Goal: Navigation & Orientation: Understand site structure

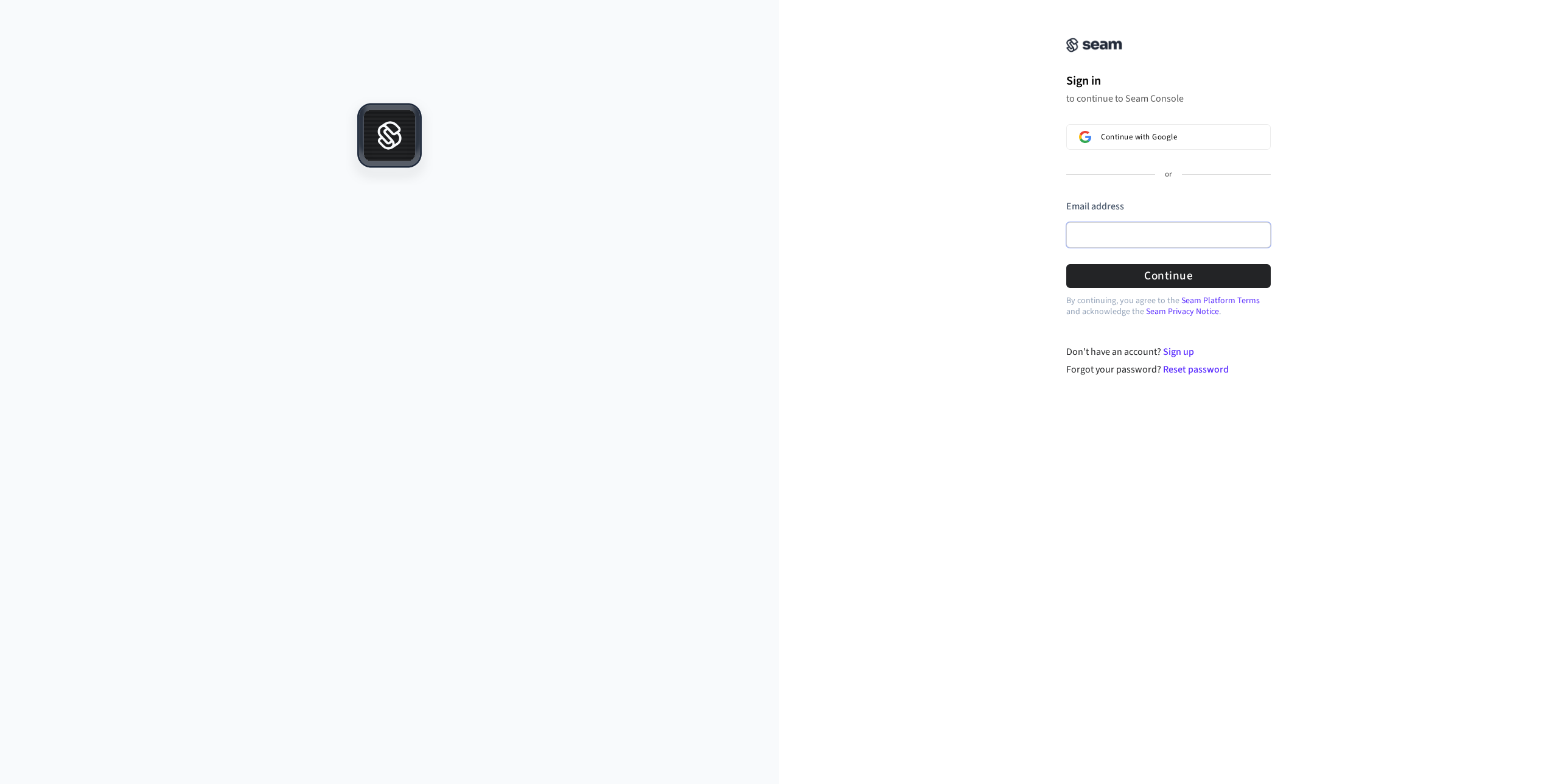
click at [1114, 229] on input "Email address" at bounding box center [1168, 234] width 204 height 26
type input "**********"
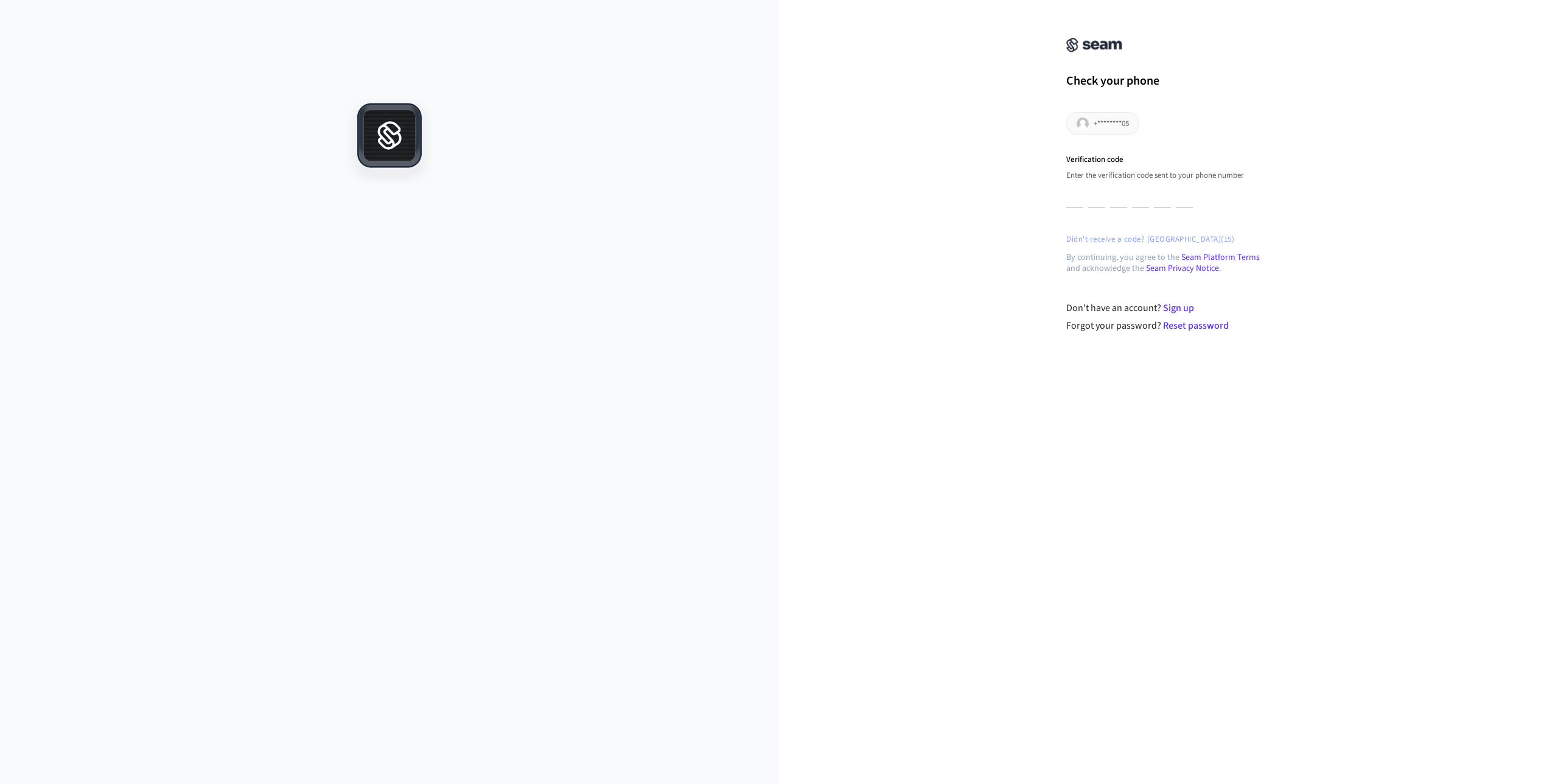
type input "*"
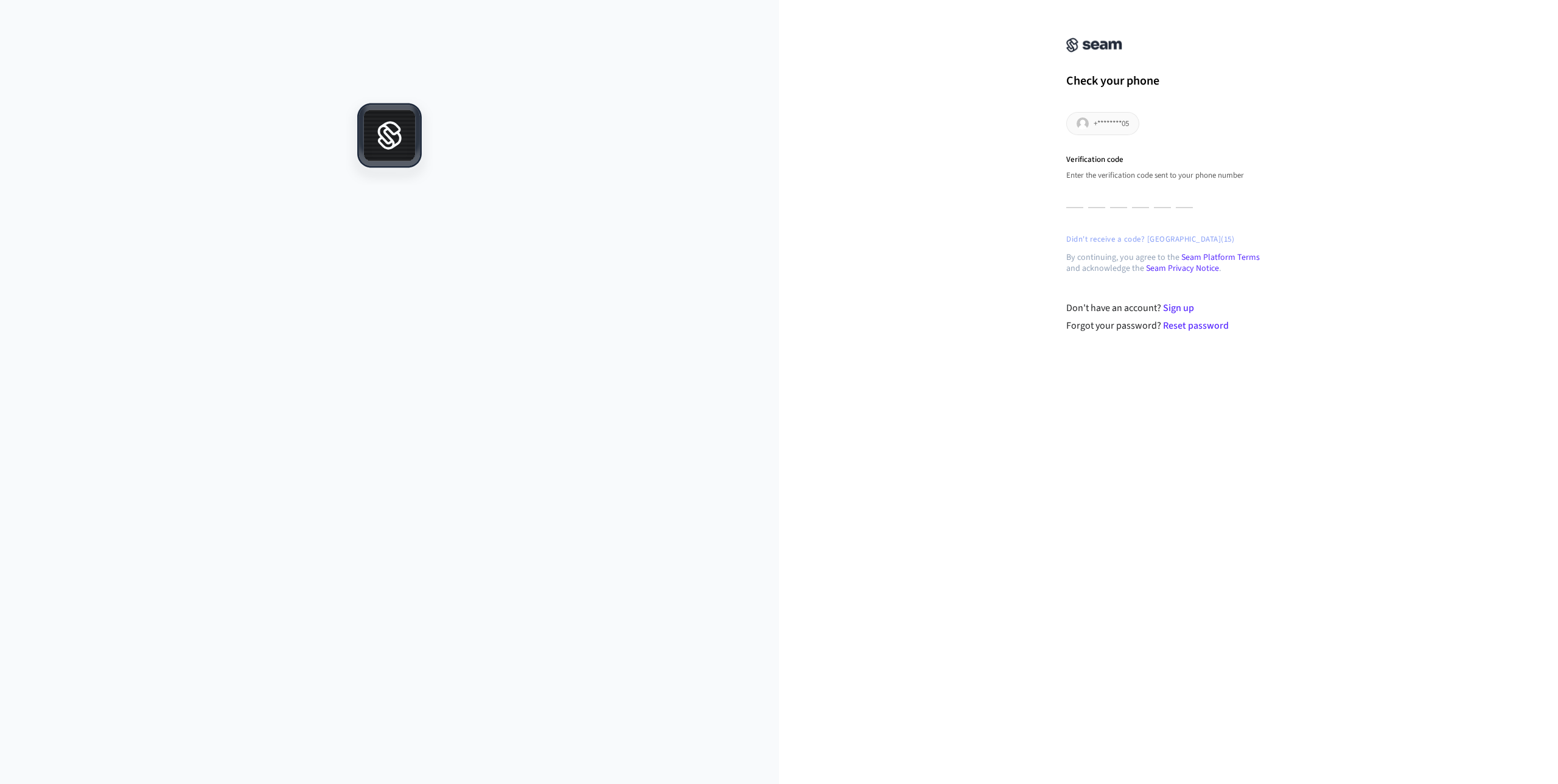
type input "*"
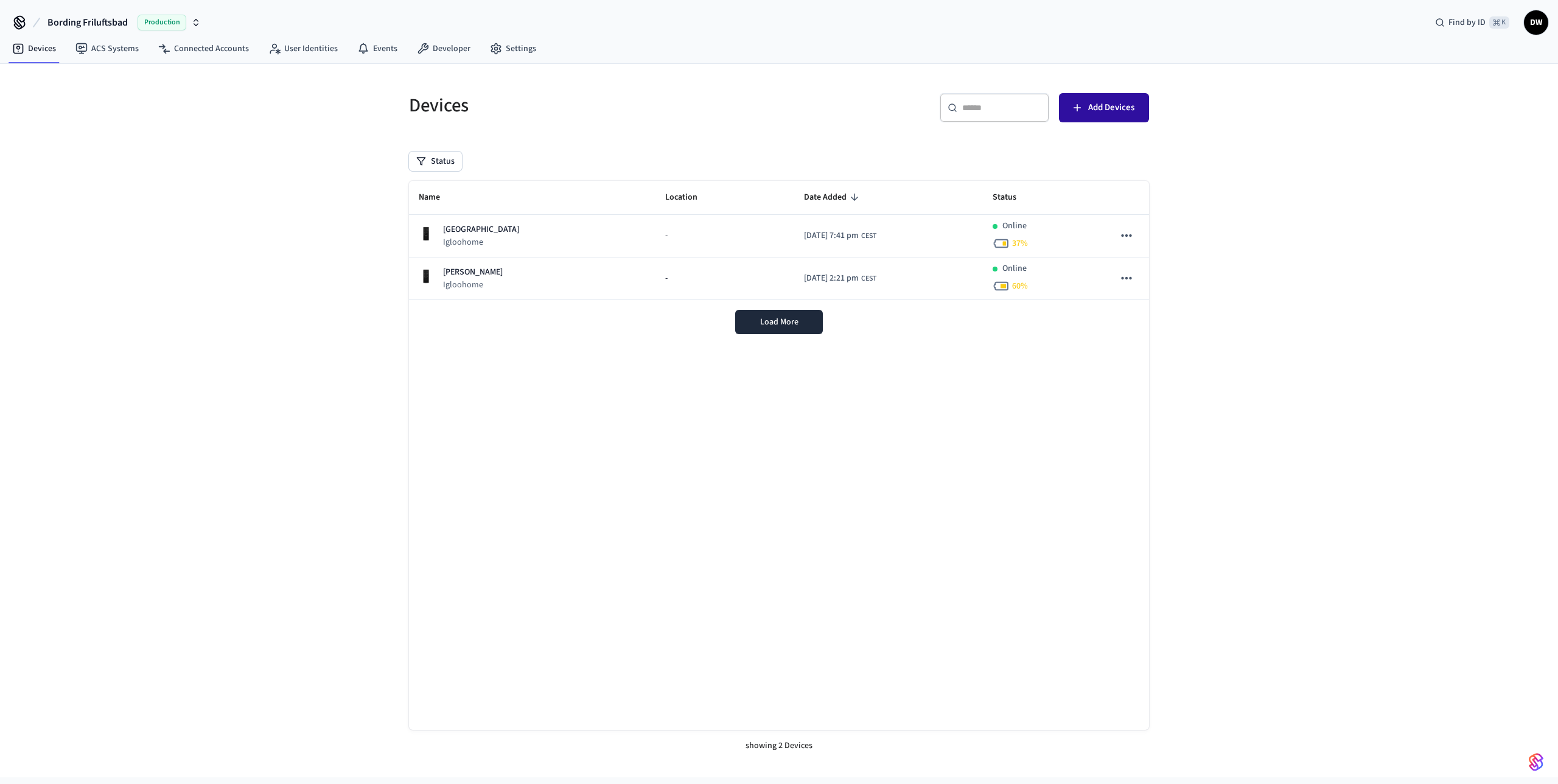
click at [1118, 109] on span "Add Devices" at bounding box center [1111, 108] width 46 height 16
click at [787, 323] on span "Load More" at bounding box center [779, 322] width 38 height 13
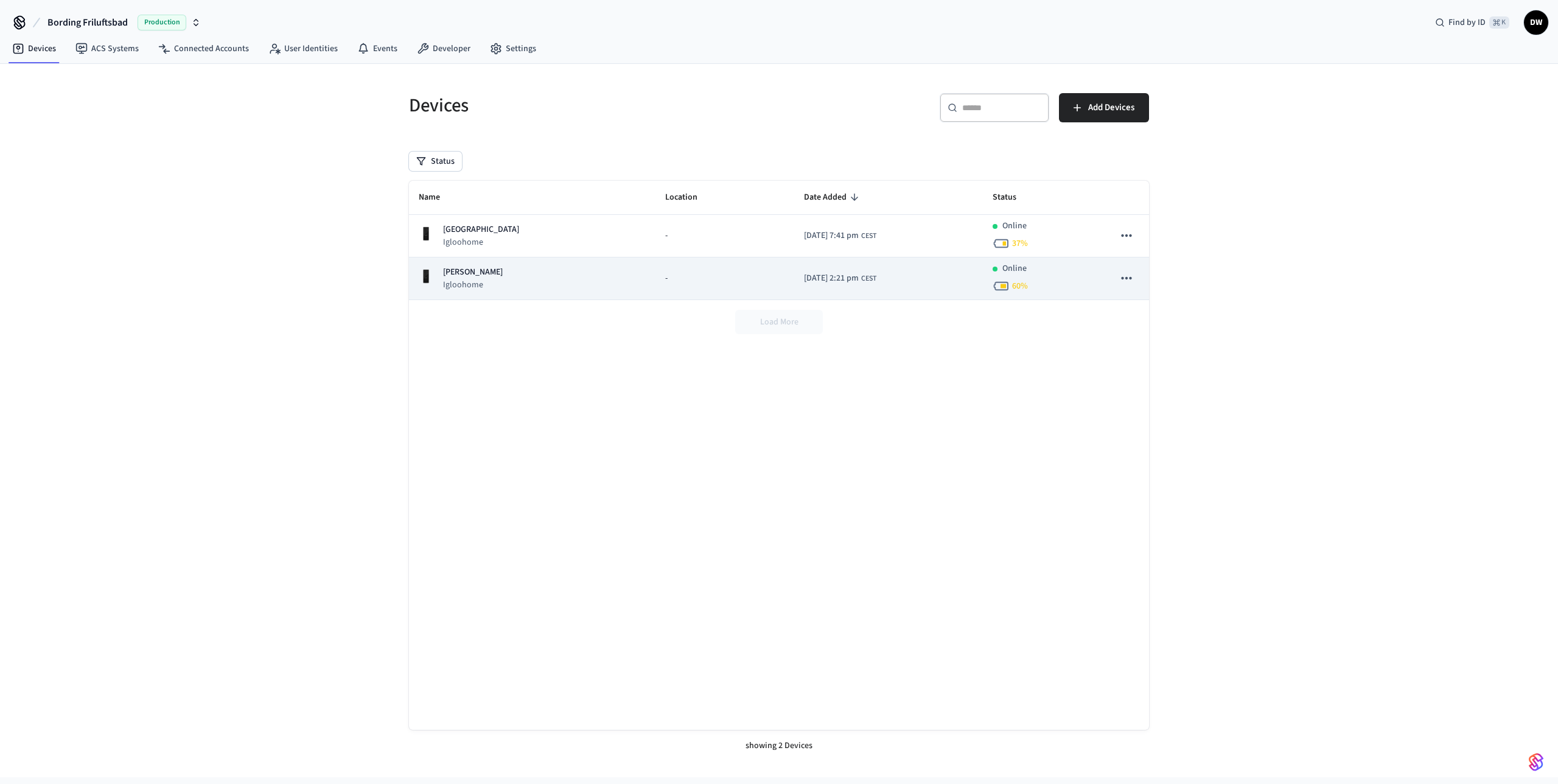
click at [1128, 279] on icon "sticky table" at bounding box center [1126, 278] width 16 height 16
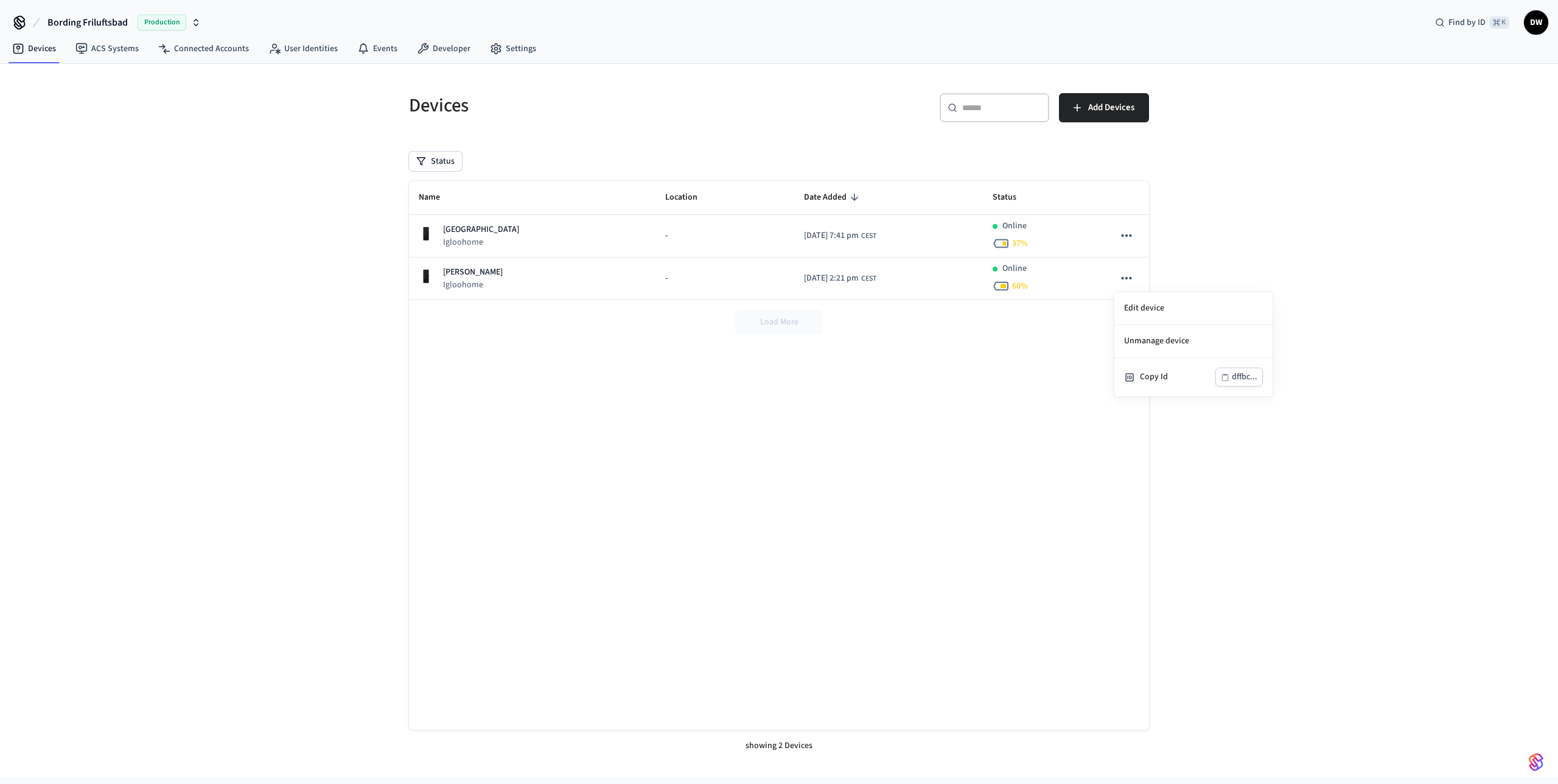
click at [1060, 359] on div at bounding box center [779, 392] width 1558 height 784
click at [113, 49] on link "ACS Systems" at bounding box center [107, 48] width 83 height 22
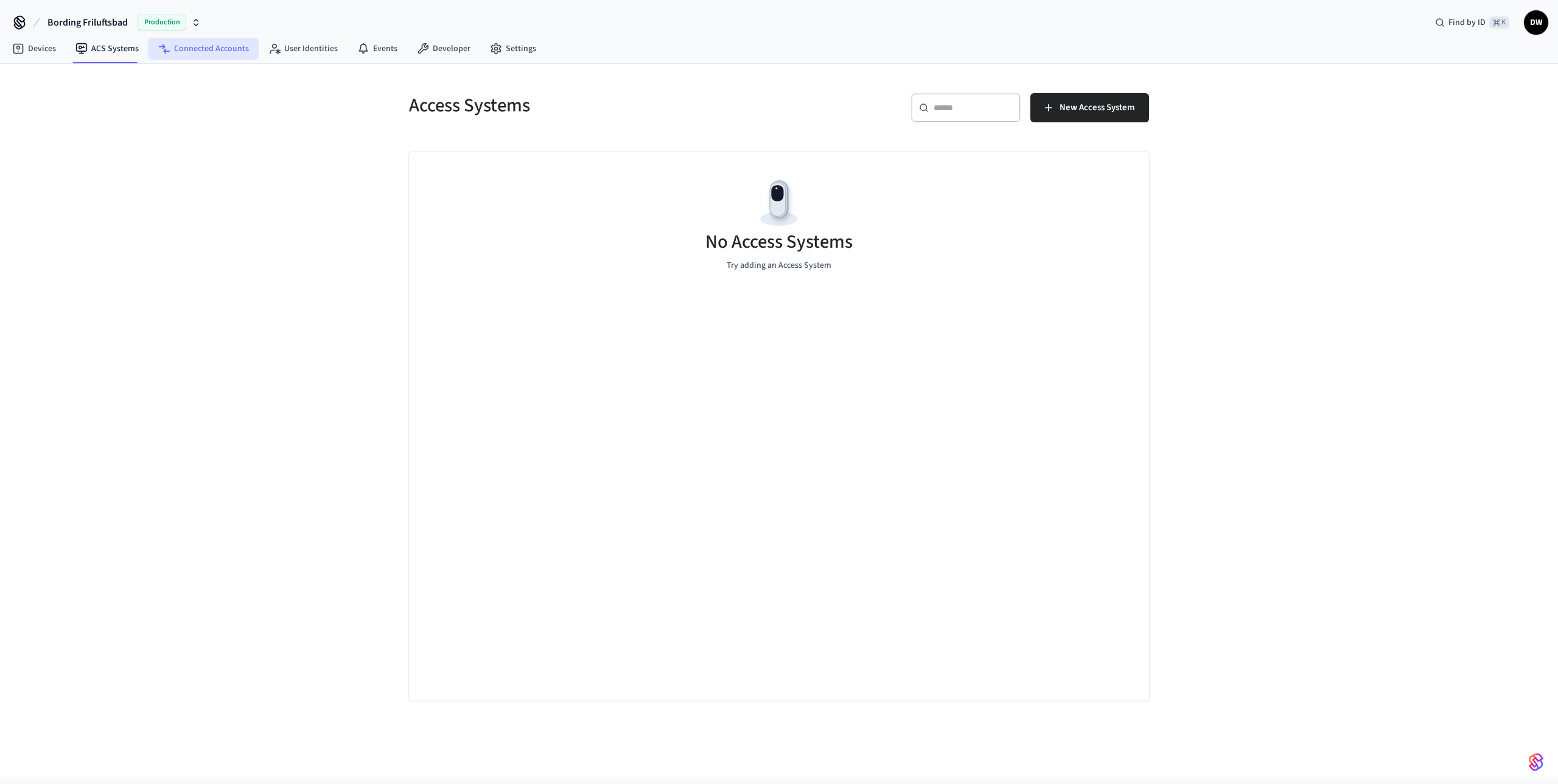
click at [230, 48] on link "Connected Accounts" at bounding box center [204, 48] width 110 height 22
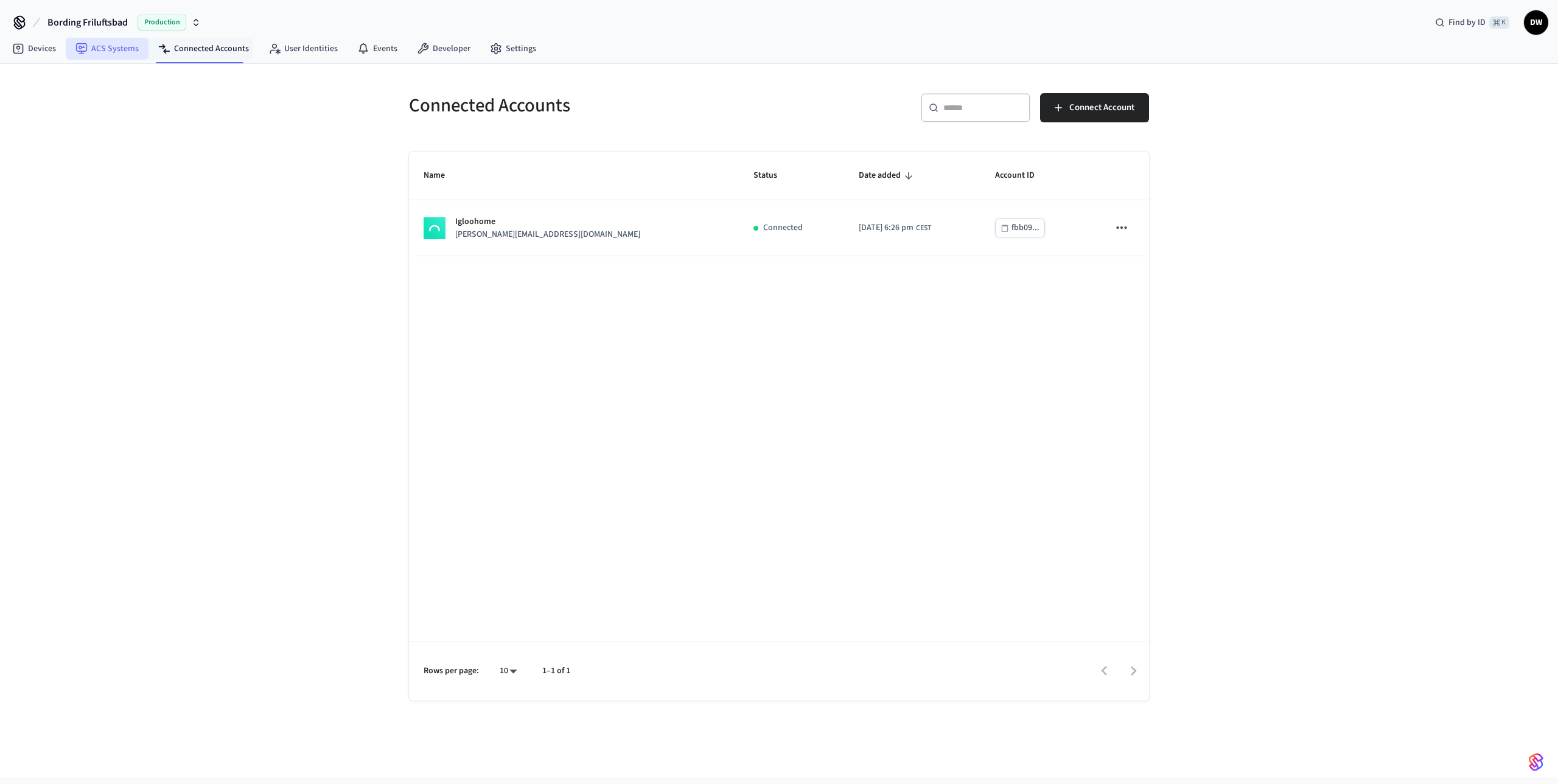
click at [98, 46] on link "ACS Systems" at bounding box center [107, 48] width 83 height 22
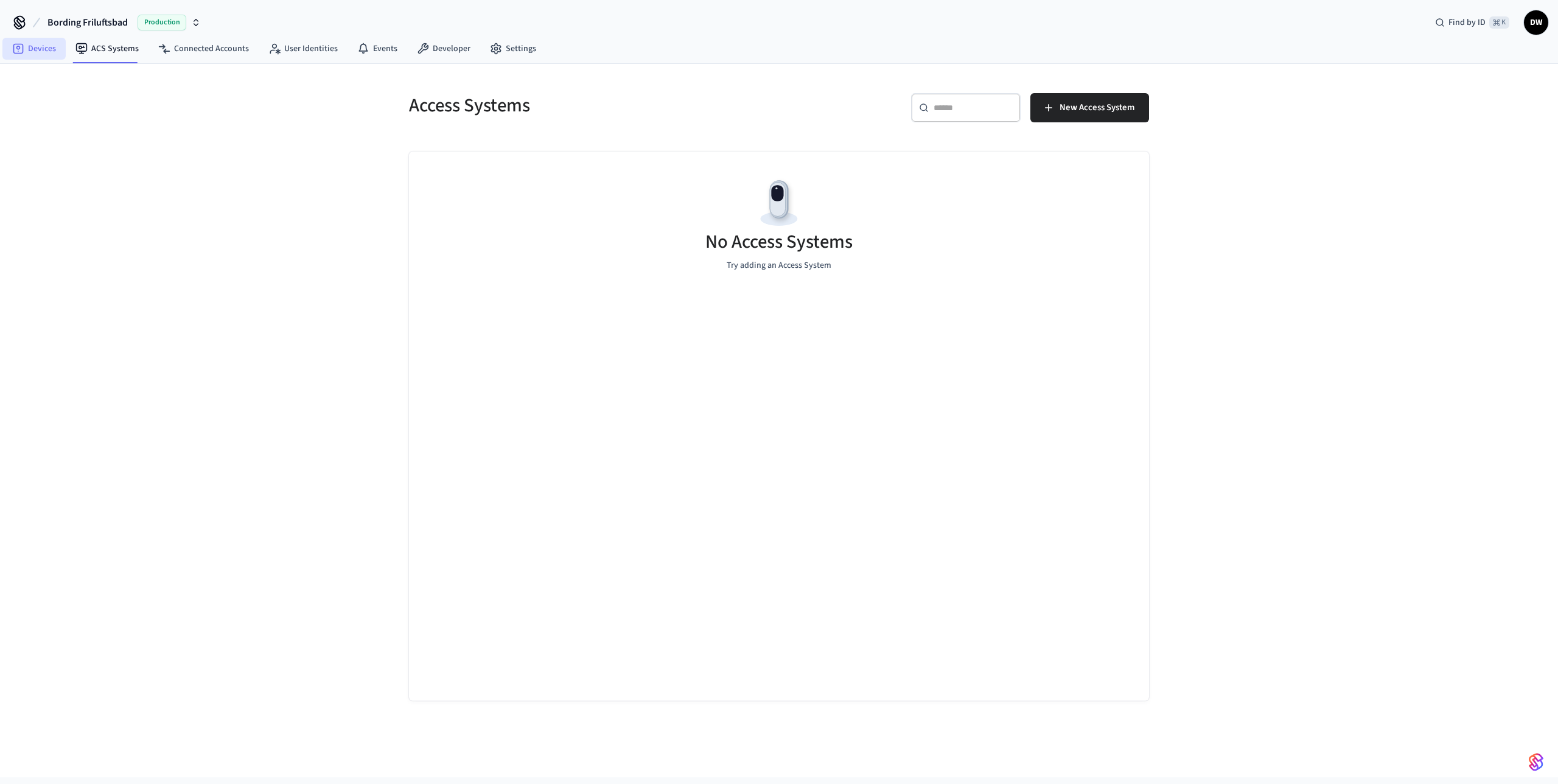
click at [27, 54] on link "Devices" at bounding box center [34, 48] width 63 height 22
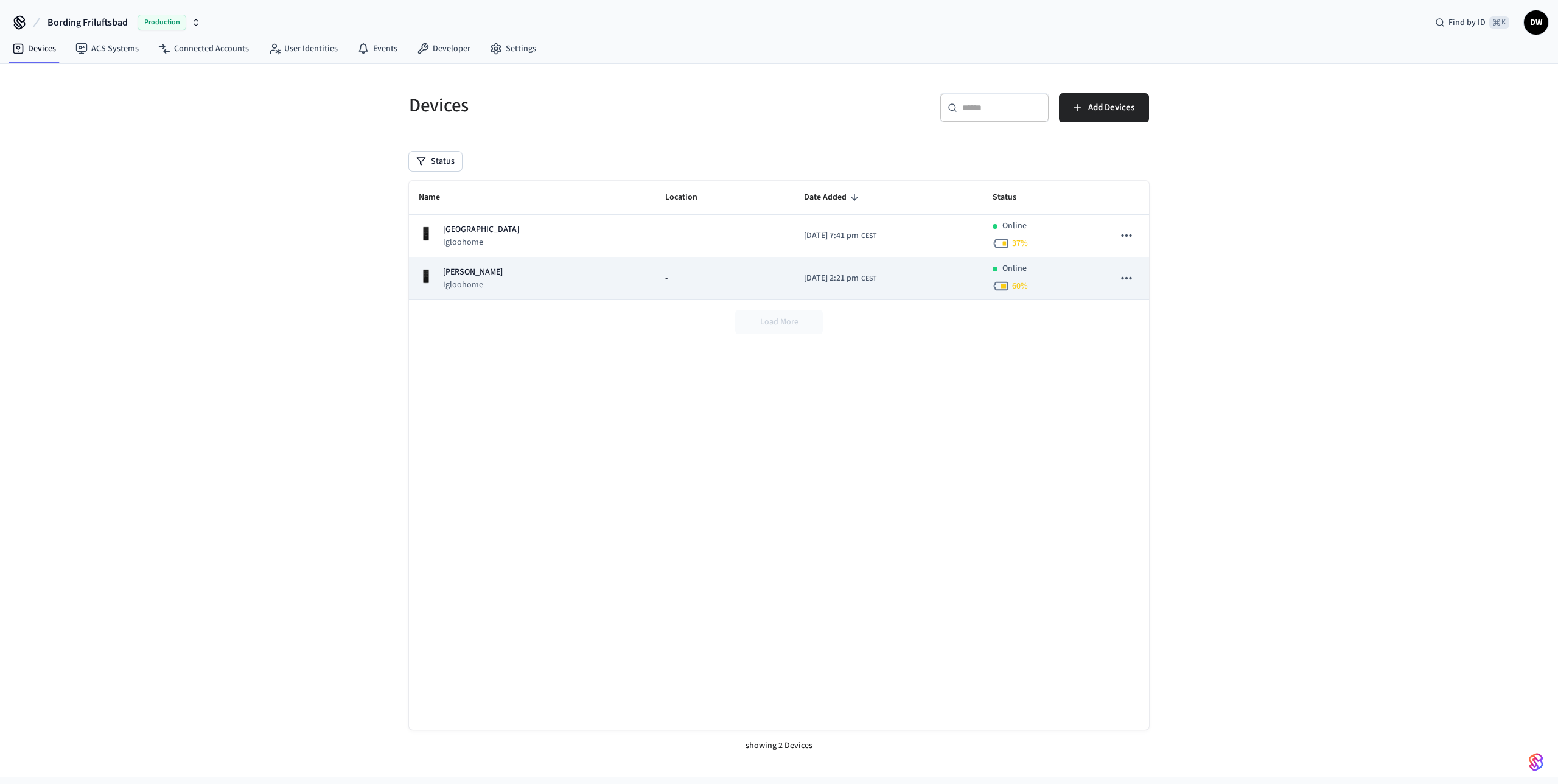
click at [1128, 278] on icon "sticky table" at bounding box center [1126, 278] width 16 height 16
click at [1131, 280] on icon "sticky table" at bounding box center [1126, 278] width 16 height 16
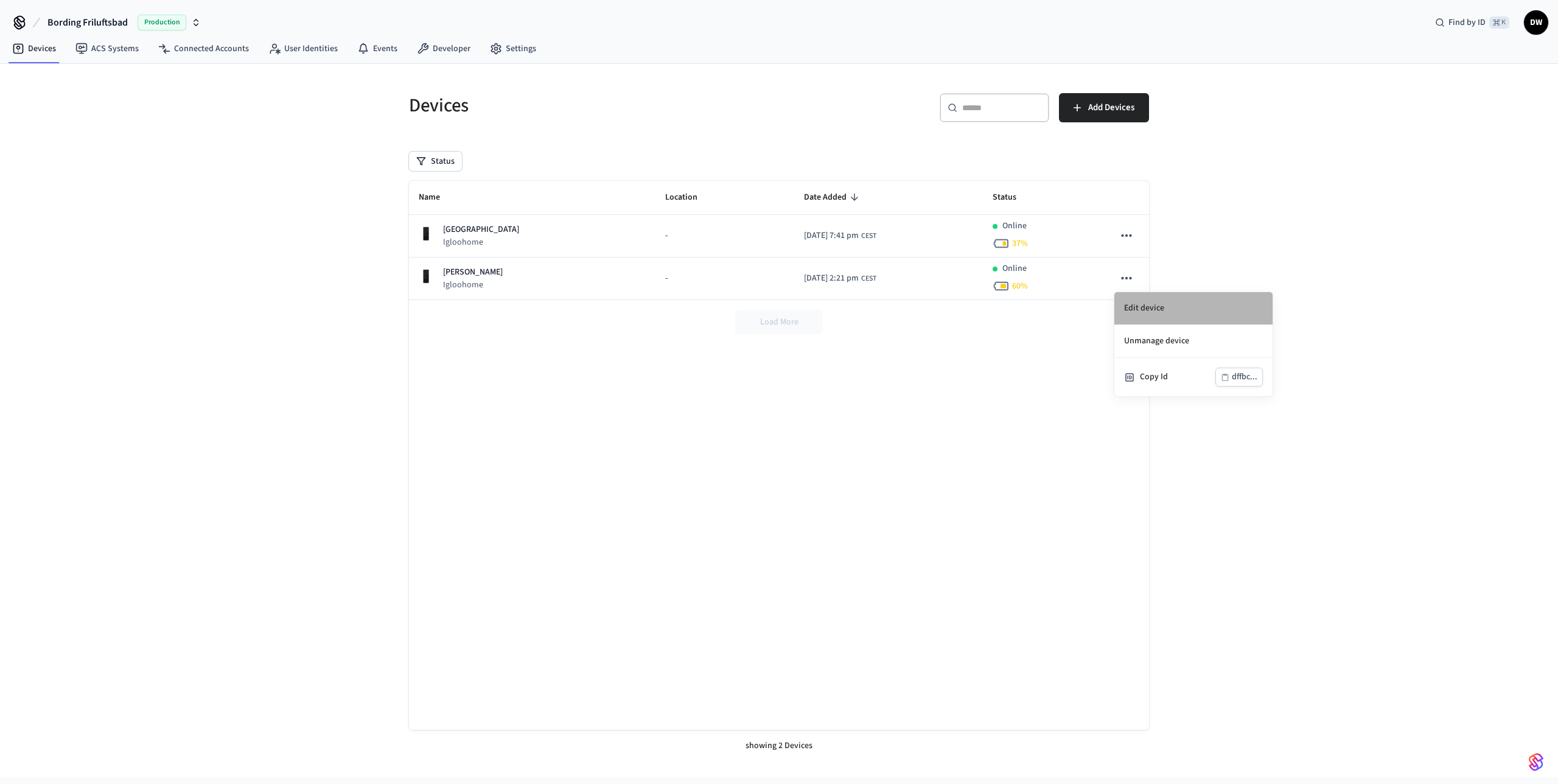
click at [1148, 298] on li "Edit device" at bounding box center [1194, 308] width 158 height 33
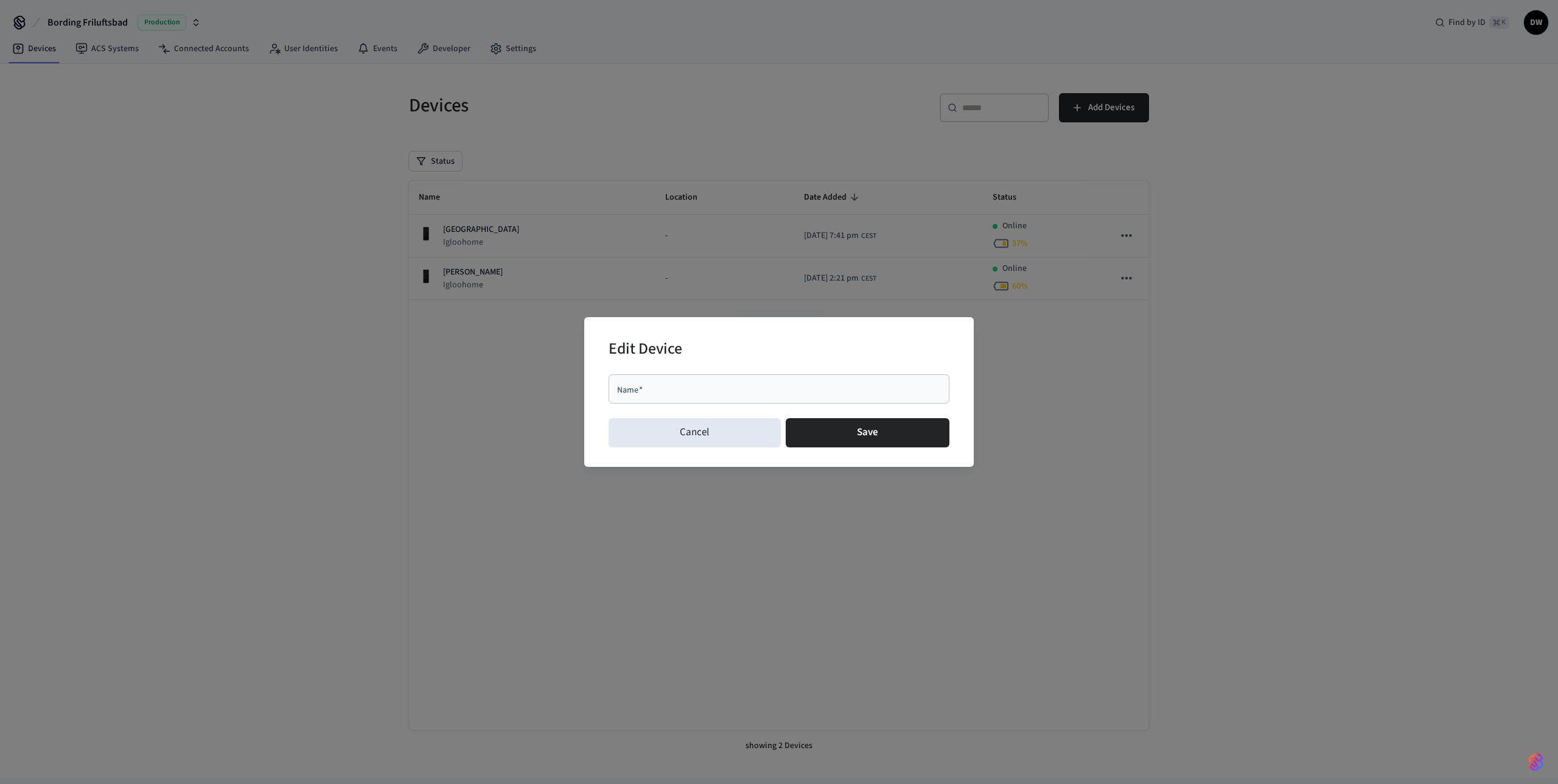
click at [780, 338] on div "Edit Device" at bounding box center [779, 350] width 341 height 38
click at [696, 435] on button "Cancel" at bounding box center [695, 432] width 173 height 29
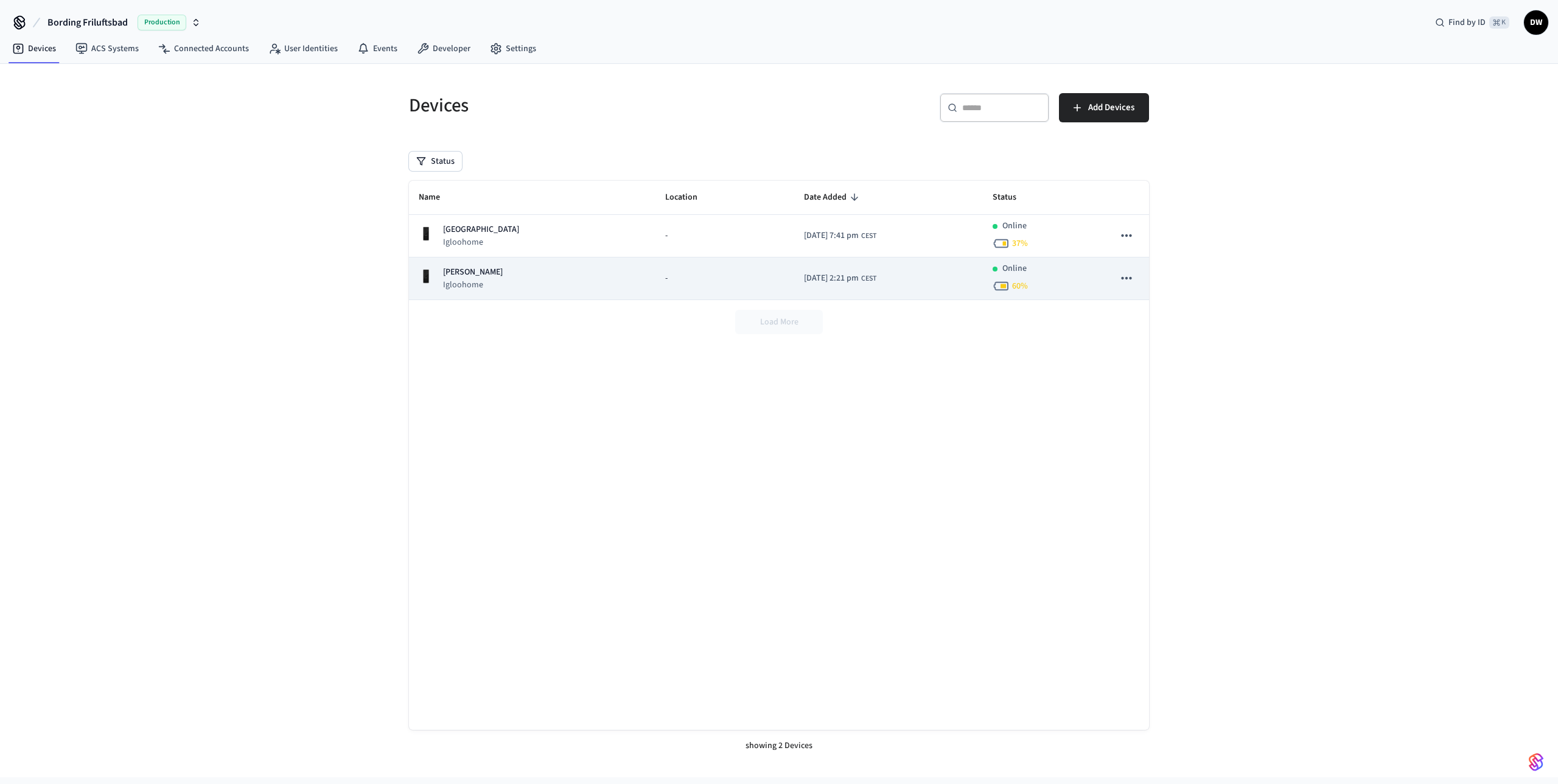
click at [474, 278] on p "[PERSON_NAME]" at bounding box center [473, 272] width 60 height 13
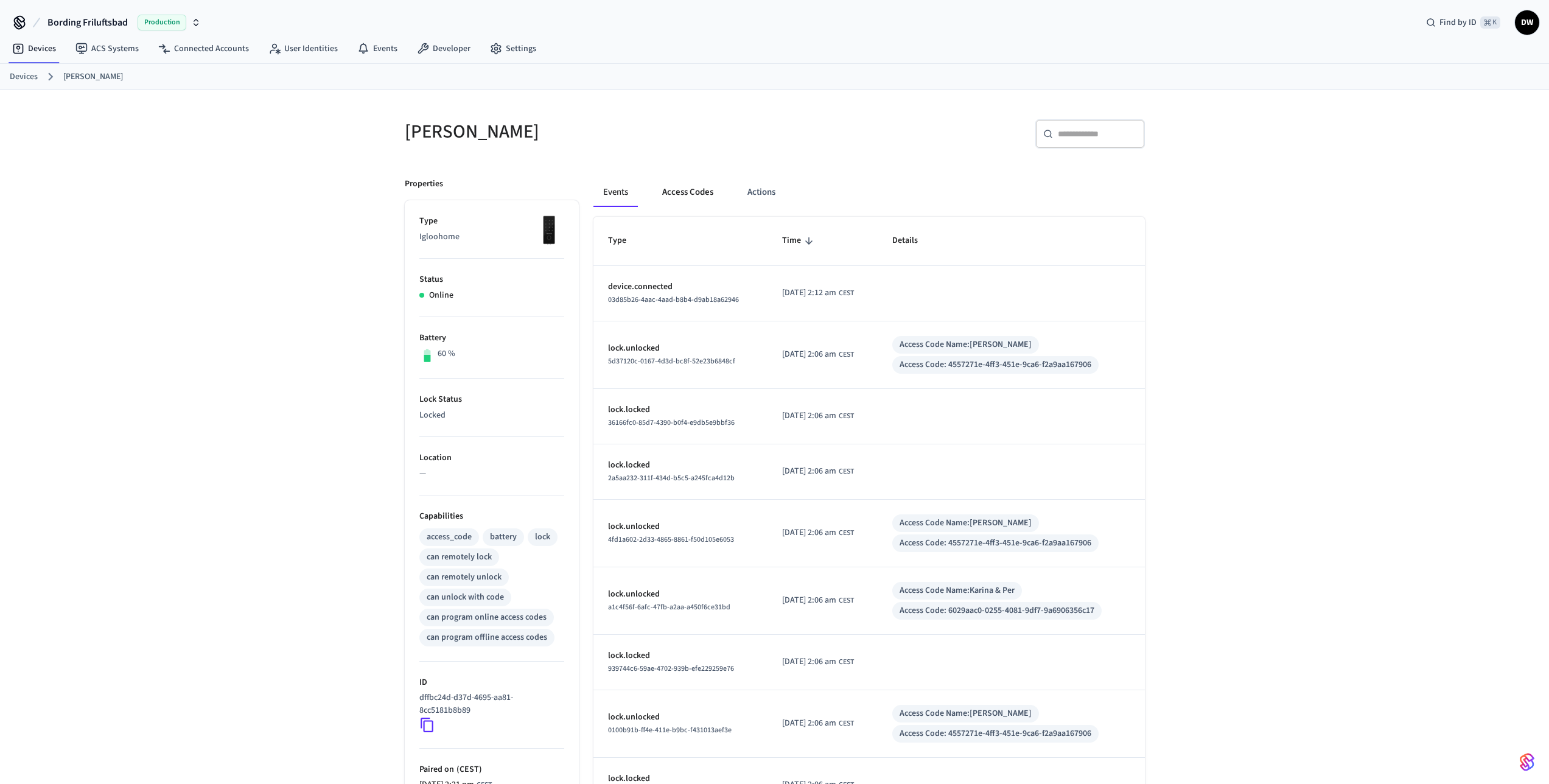
click at [697, 188] on button "Access Codes" at bounding box center [687, 192] width 71 height 29
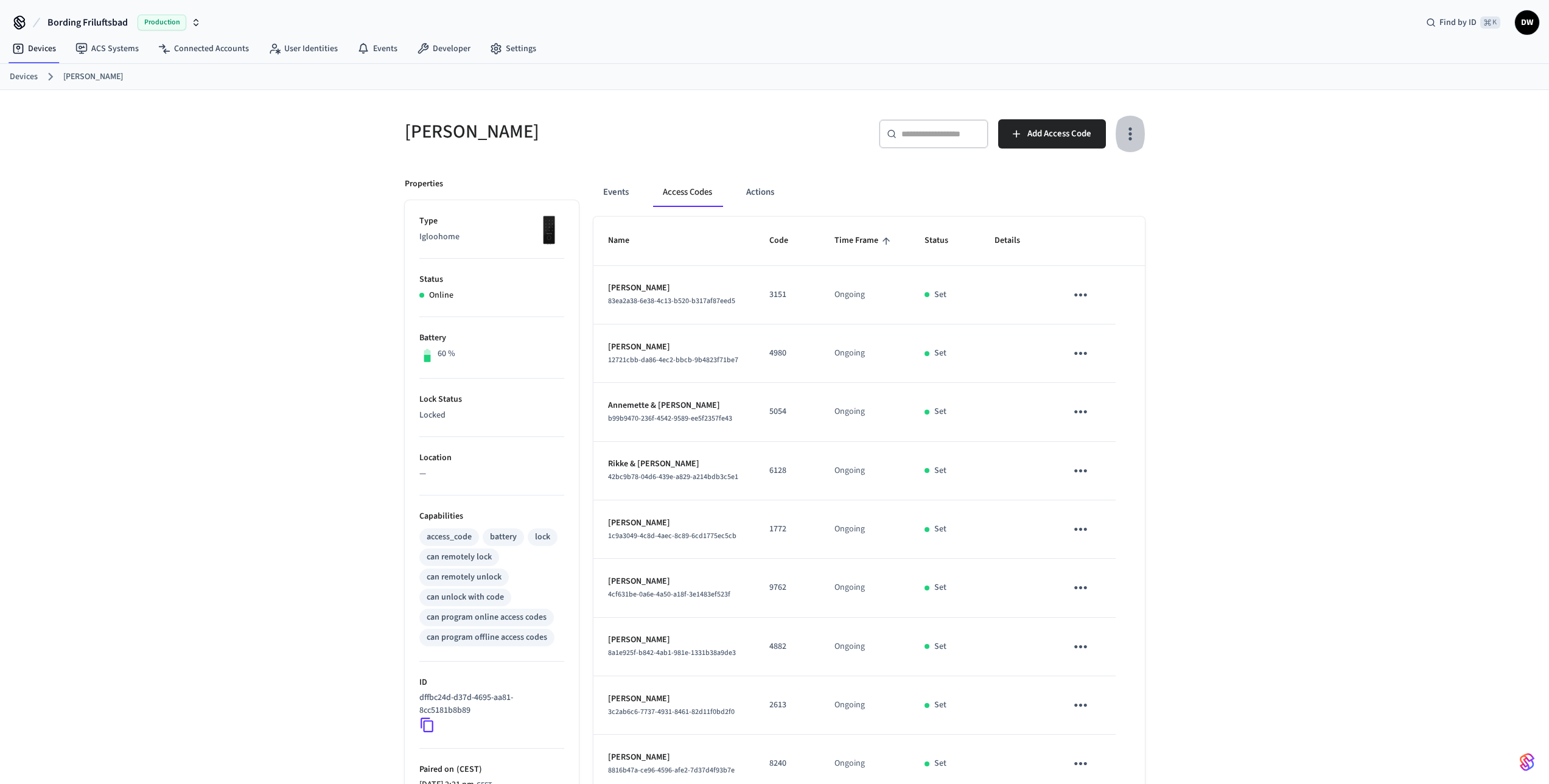
click at [1135, 128] on icon "button" at bounding box center [1129, 133] width 19 height 19
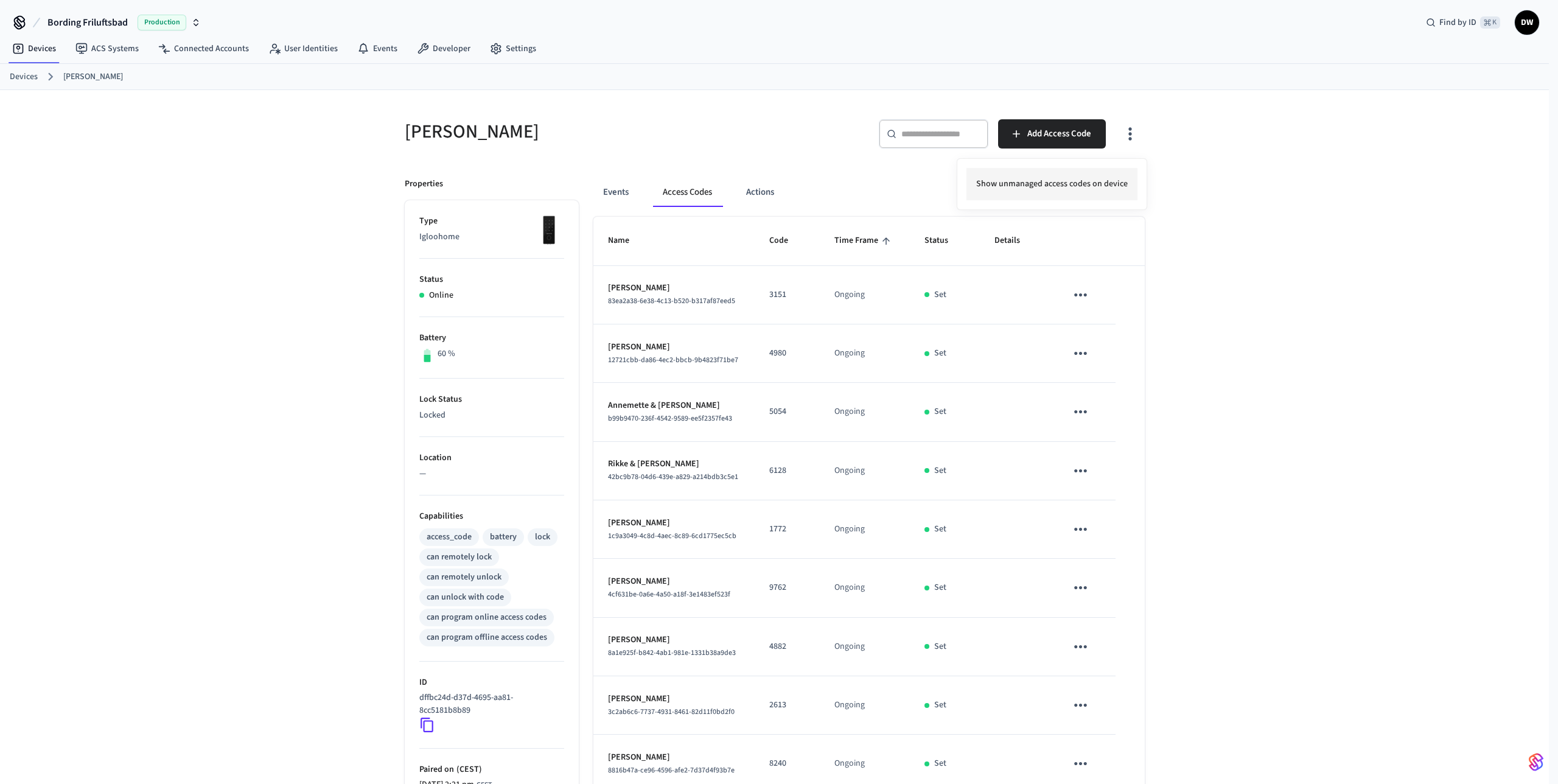
click at [1112, 183] on li "Show unmanaged access codes on device" at bounding box center [1052, 183] width 171 height 33
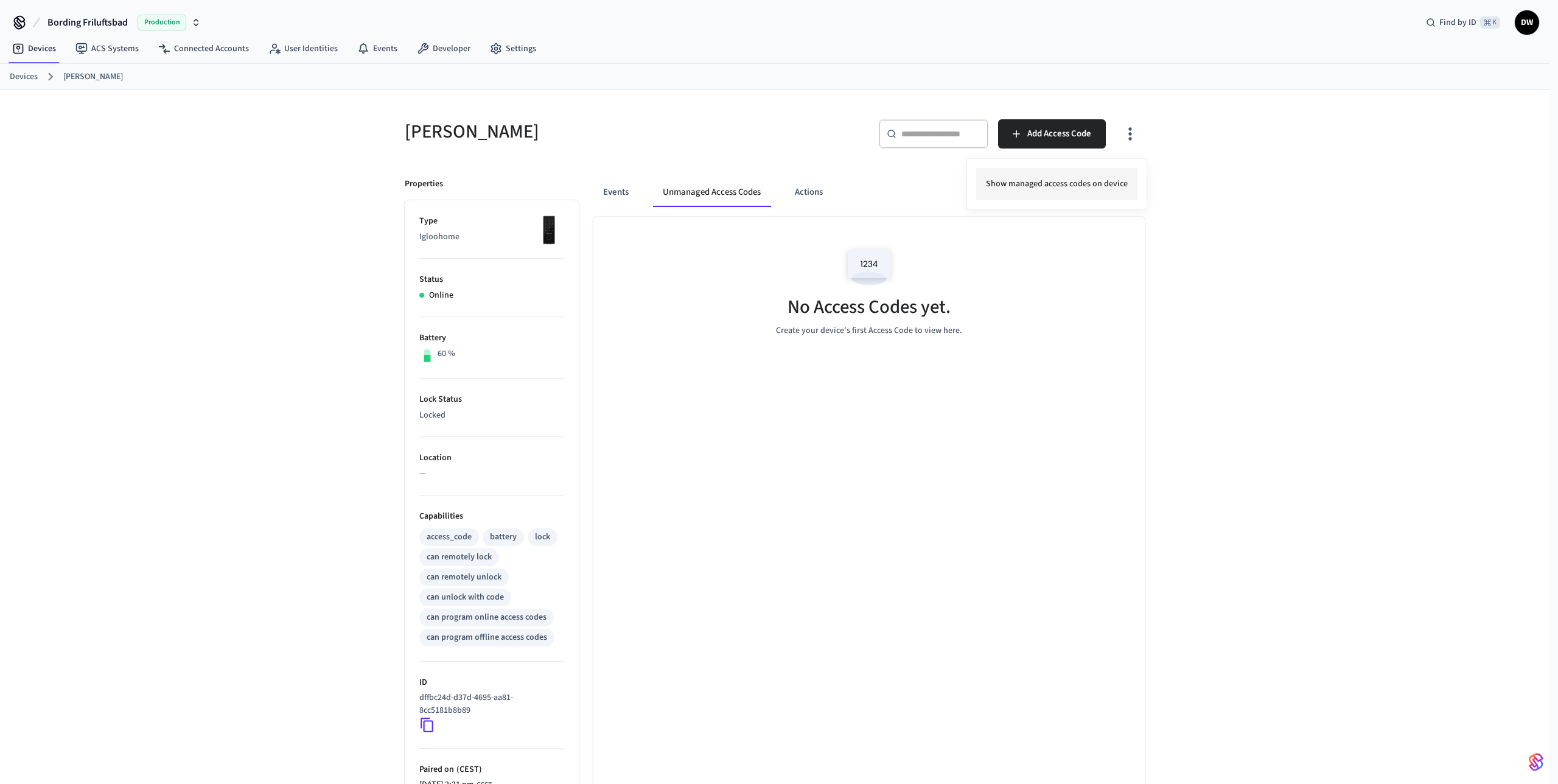
click at [1053, 185] on li "Show managed access codes on device" at bounding box center [1057, 183] width 161 height 33
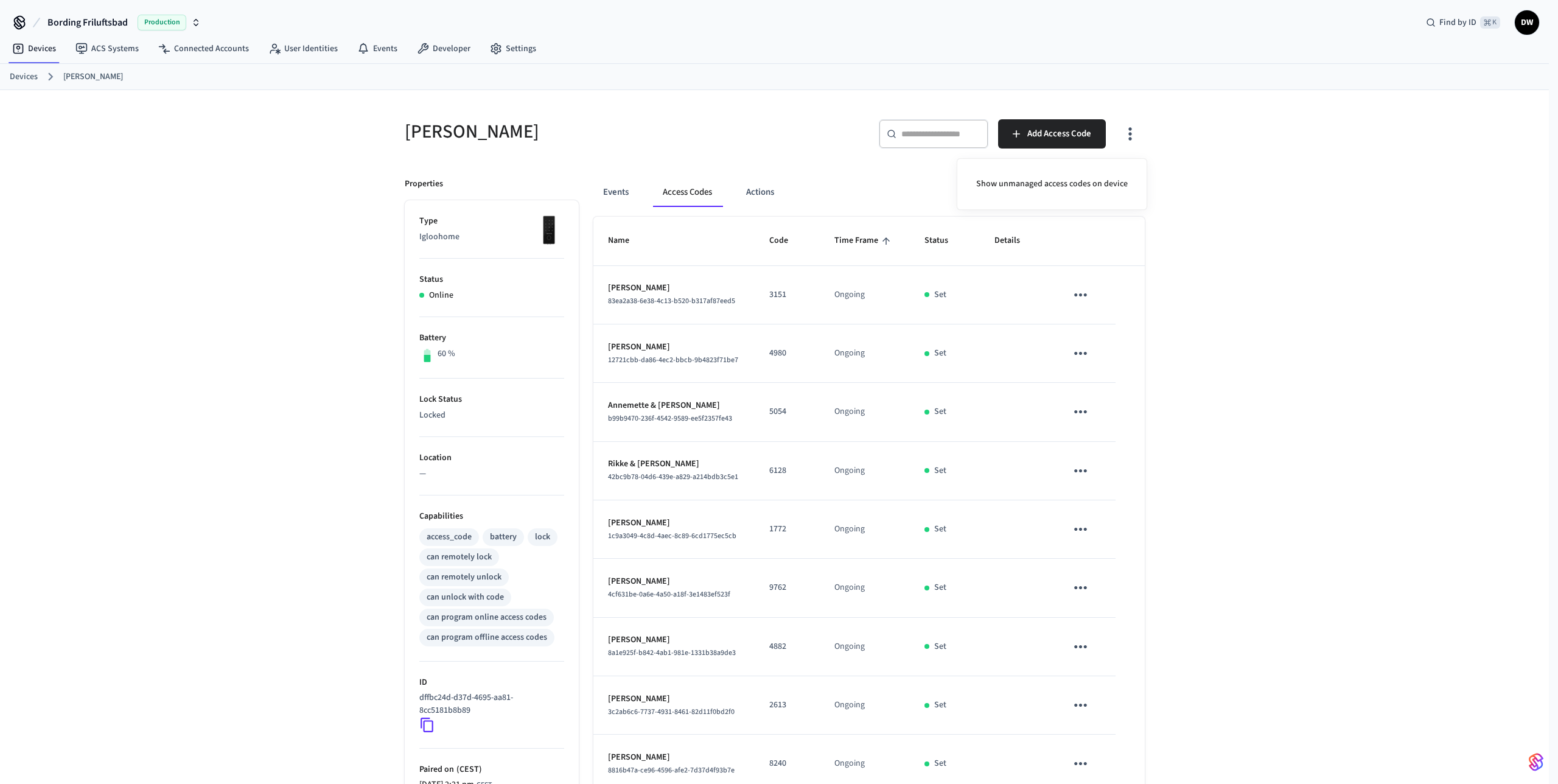
click at [846, 203] on div at bounding box center [779, 392] width 1558 height 784
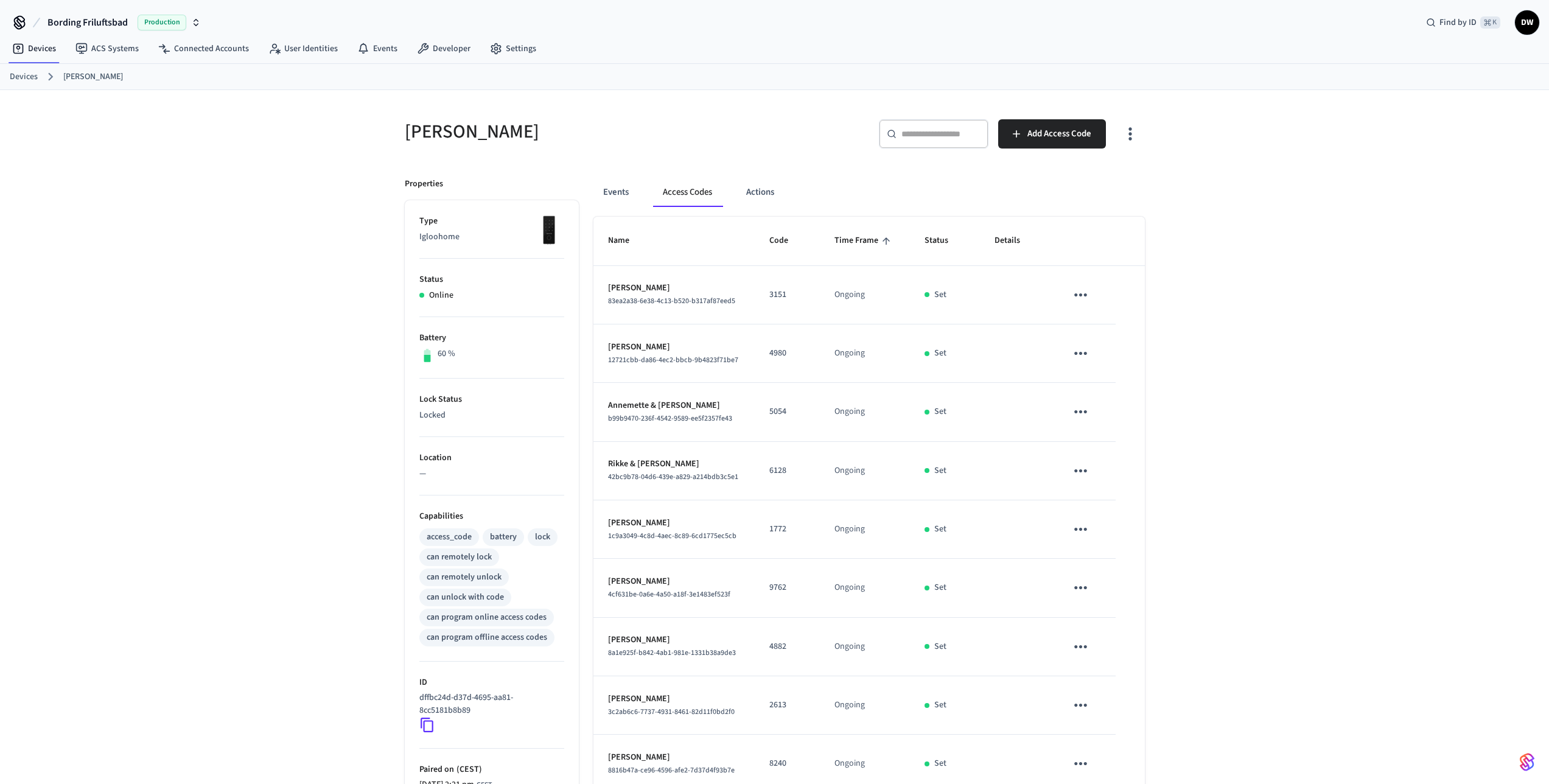
click at [767, 196] on body "Bording Friluftsbad Production Find by ID ⌘ K DW Devices ACS Systems Connected …" at bounding box center [774, 455] width 1549 height 911
click at [767, 194] on button "Actions" at bounding box center [760, 192] width 48 height 29
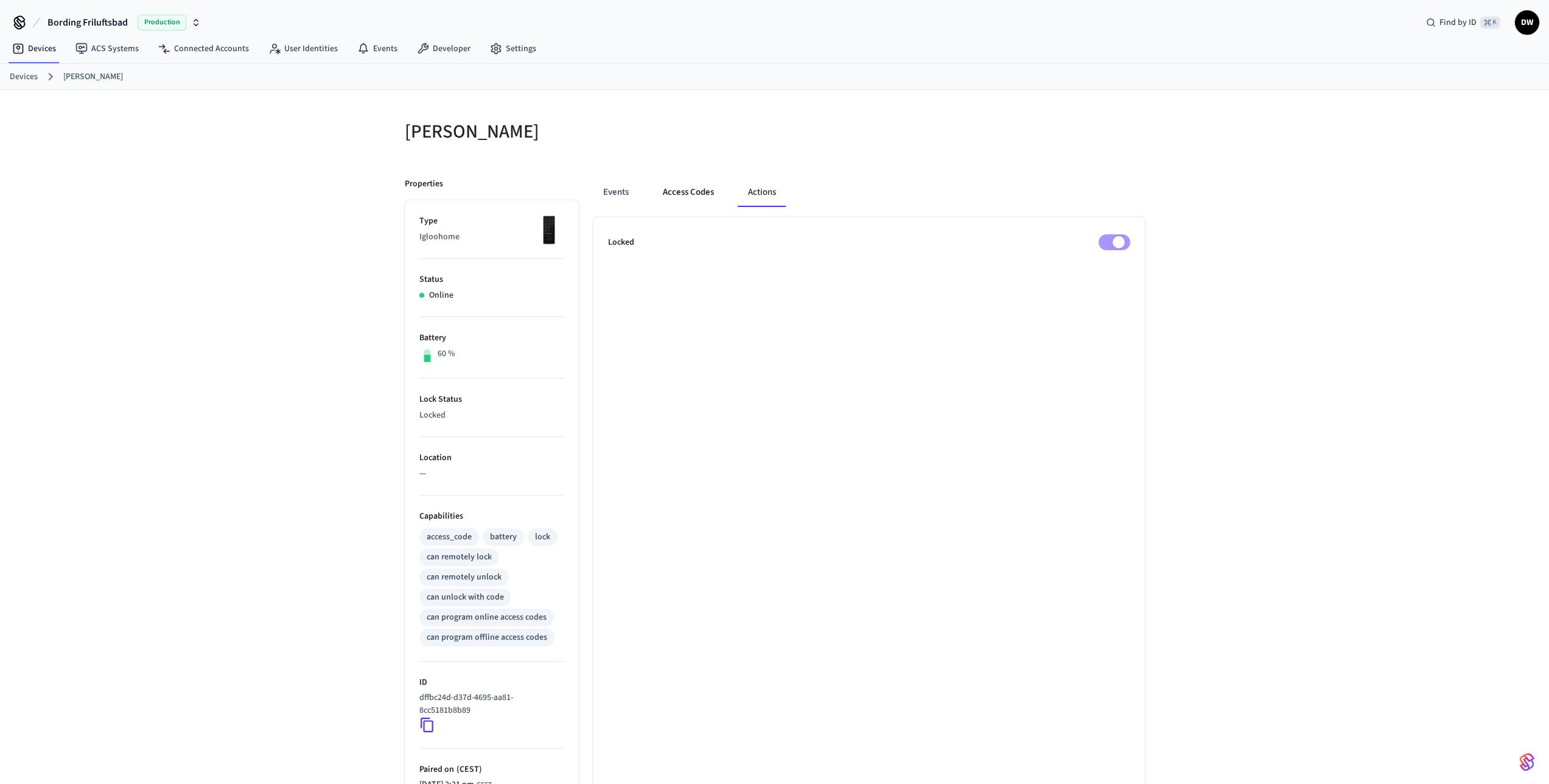
click at [688, 191] on button "Access Codes" at bounding box center [688, 192] width 71 height 29
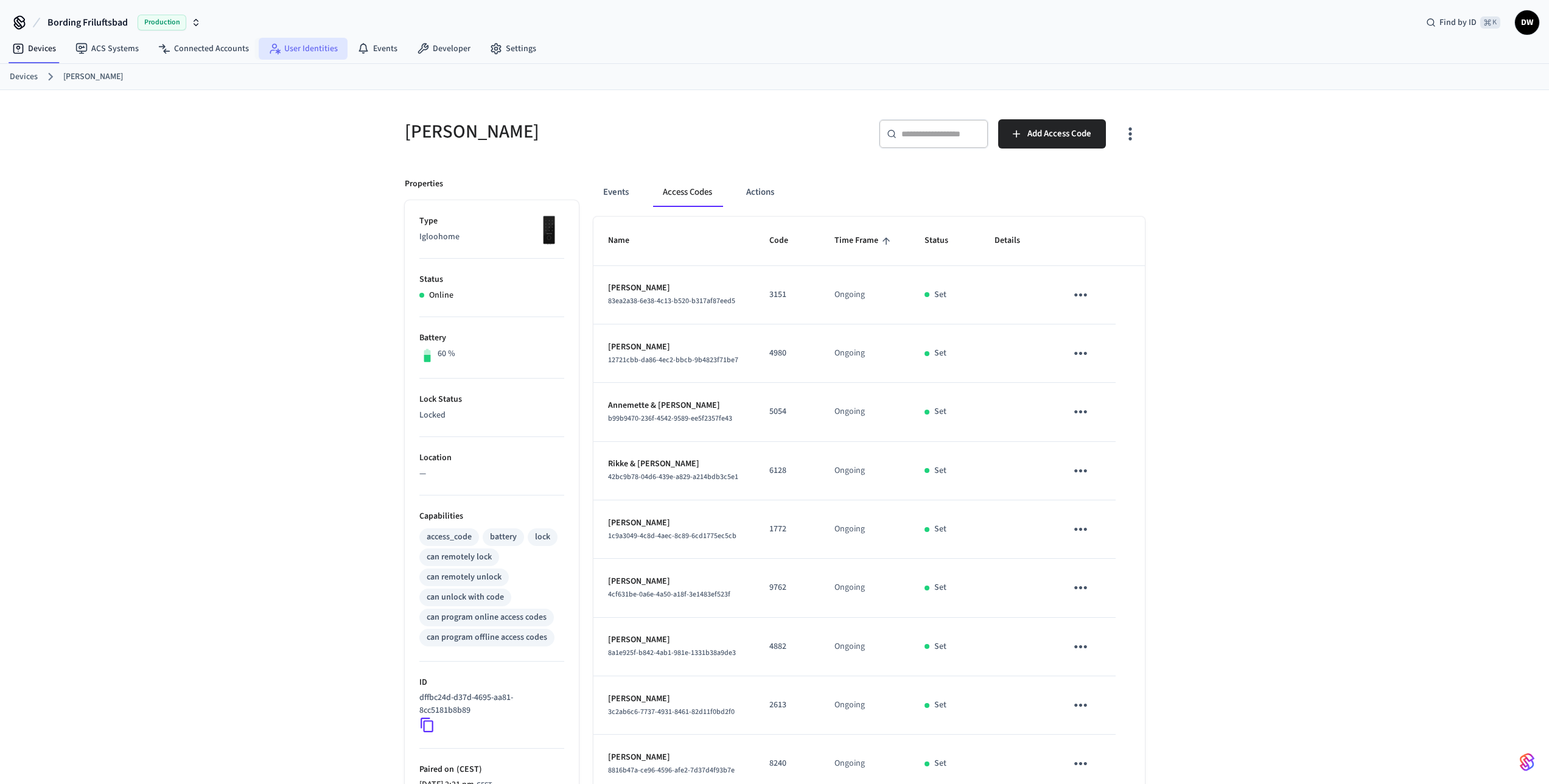
click at [309, 45] on link "User Identities" at bounding box center [303, 48] width 89 height 22
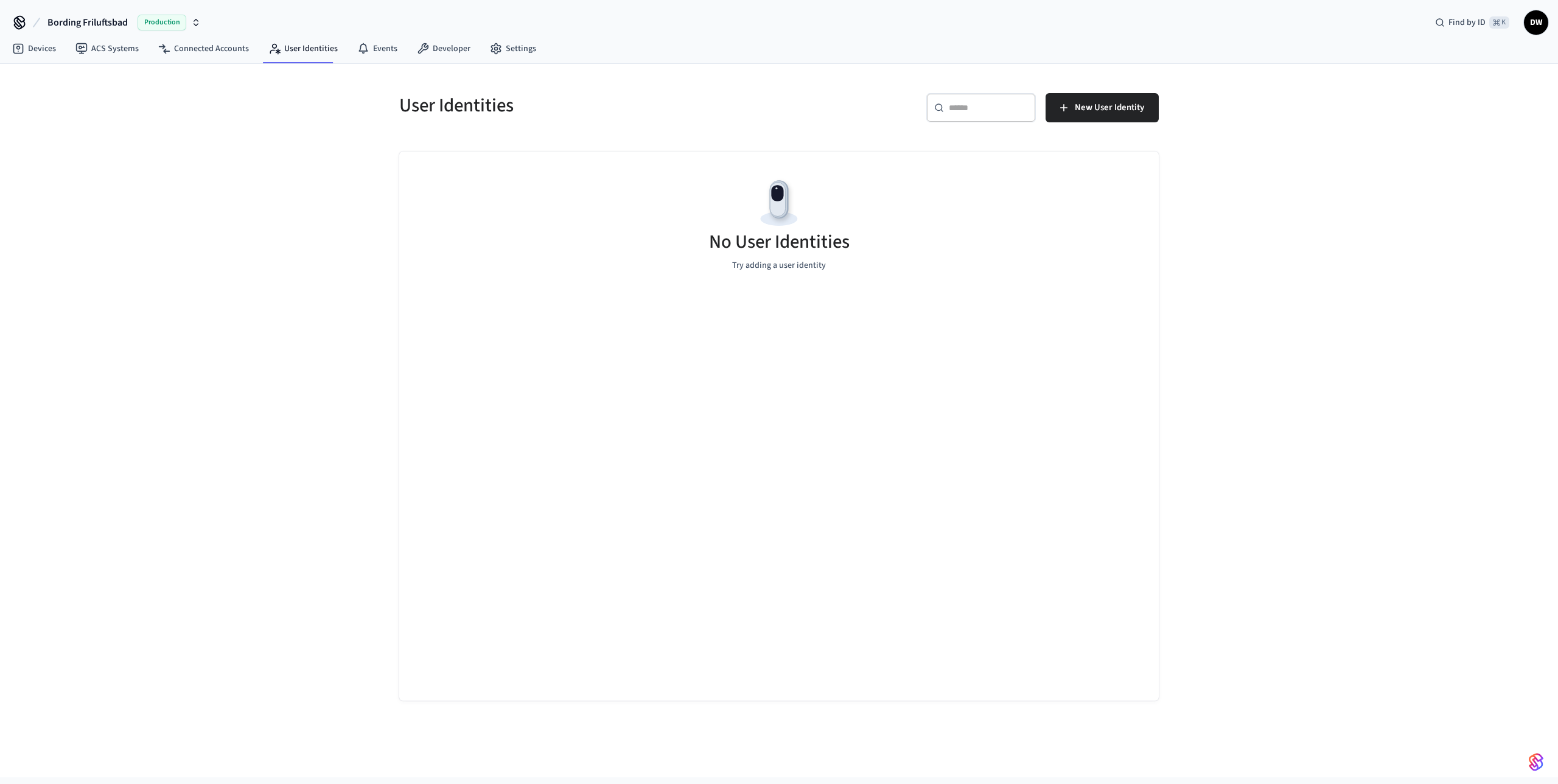
drag, startPoint x: 885, startPoint y: 266, endPoint x: 694, endPoint y: 260, distance: 191.1
click at [713, 263] on div "No User Identities Try adding a user identity" at bounding box center [779, 224] width 760 height 145
click at [694, 260] on div "No User Identities Try adding a user identity" at bounding box center [779, 224] width 760 height 145
click at [1126, 101] on span "New User Identity" at bounding box center [1109, 108] width 69 height 16
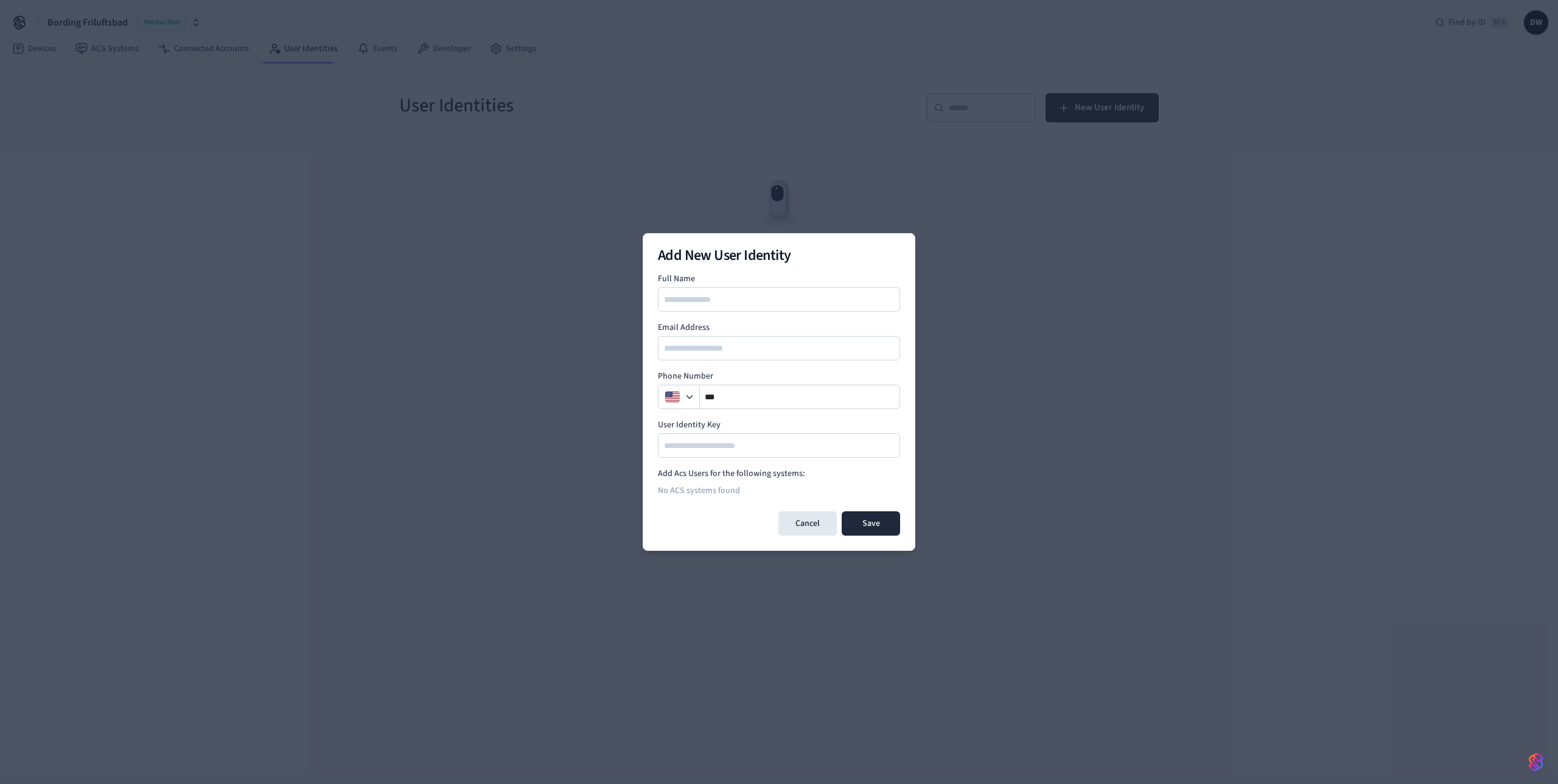
click at [795, 254] on h2 "Add New User Identity" at bounding box center [779, 256] width 242 height 15
click at [804, 527] on button "Cancel" at bounding box center [807, 523] width 58 height 24
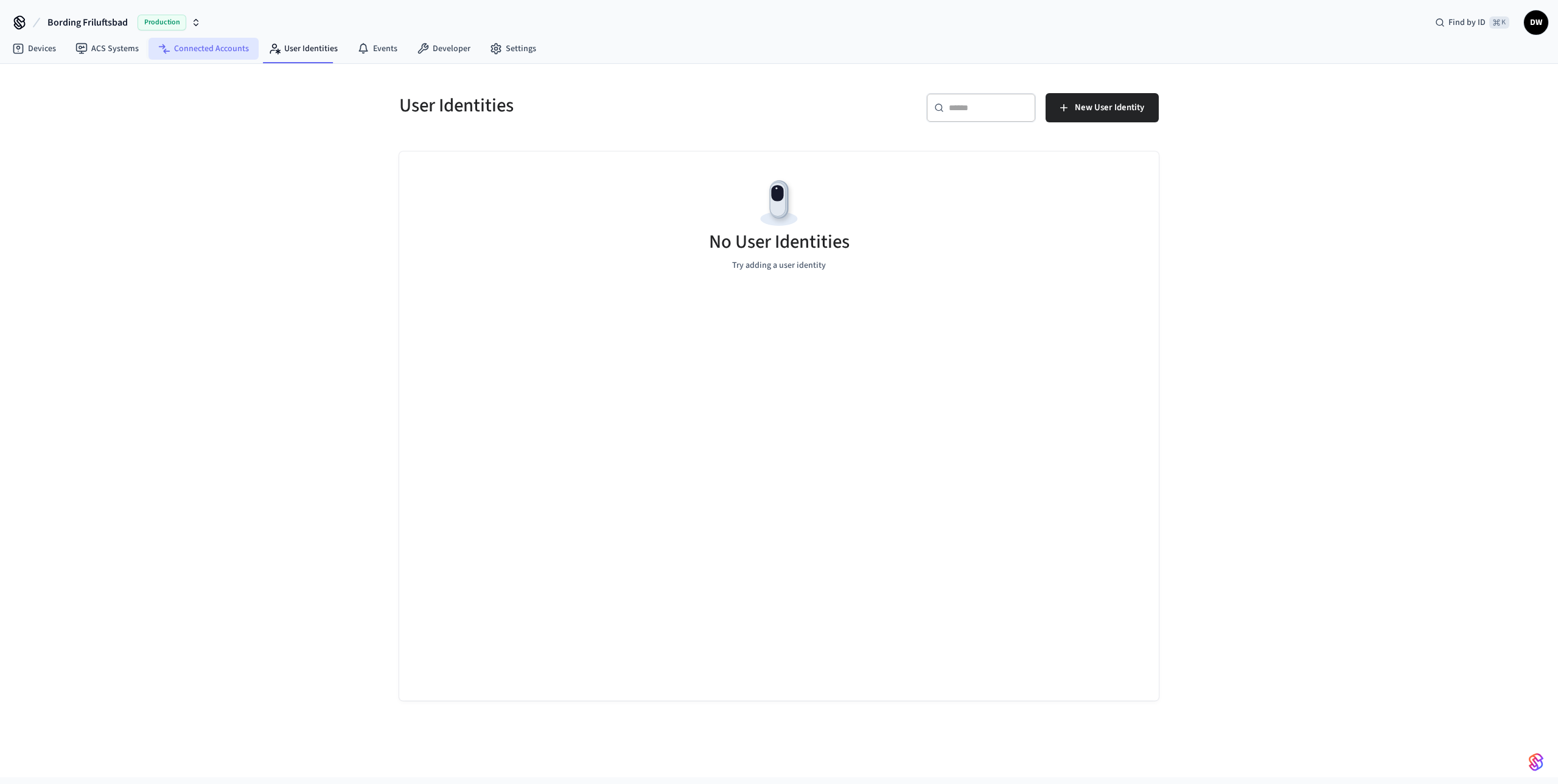
click at [208, 48] on link "Connected Accounts" at bounding box center [204, 48] width 110 height 22
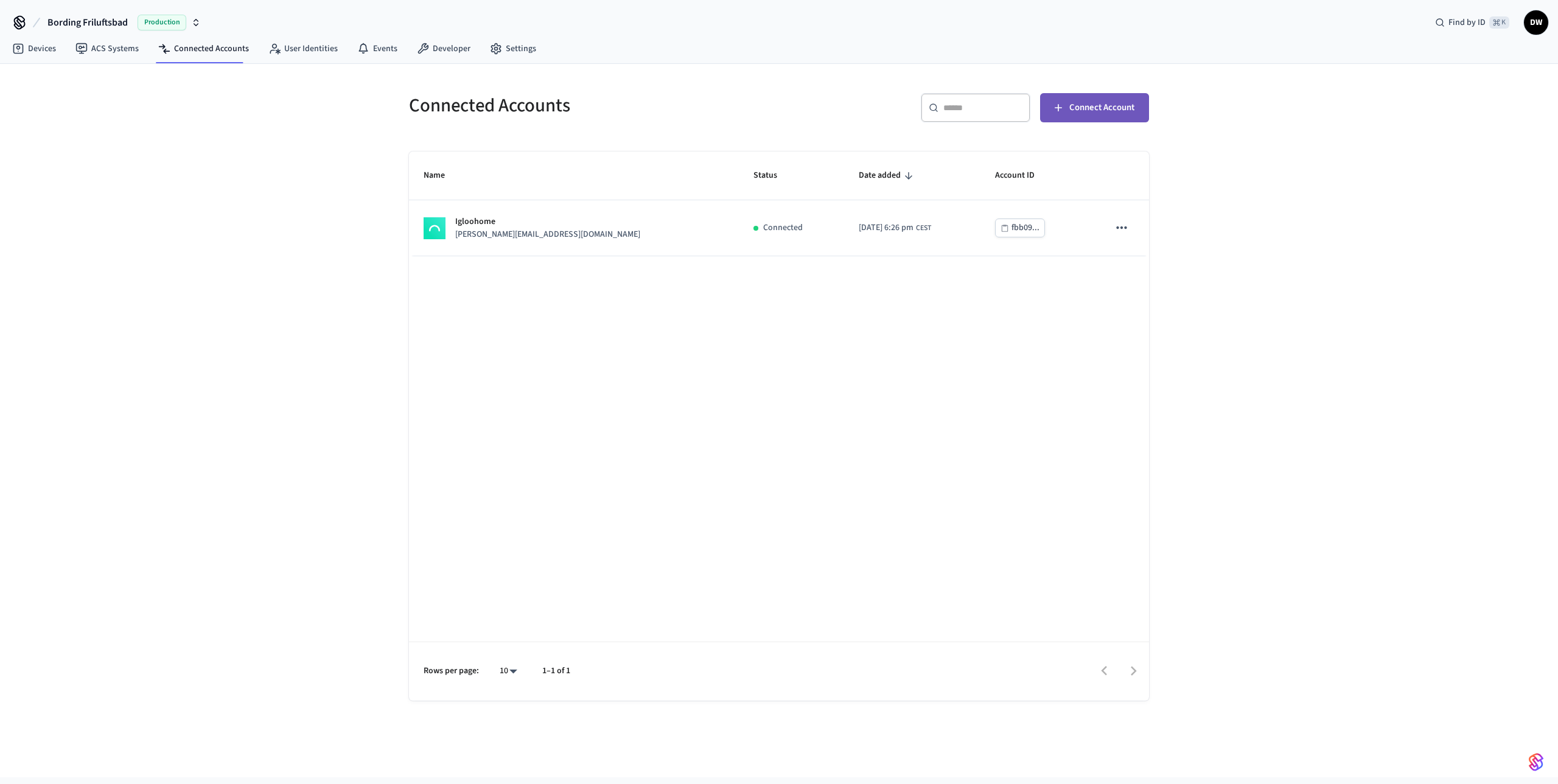
click at [1089, 102] on span "Connect Account" at bounding box center [1102, 108] width 65 height 16
click at [1537, 761] on img "button" at bounding box center [1536, 761] width 15 height 19
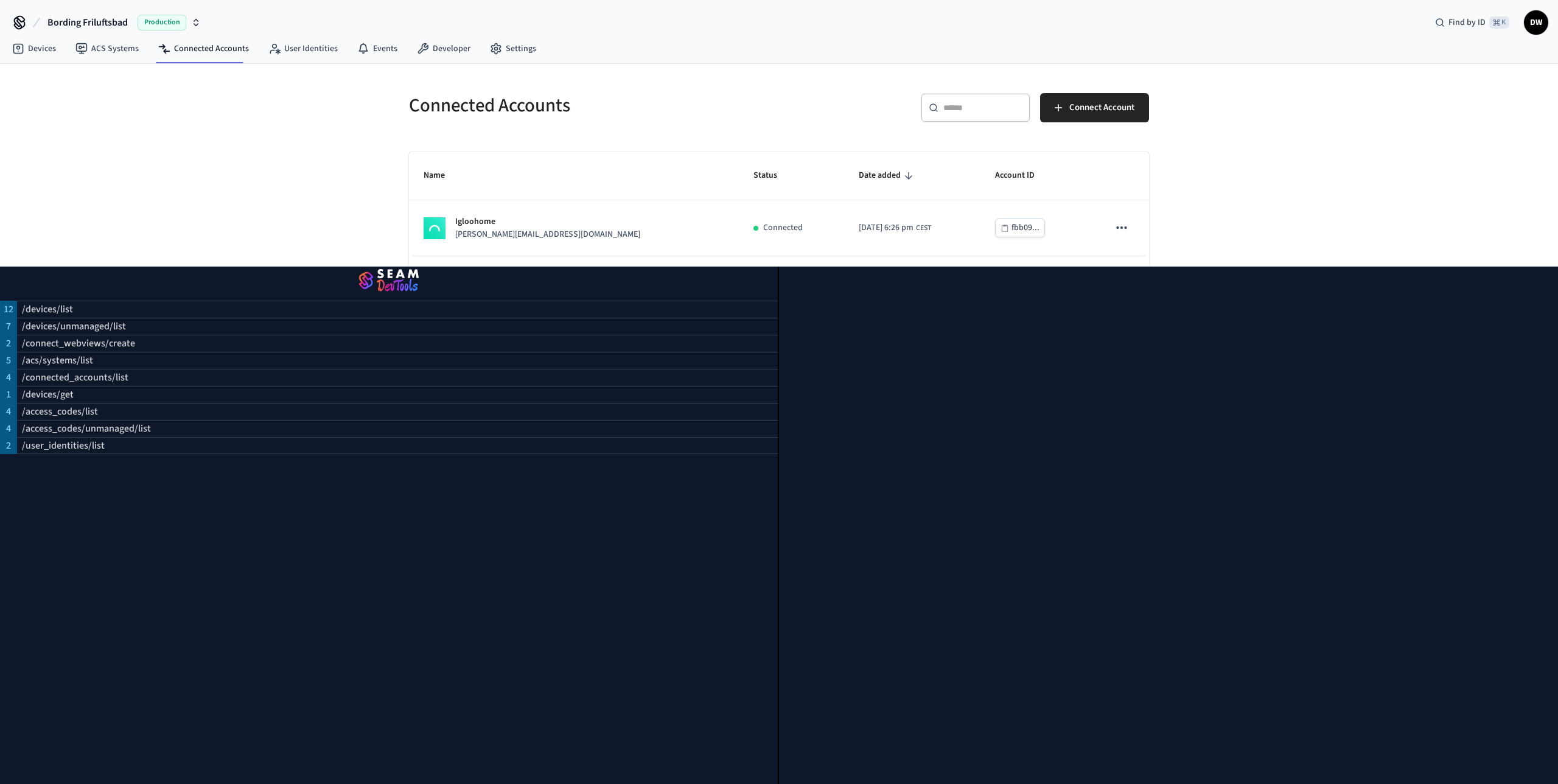
click at [269, 188] on div "Connected Accounts ​ ​ Connect Account Name Status Date added Account ID Iglooh…" at bounding box center [779, 420] width 1558 height 713
drag, startPoint x: 1497, startPoint y: 270, endPoint x: 1492, endPoint y: 237, distance: 33.4
click at [1496, 270] on div at bounding box center [1168, 525] width 779 height 517
click at [1484, 173] on div "Connected Accounts ​ ​ Connect Account Name Status Date added Account ID Iglooh…" at bounding box center [779, 420] width 1558 height 713
click at [18, 21] on icon at bounding box center [20, 22] width 10 height 10
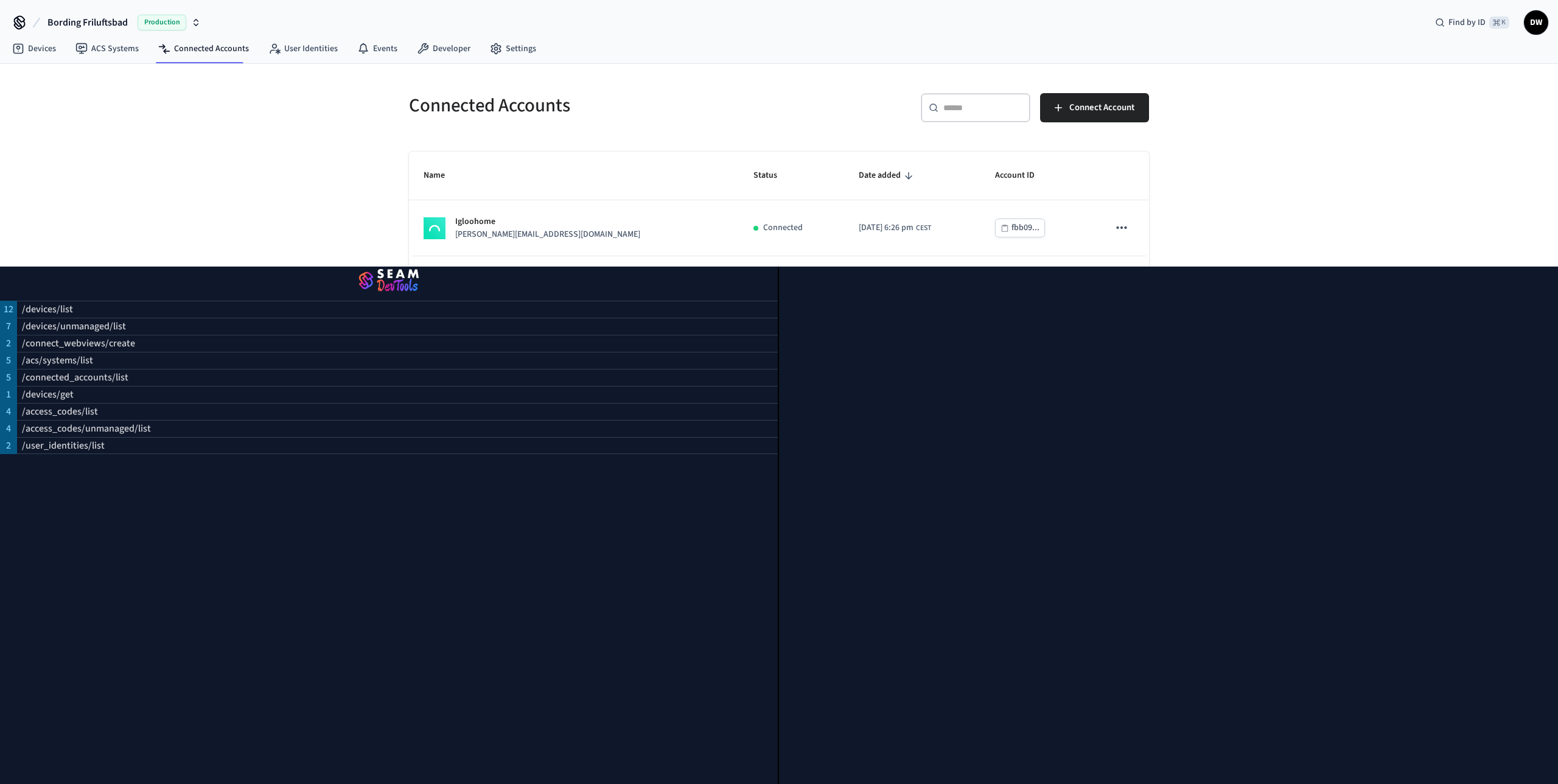
click at [377, 15] on div "Bording Friluftsbad Production Find by ID ⌘ K DW" at bounding box center [779, 18] width 1558 height 35
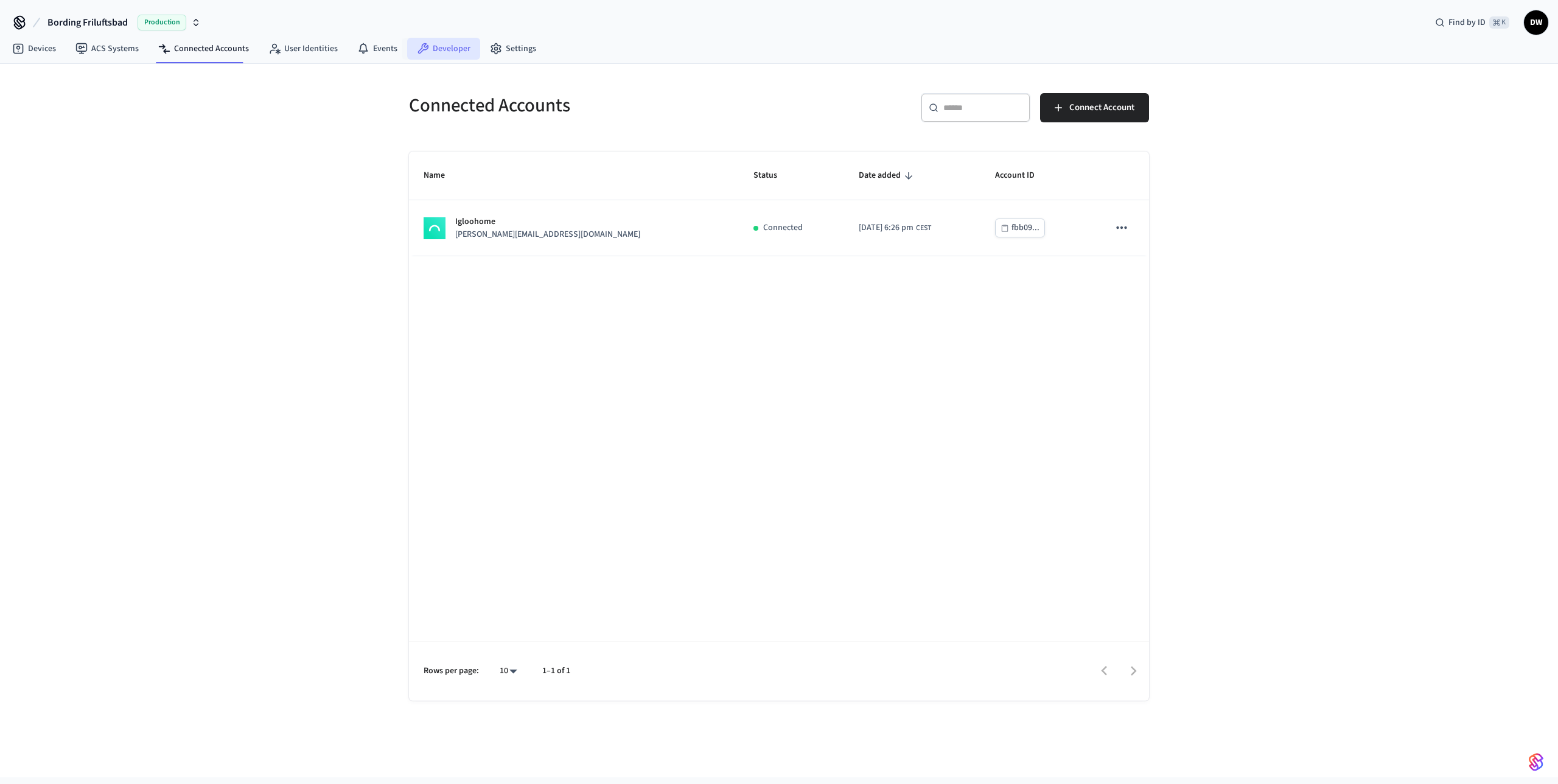
click at [441, 43] on link "Developer" at bounding box center [444, 48] width 73 height 22
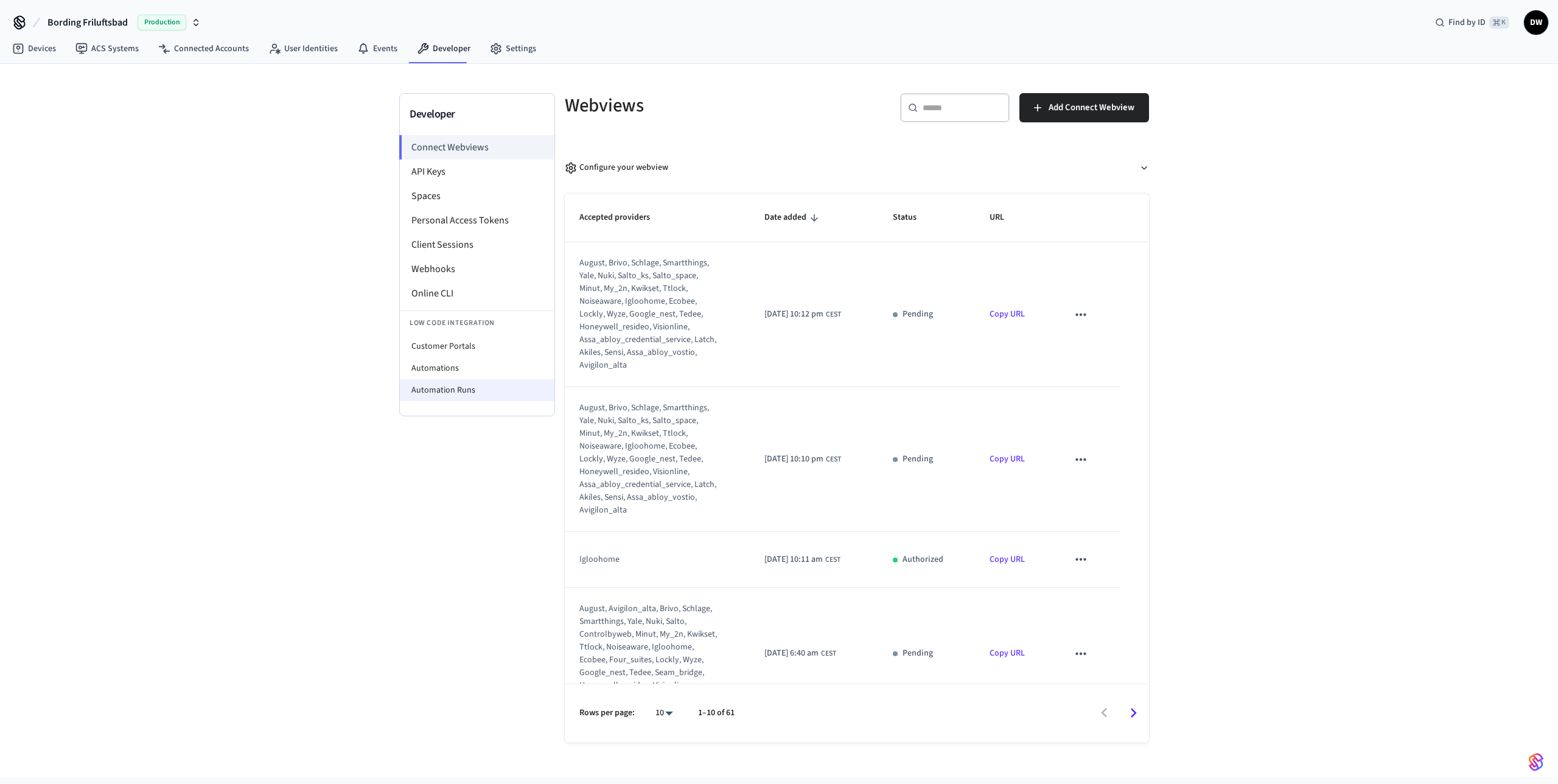
click at [454, 393] on li "Automation Runs" at bounding box center [476, 390] width 154 height 22
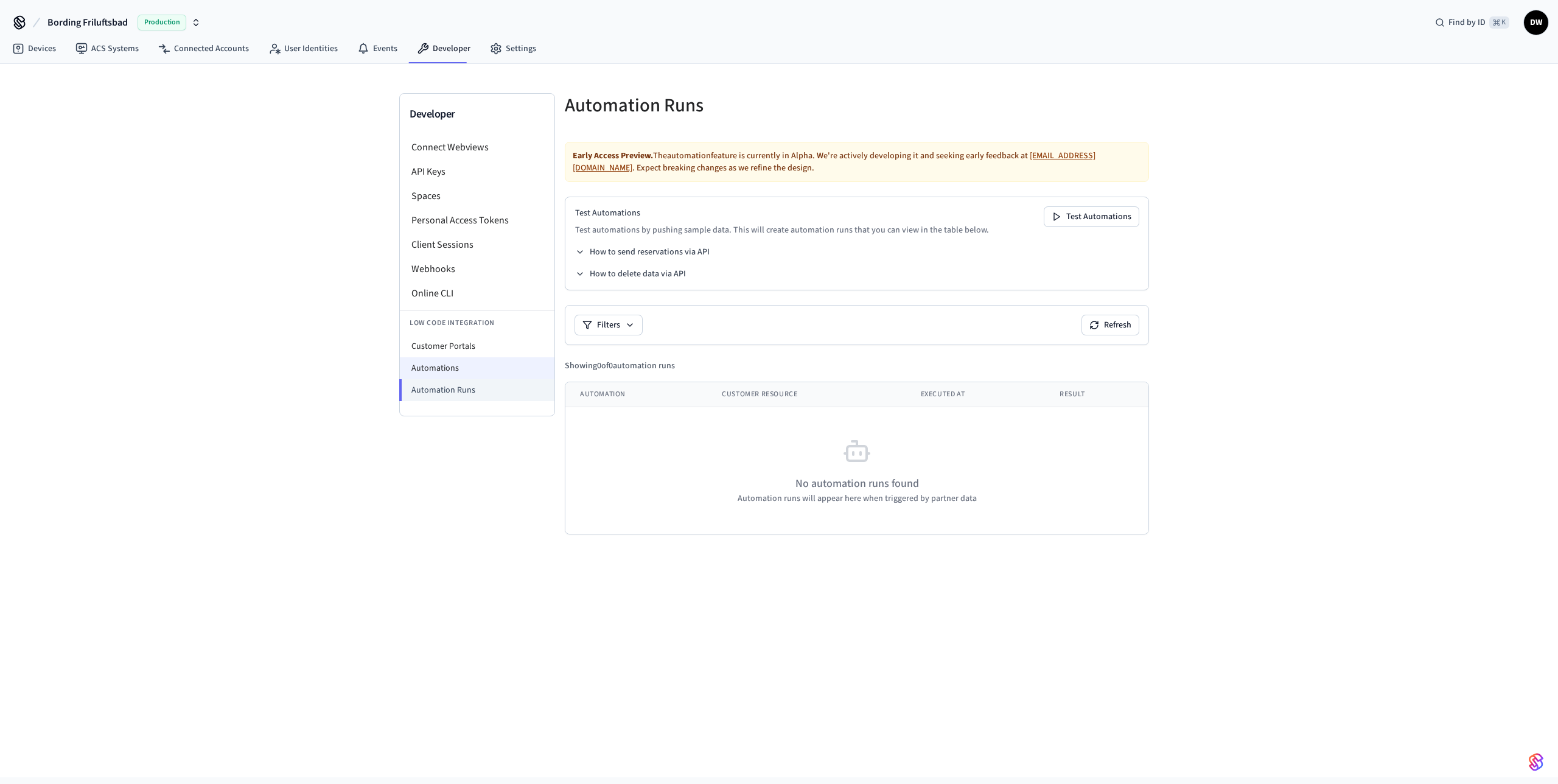
click at [456, 364] on li "Automations" at bounding box center [476, 368] width 154 height 22
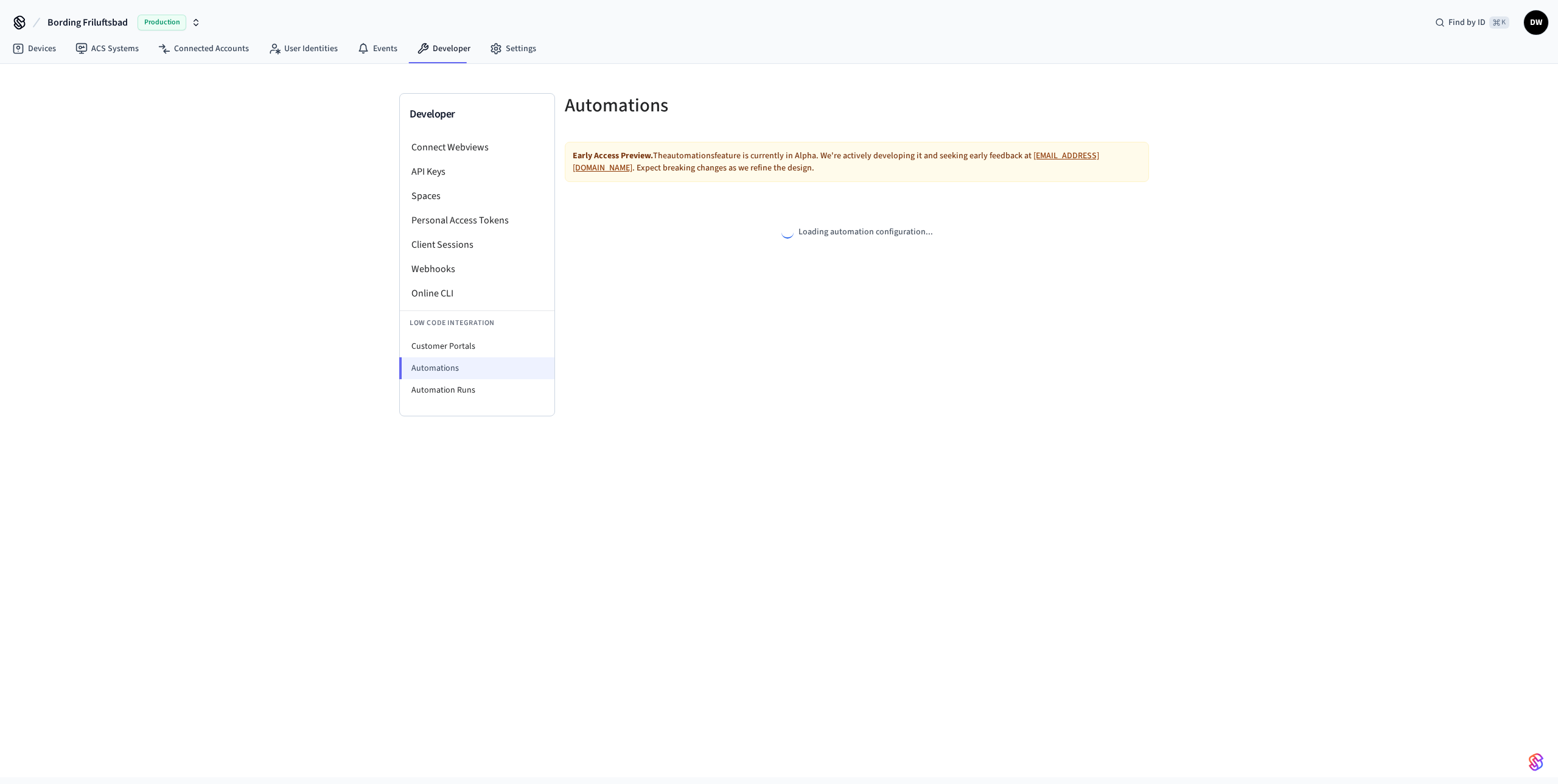
select select "**********"
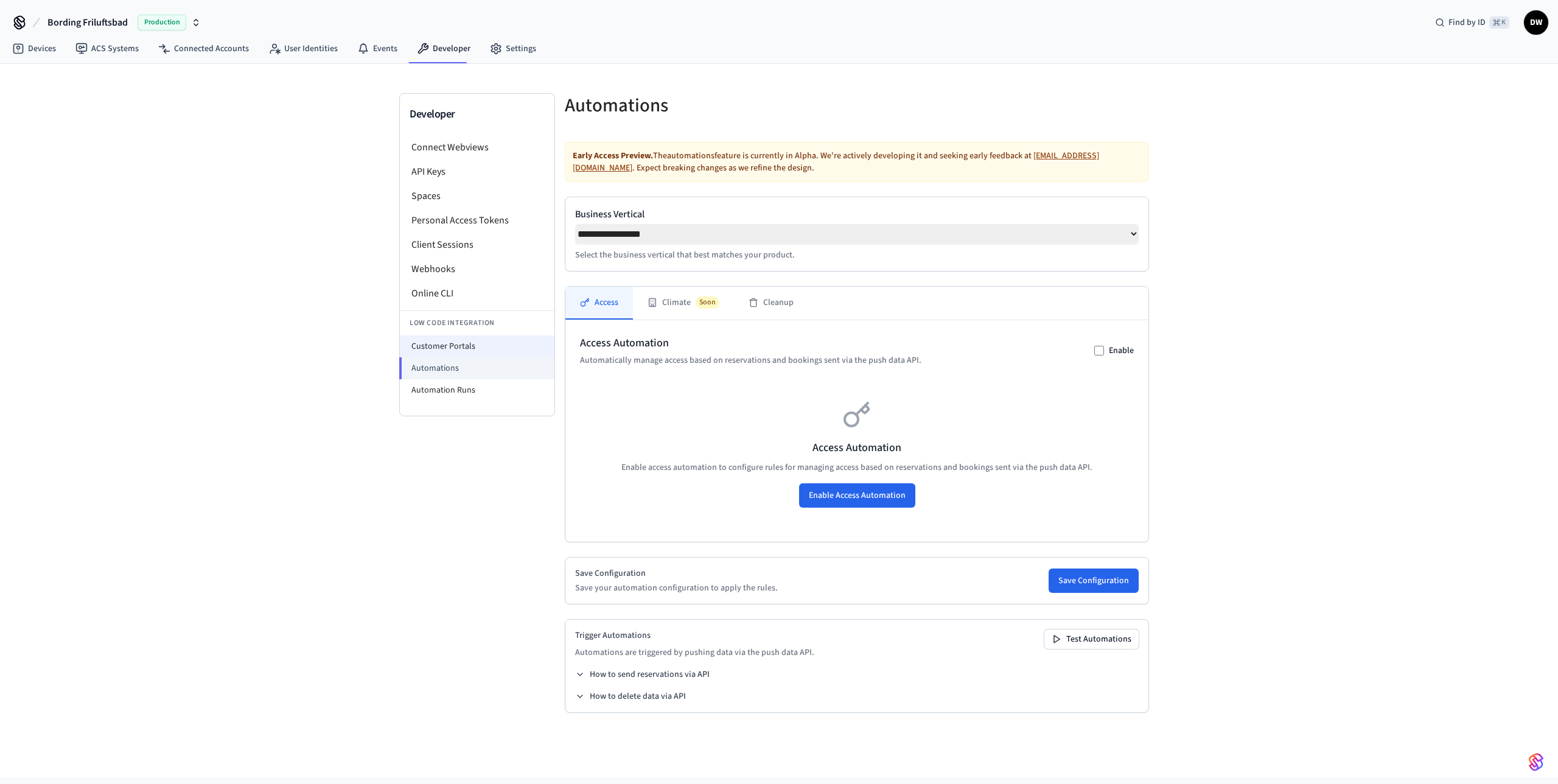
click at [487, 343] on li "Customer Portals" at bounding box center [476, 346] width 154 height 22
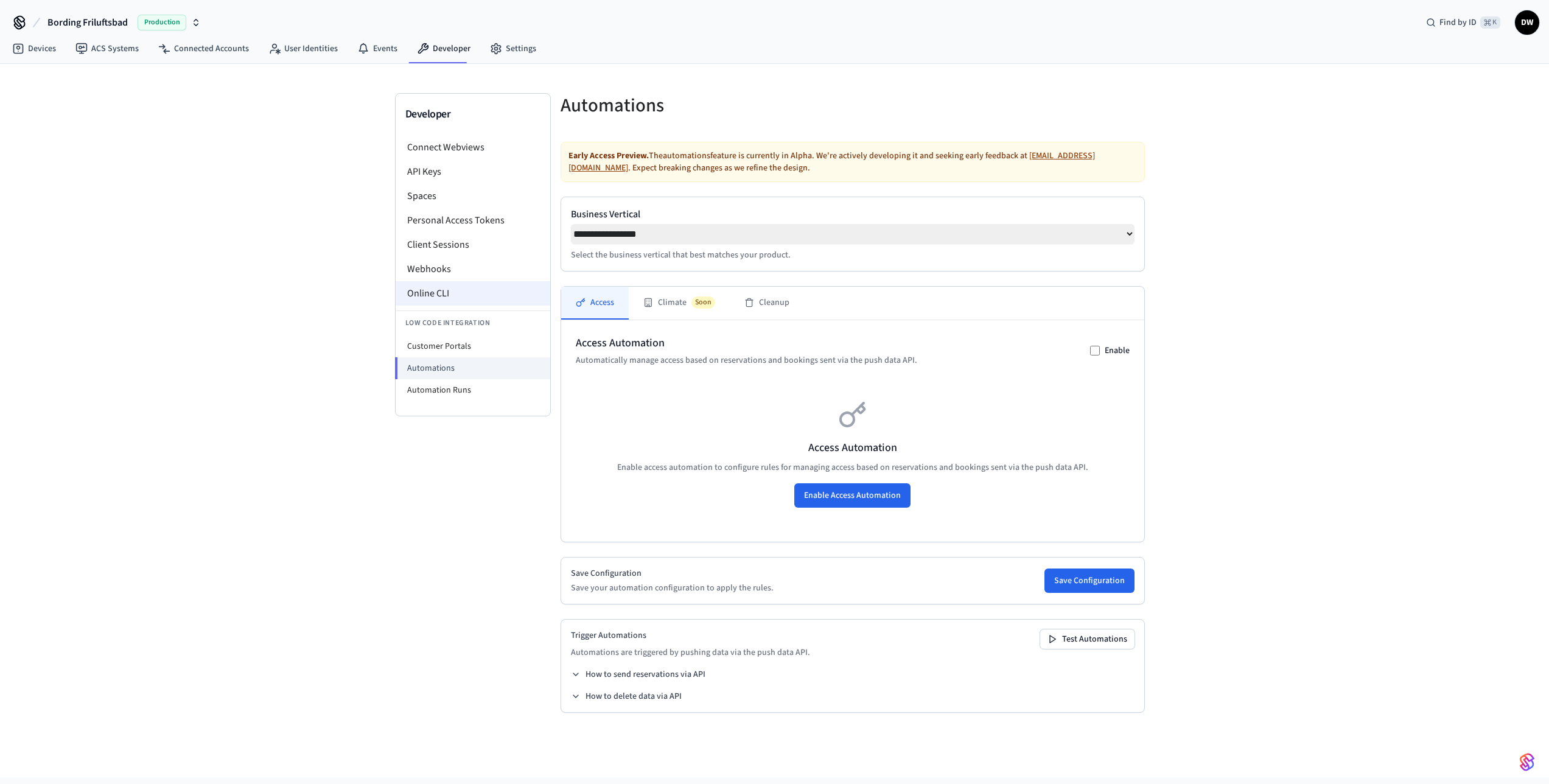
select select "**********"
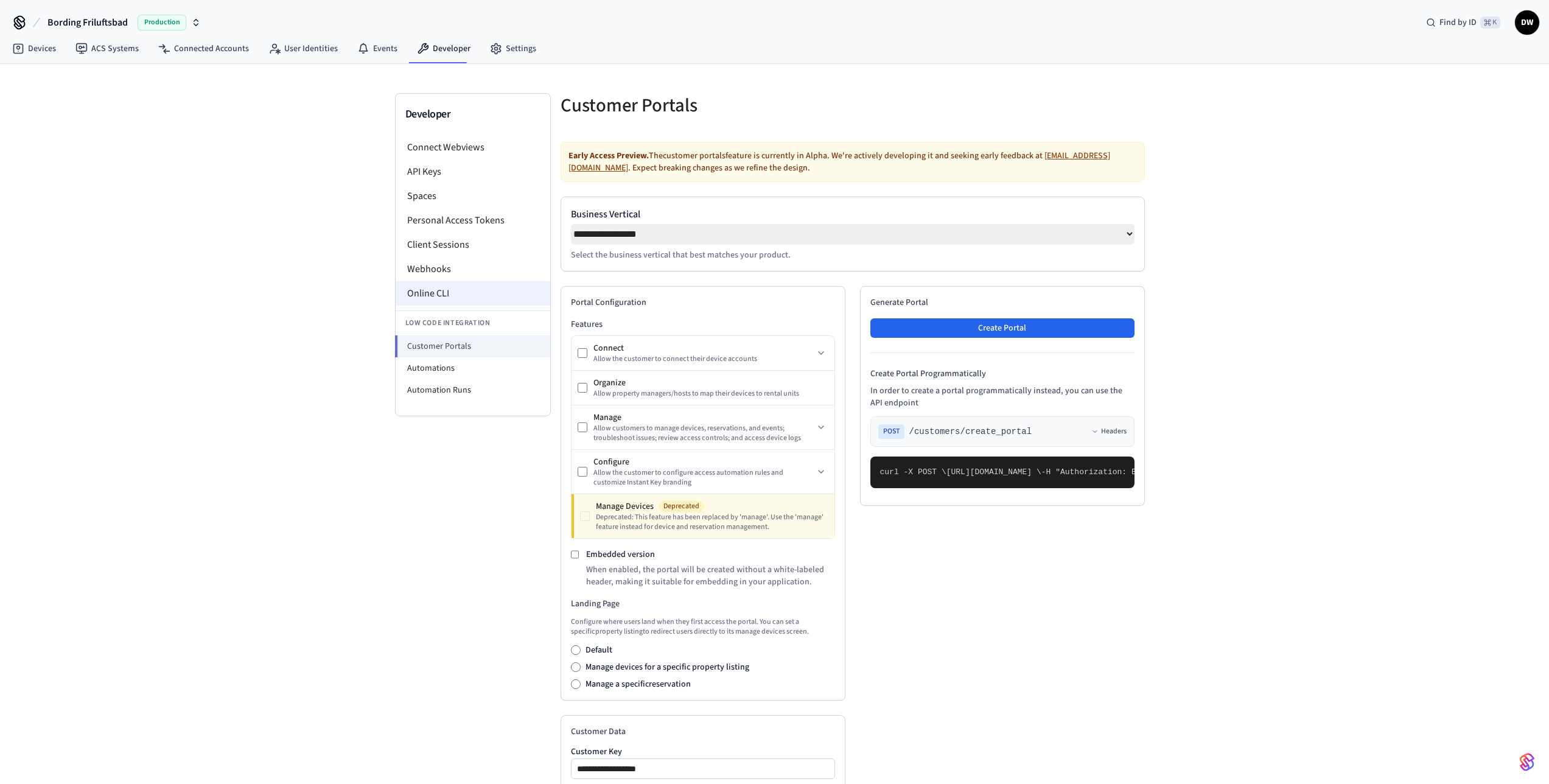
click at [467, 299] on li "Online CLI" at bounding box center [472, 293] width 154 height 24
click at [450, 264] on li "Webhooks" at bounding box center [472, 269] width 154 height 24
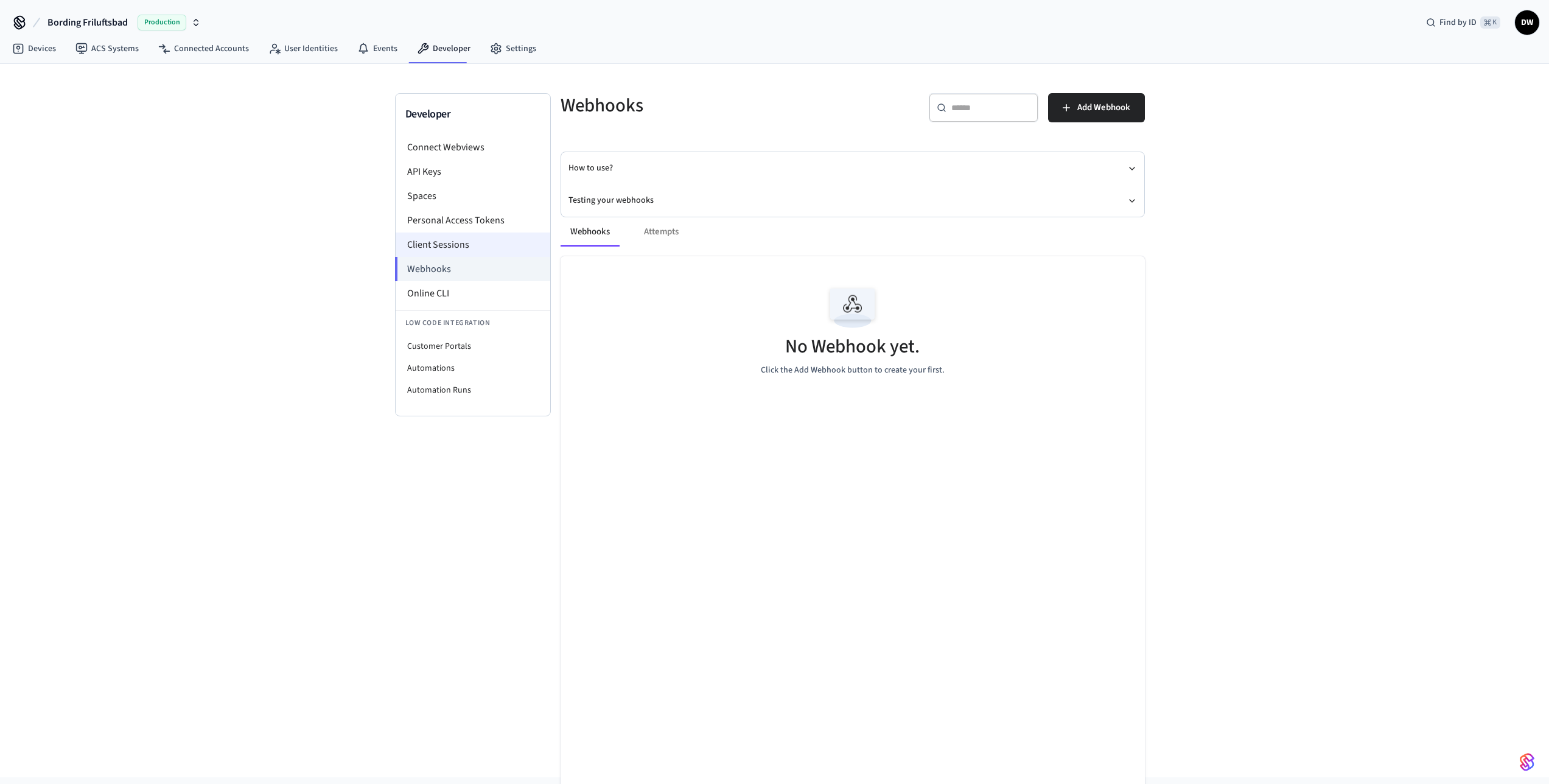
click at [466, 245] on li "Client Sessions" at bounding box center [472, 244] width 154 height 24
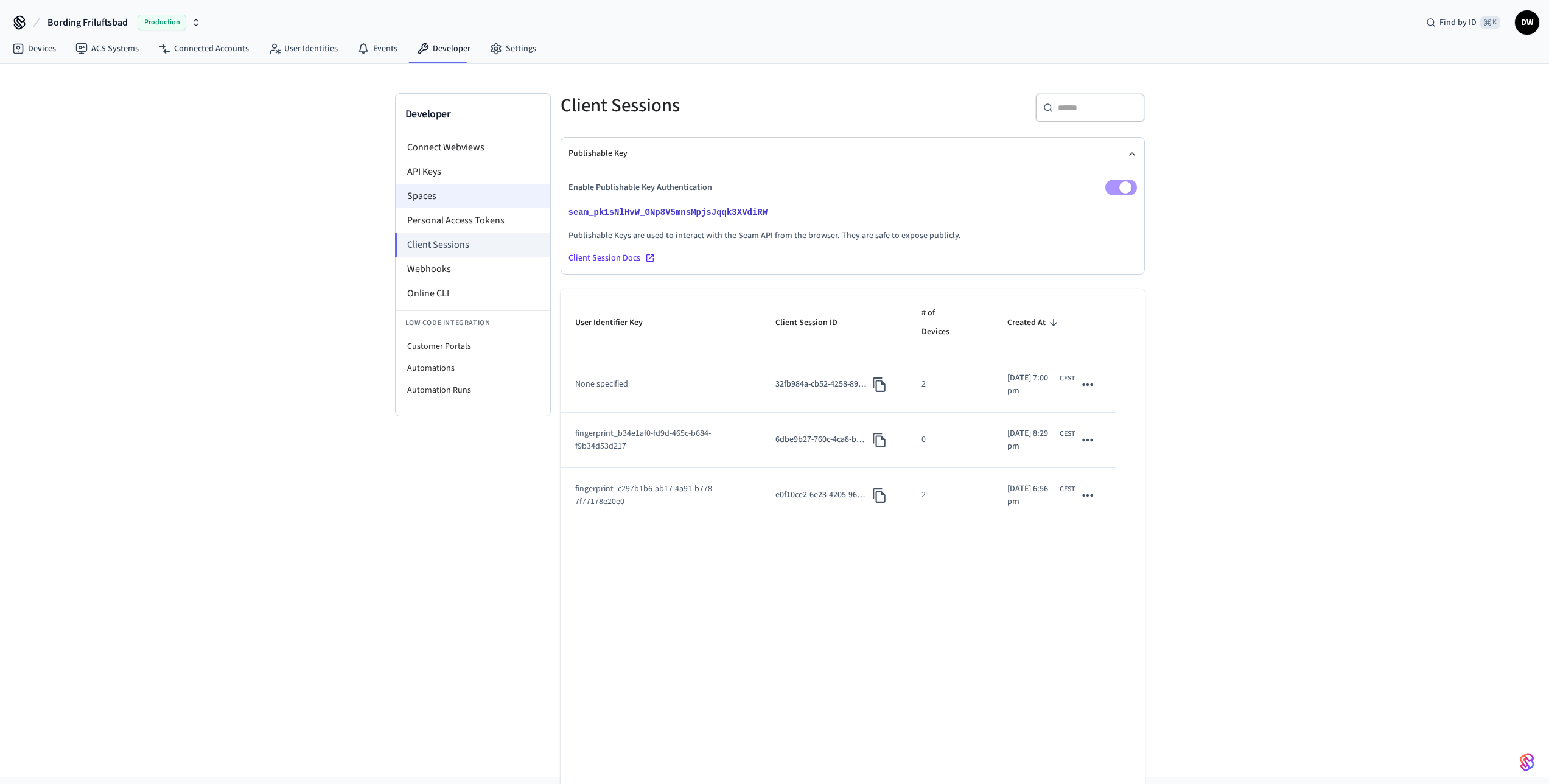
click at [473, 202] on li "Spaces" at bounding box center [472, 195] width 154 height 24
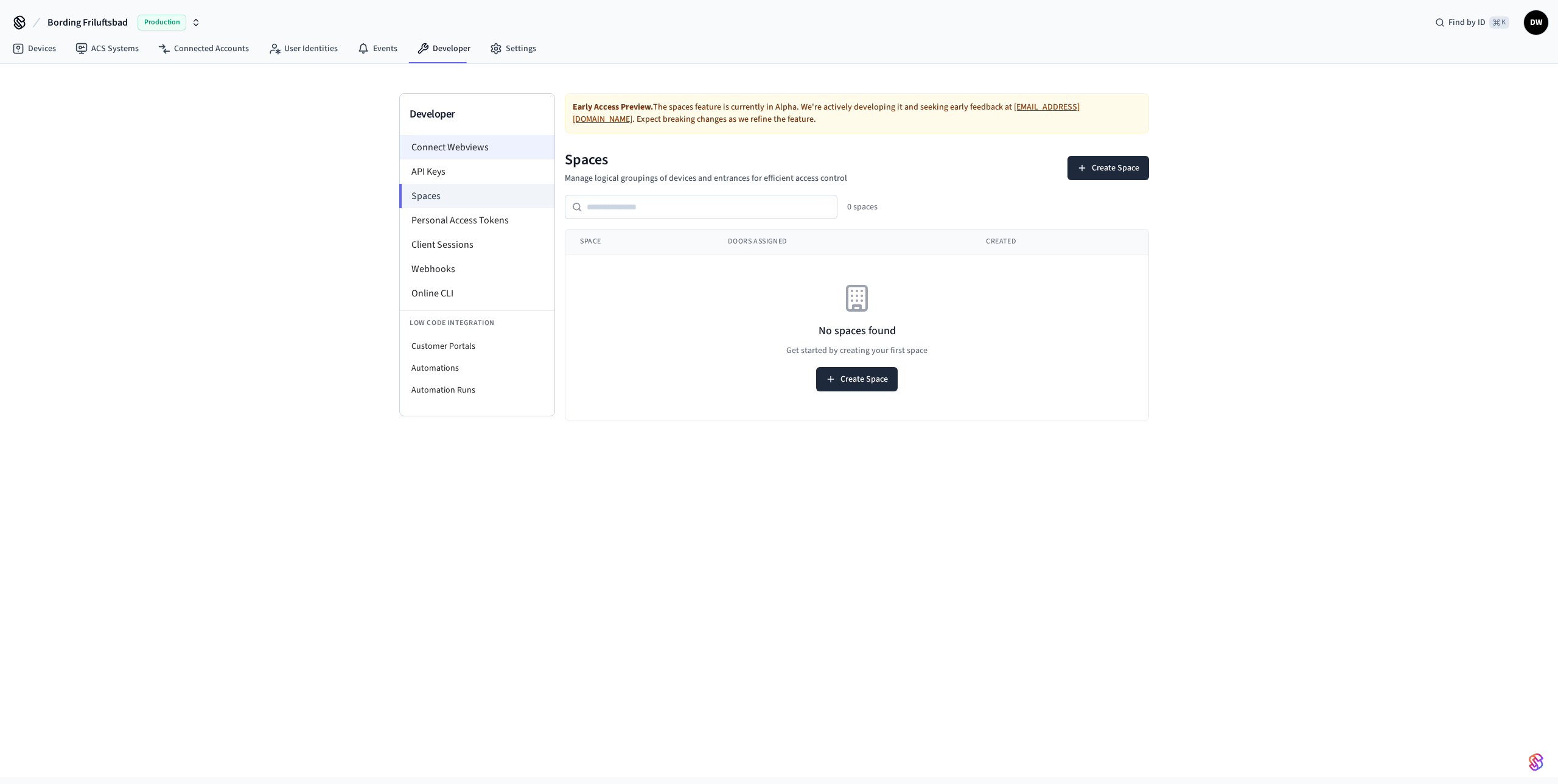
click at [492, 148] on li "Connect Webviews" at bounding box center [476, 147] width 154 height 24
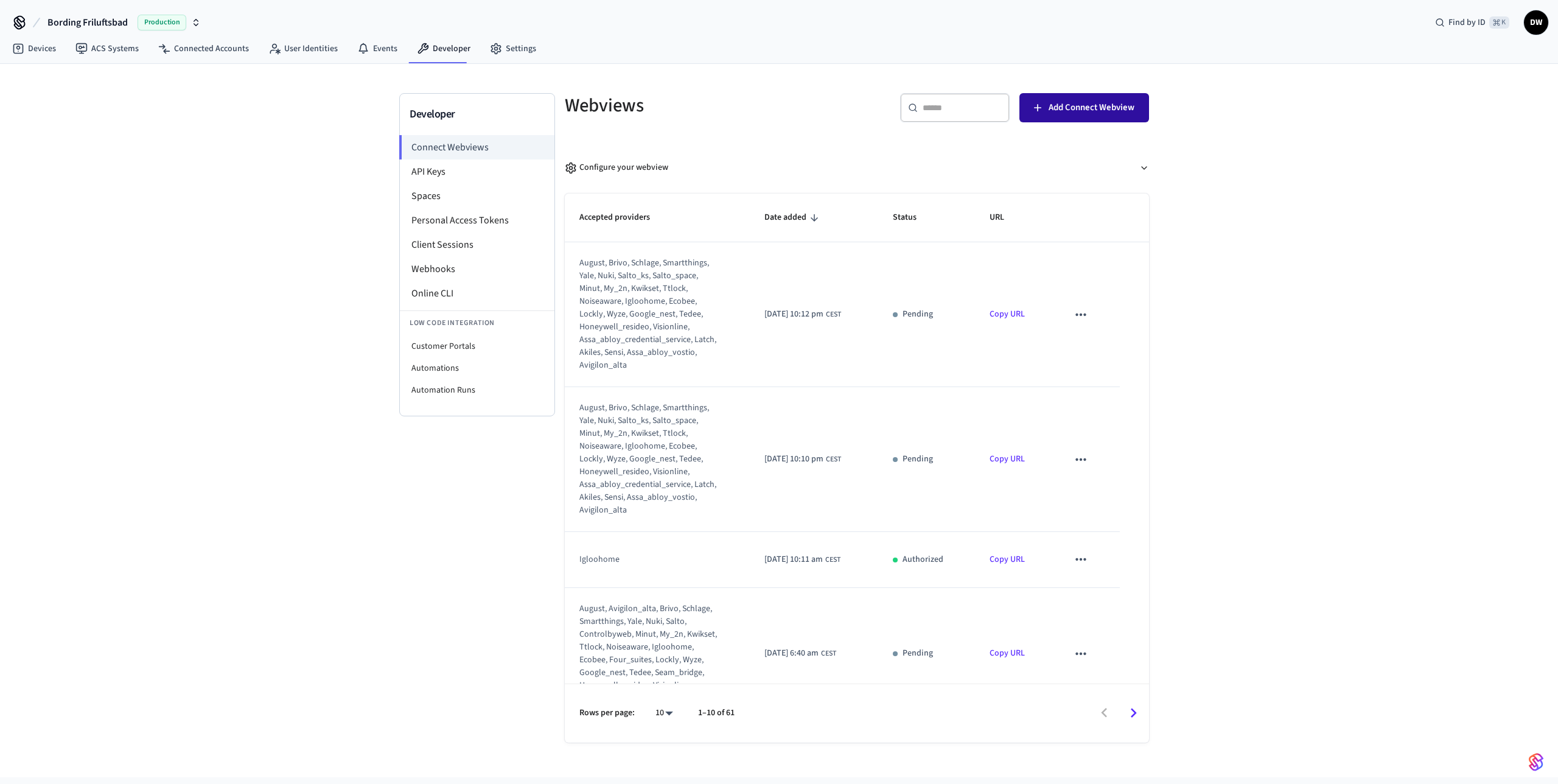
click at [1090, 110] on span "Add Connect Webview" at bounding box center [1091, 108] width 86 height 16
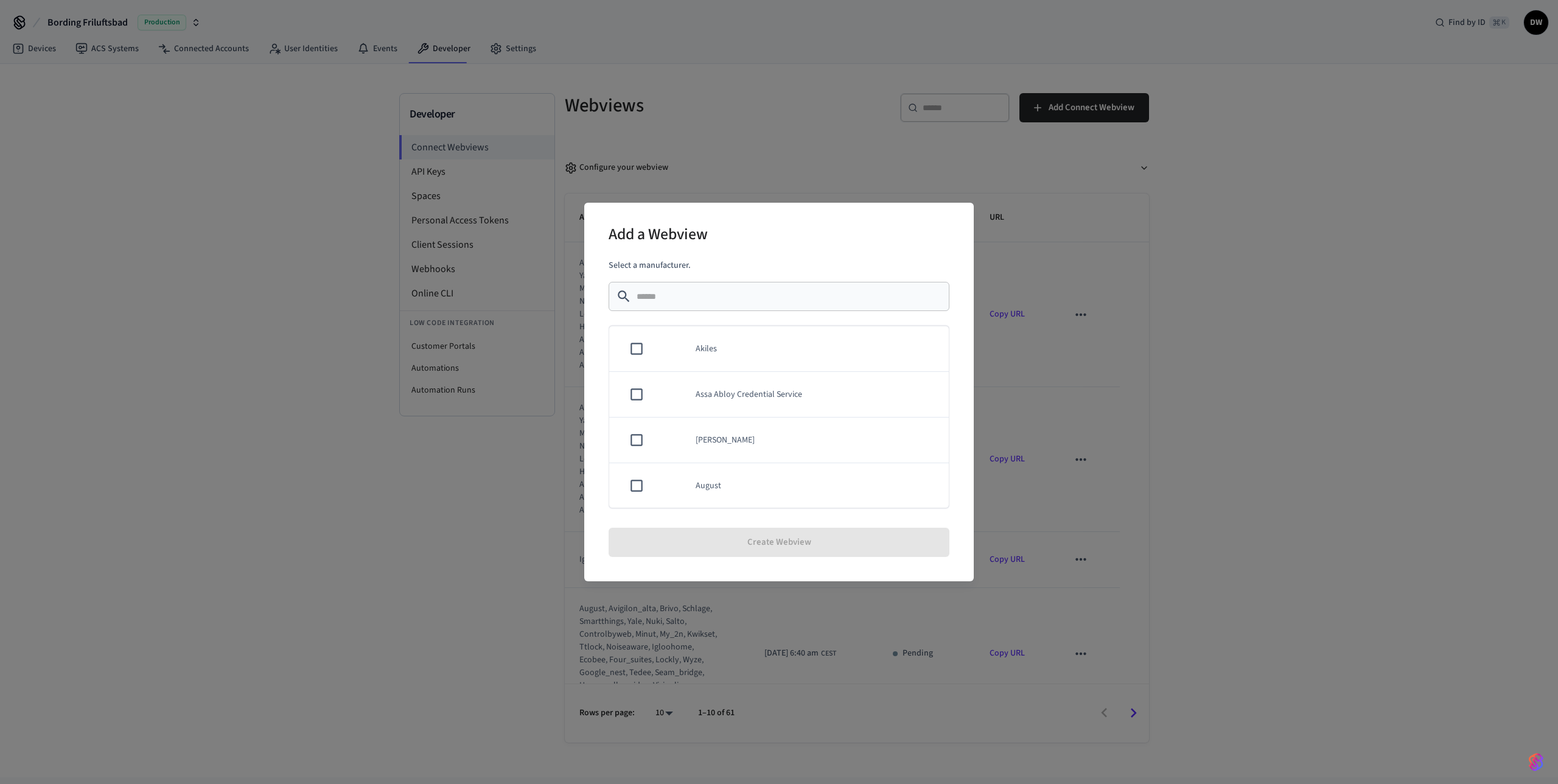
click at [696, 168] on div "Add a Webview Select a manufacturer. ​ ​ Akiles Assa Abloy Credential Service A…" at bounding box center [779, 392] width 1558 height 784
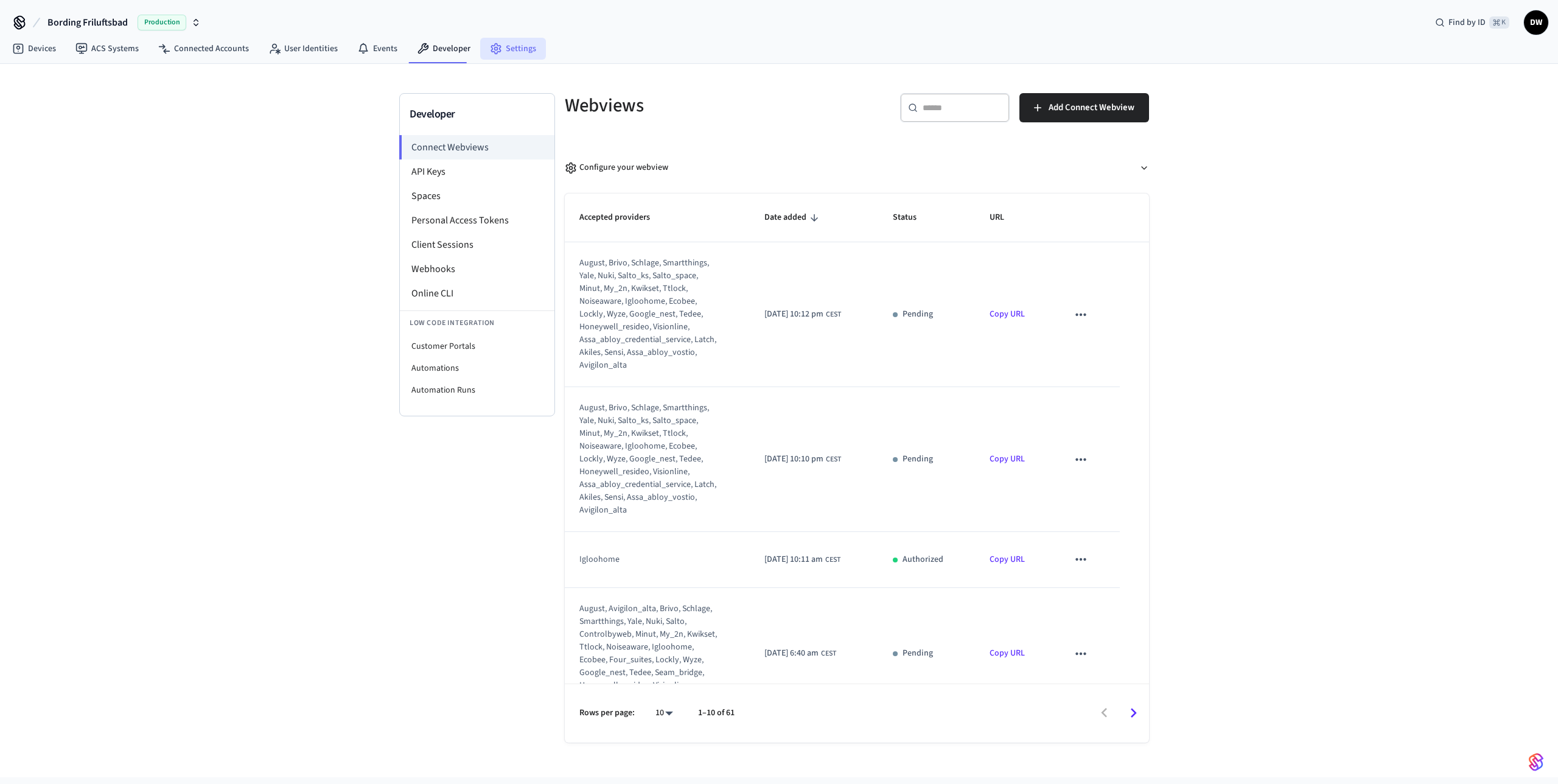
click at [508, 43] on link "Settings" at bounding box center [513, 48] width 66 height 22
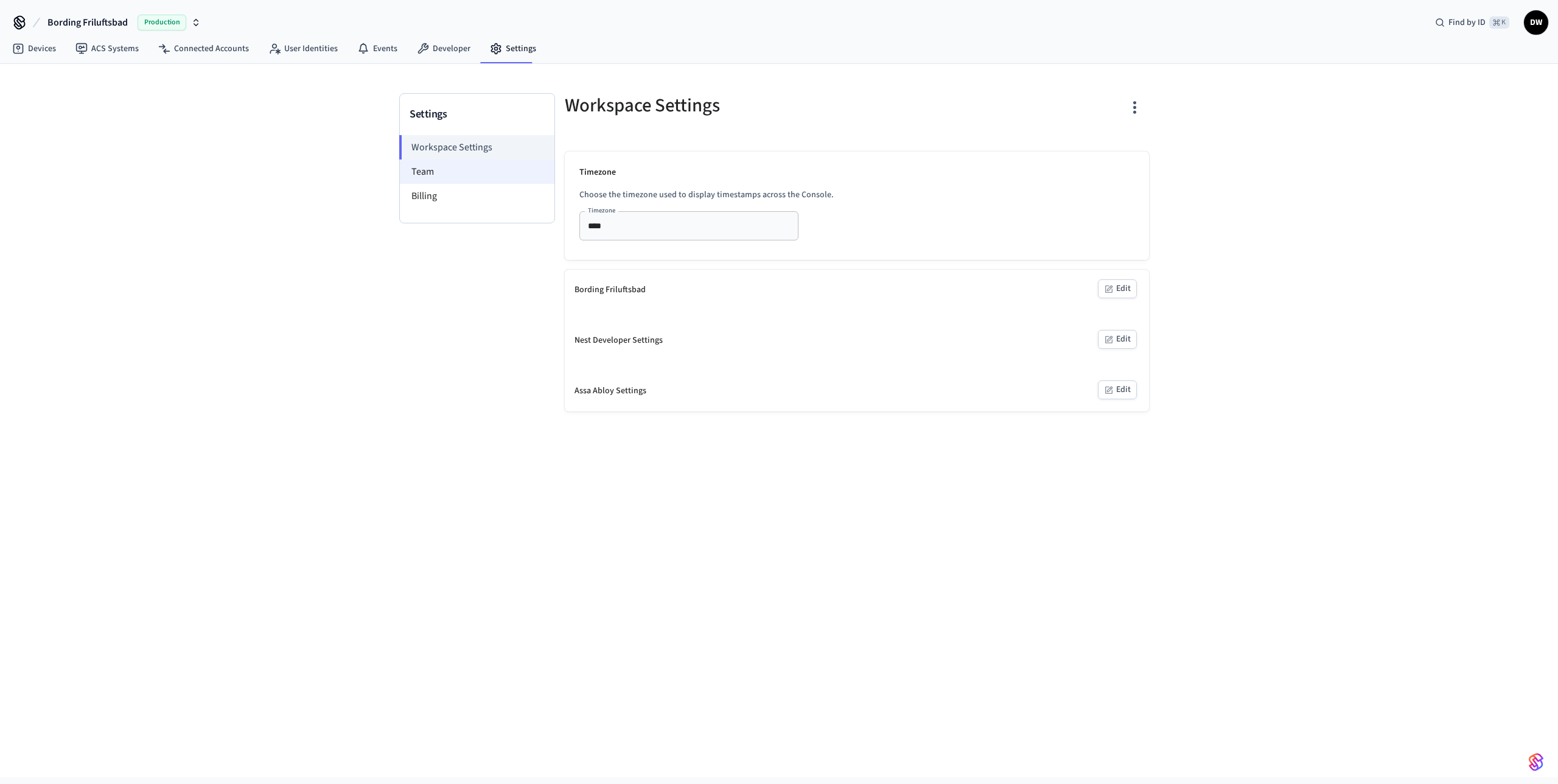
click at [445, 169] on li "Team" at bounding box center [476, 171] width 154 height 24
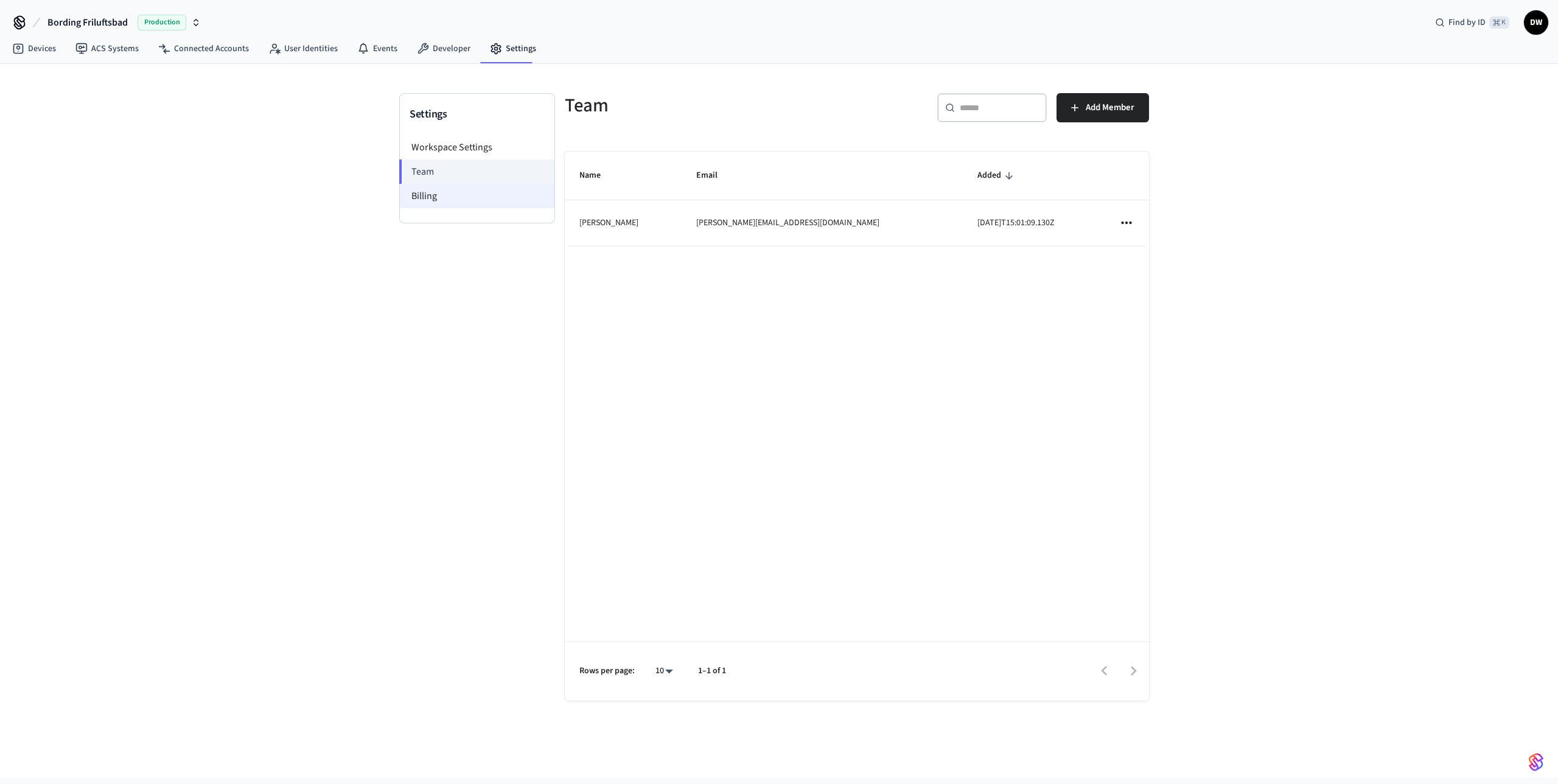
click at [443, 197] on li "Billing" at bounding box center [476, 195] width 154 height 24
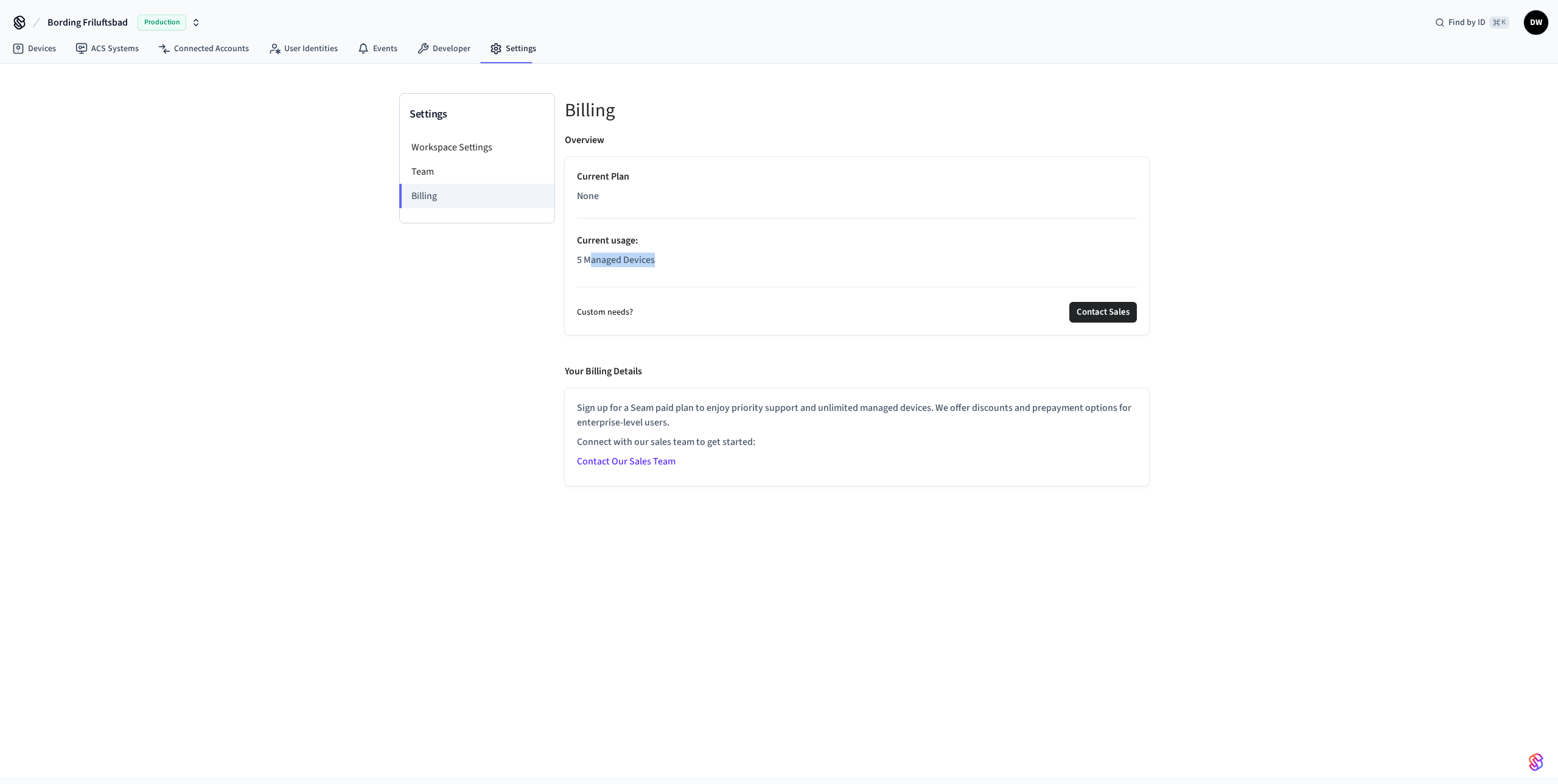
drag, startPoint x: 698, startPoint y: 260, endPoint x: 575, endPoint y: 260, distance: 123.0
click at [582, 260] on p "5 Managed Devices" at bounding box center [857, 260] width 560 height 15
click at [572, 260] on div "Current Plan None Current usage : 5 Managed Devices Custom needs? Contact Sales" at bounding box center [857, 245] width 585 height 178
click at [608, 260] on p "5 Managed Devices" at bounding box center [857, 260] width 560 height 15
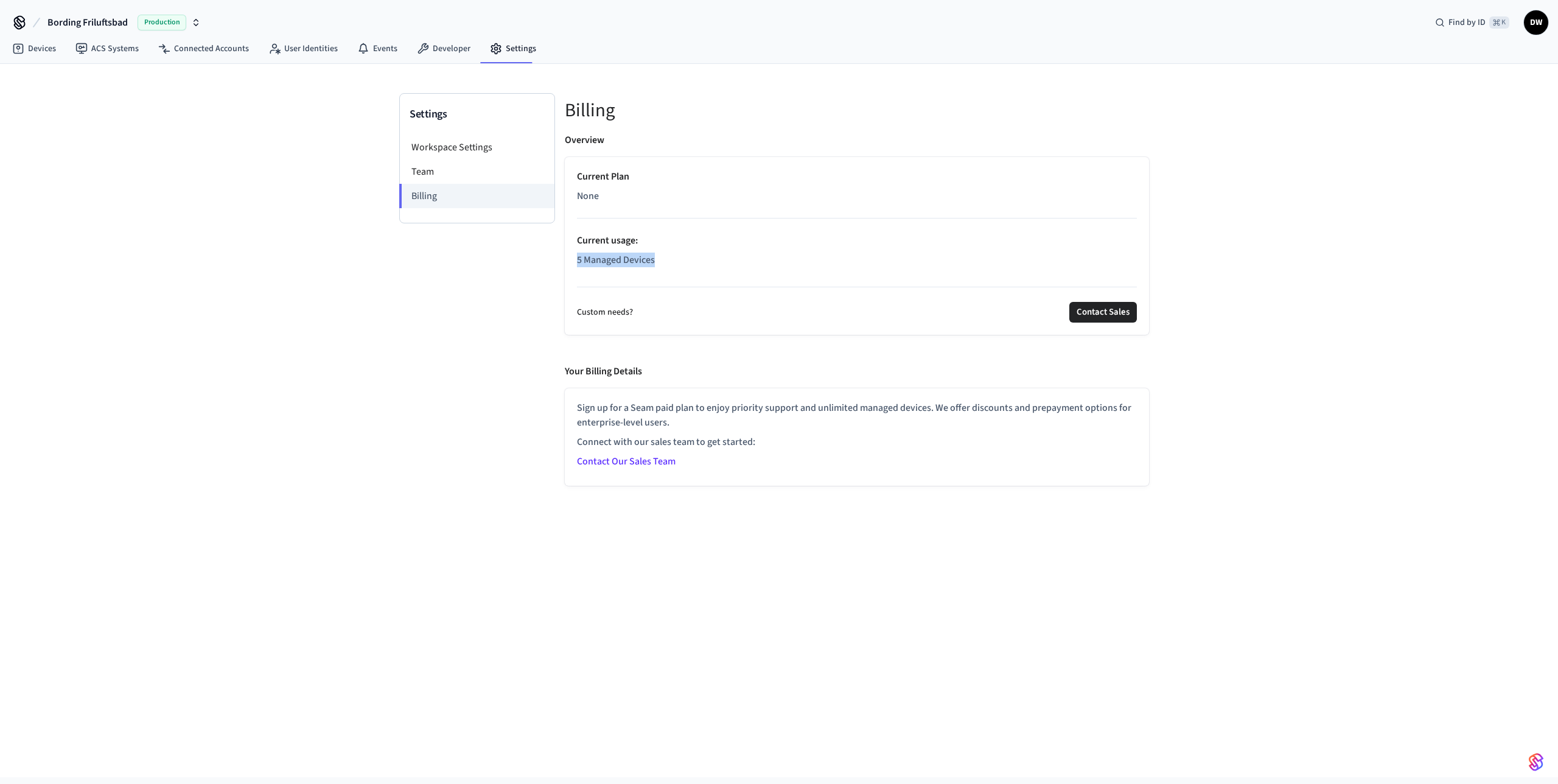
click at [608, 260] on p "5 Managed Devices" at bounding box center [857, 260] width 560 height 15
click at [652, 260] on p "5 Managed Devices" at bounding box center [857, 260] width 560 height 15
click at [366, 51] on link "Events" at bounding box center [378, 48] width 60 height 22
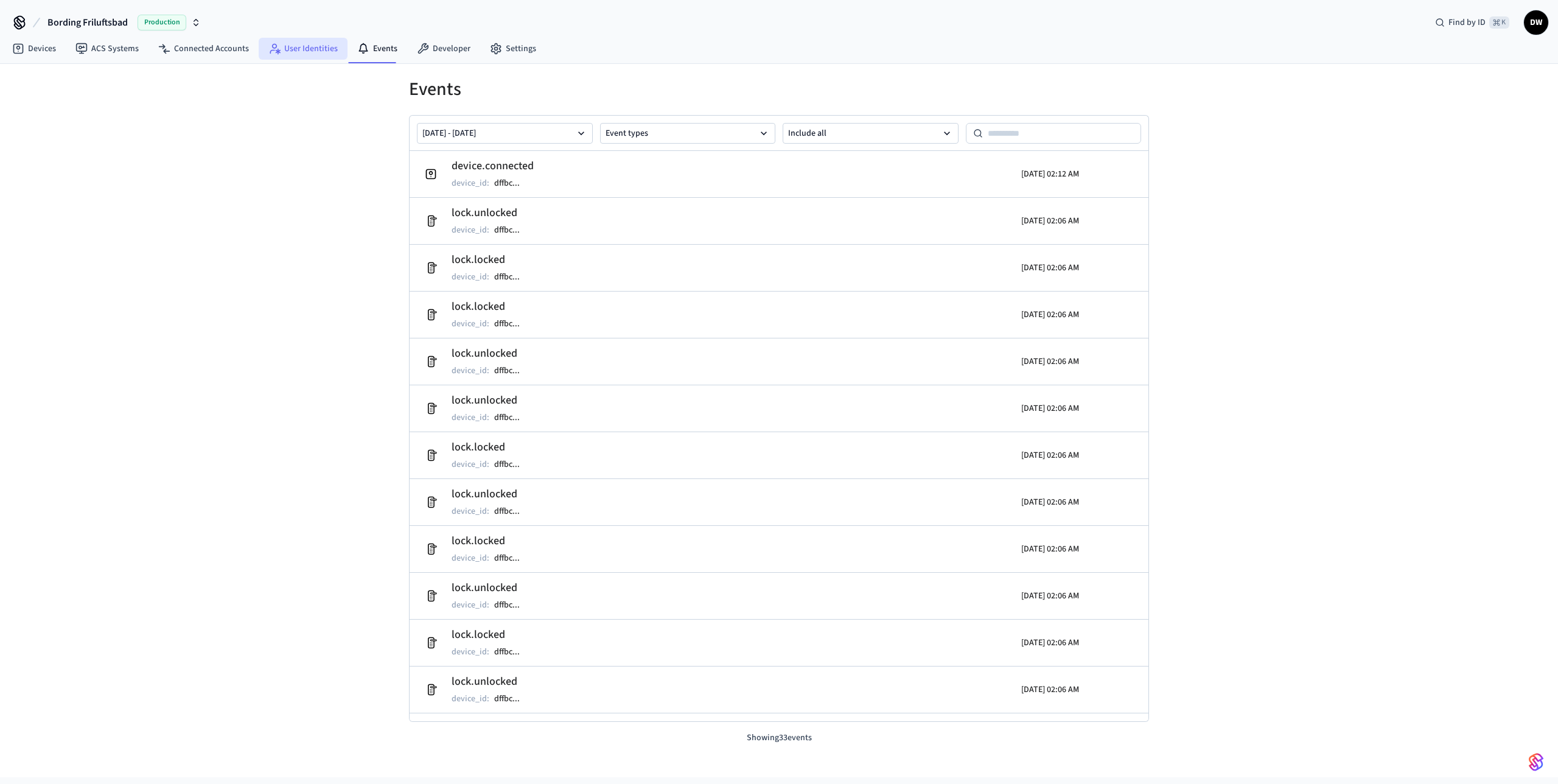
click at [299, 43] on link "User Identities" at bounding box center [303, 48] width 89 height 22
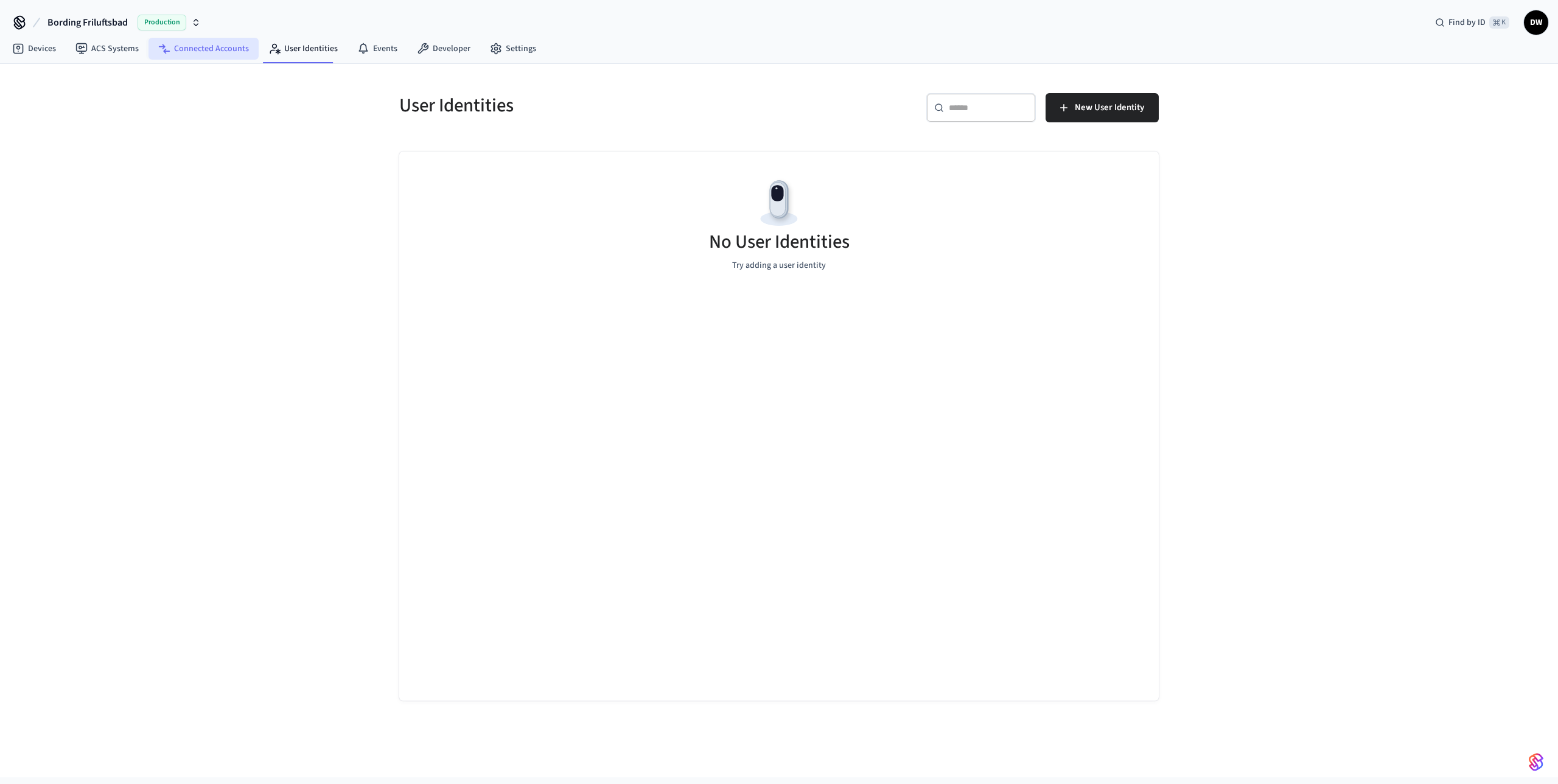
click at [188, 48] on link "Connected Accounts" at bounding box center [204, 48] width 110 height 22
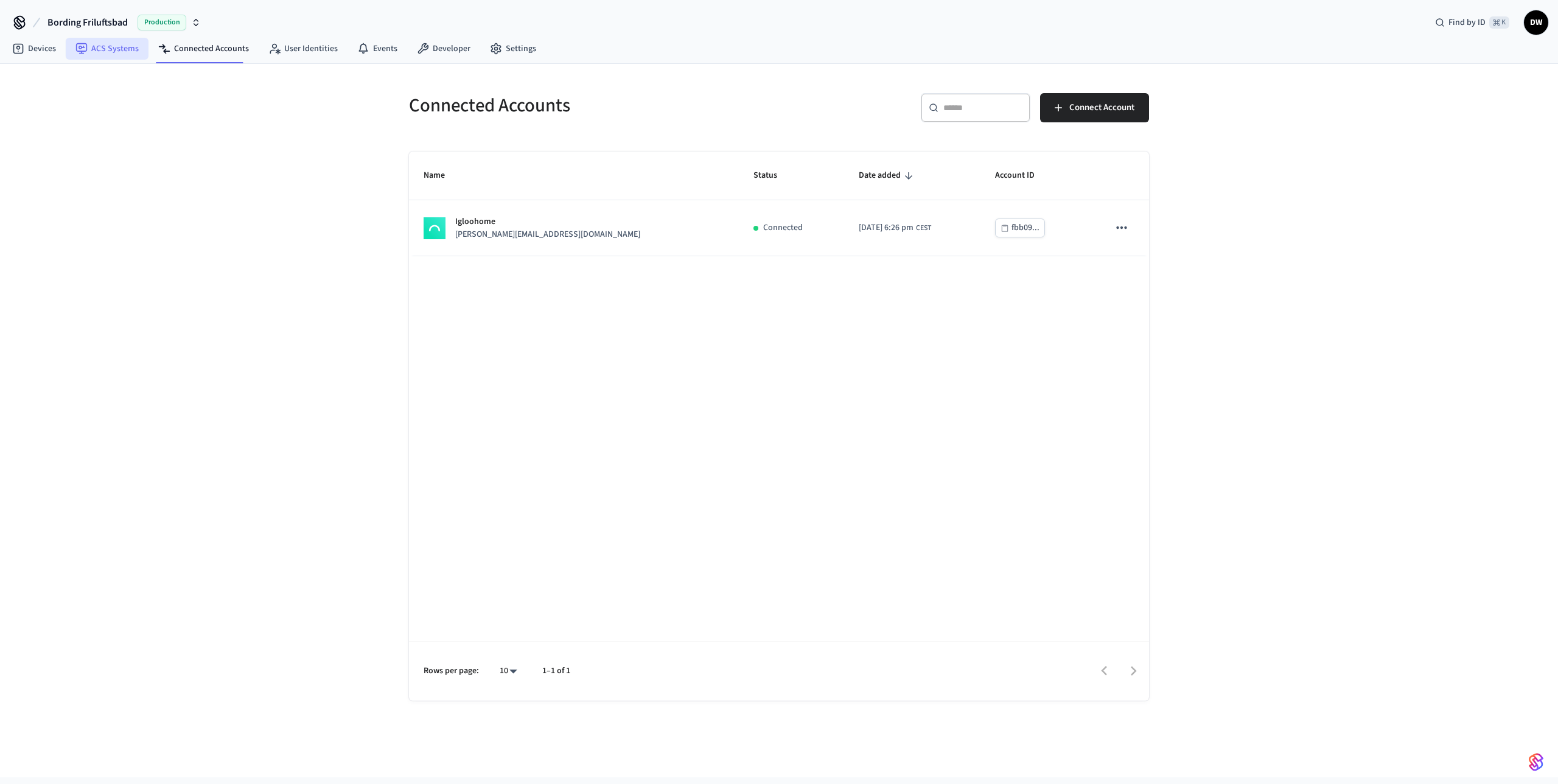
click at [103, 46] on link "ACS Systems" at bounding box center [107, 48] width 83 height 22
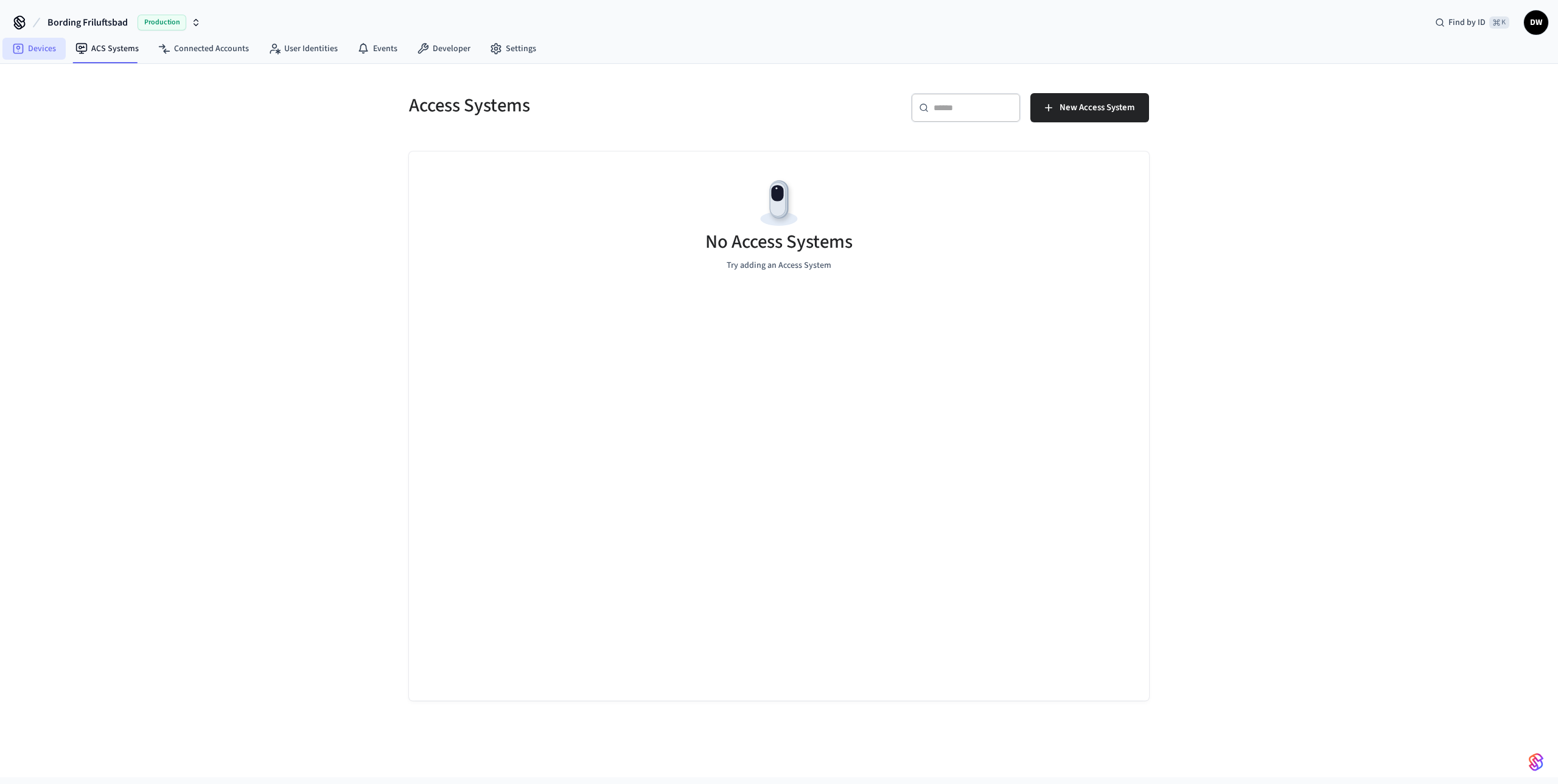
click at [38, 44] on link "Devices" at bounding box center [34, 48] width 63 height 22
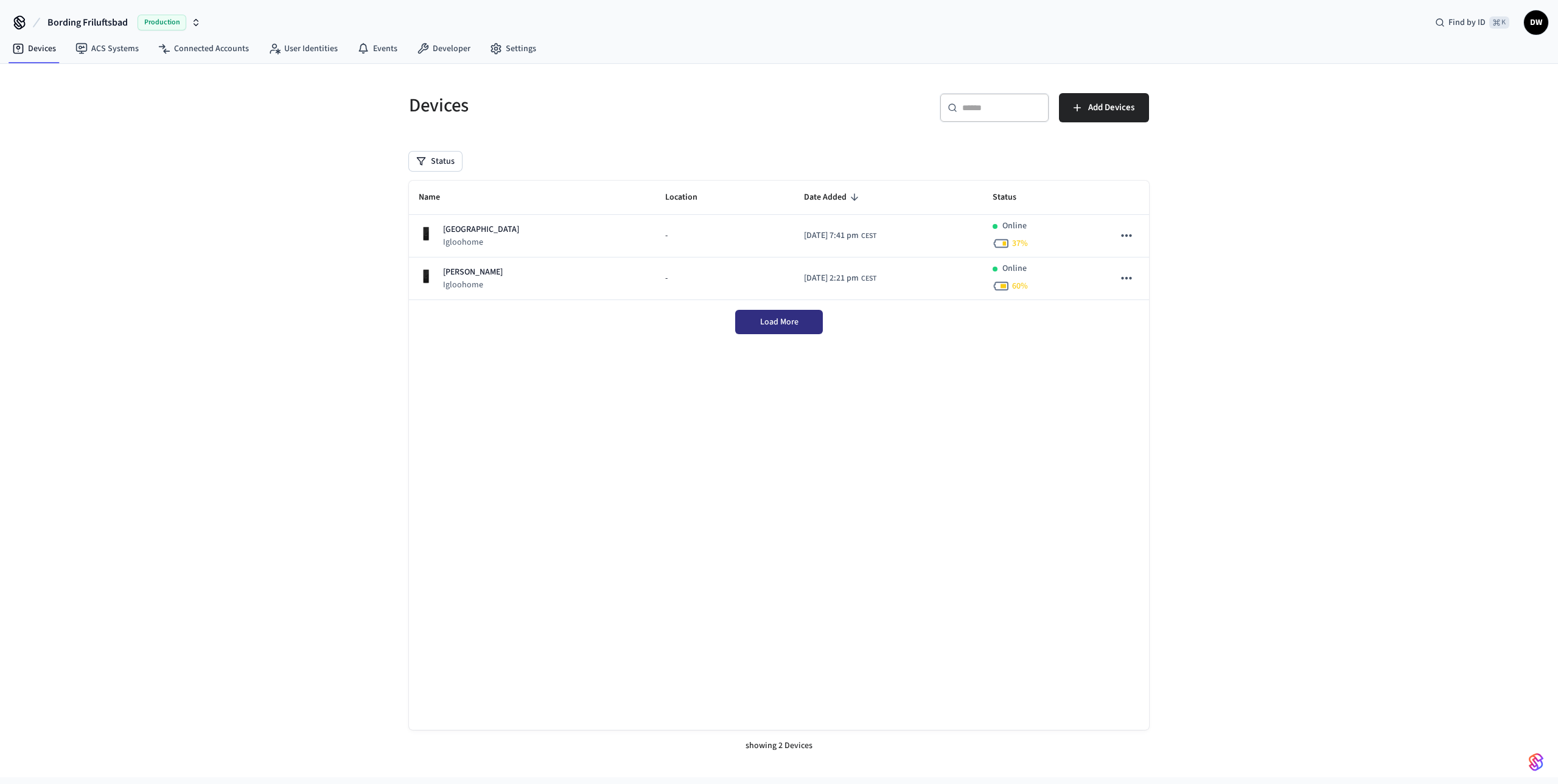
click at [767, 320] on span "Load More" at bounding box center [779, 322] width 38 height 13
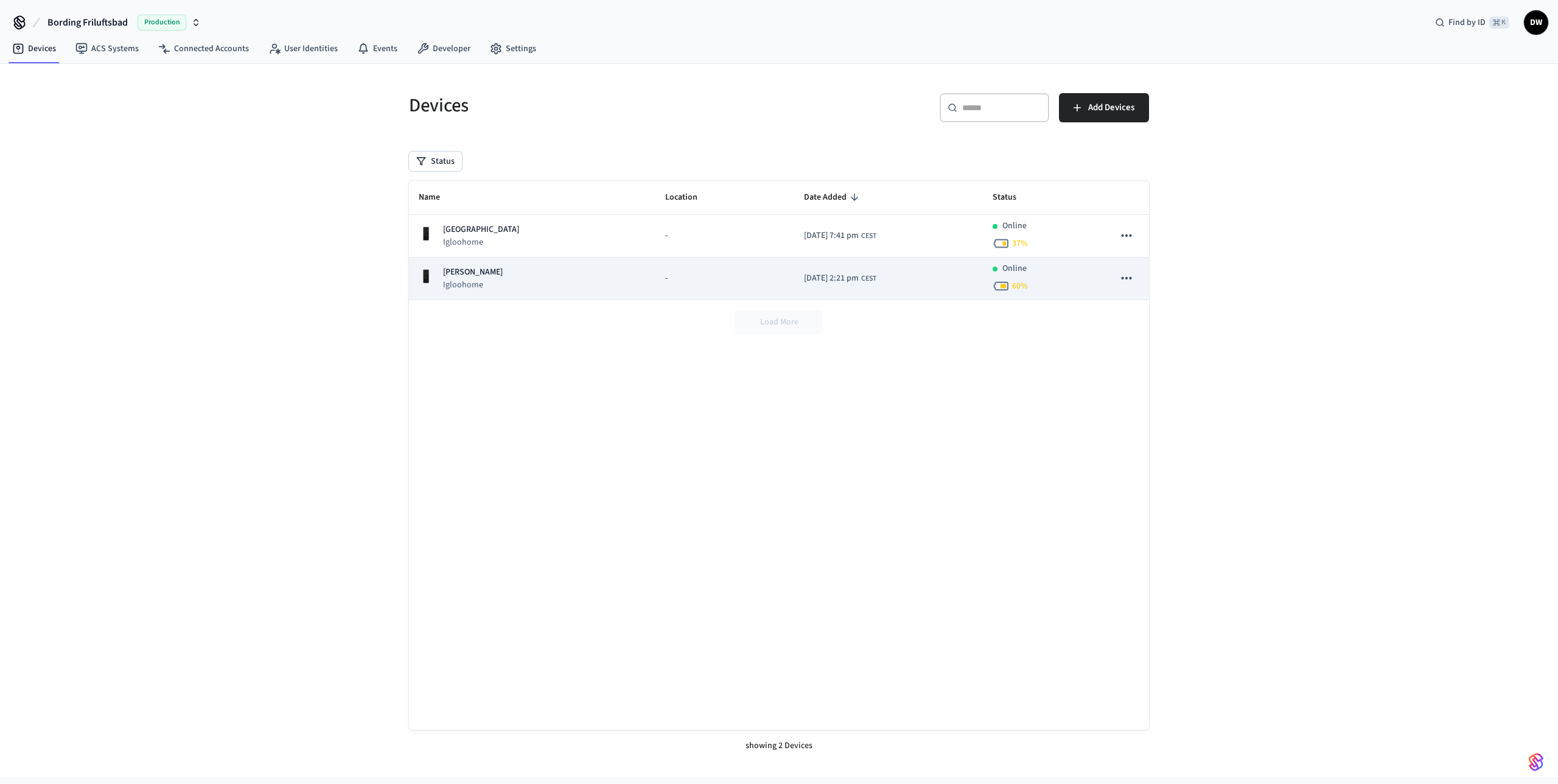
click at [466, 276] on p "[PERSON_NAME]" at bounding box center [473, 272] width 60 height 13
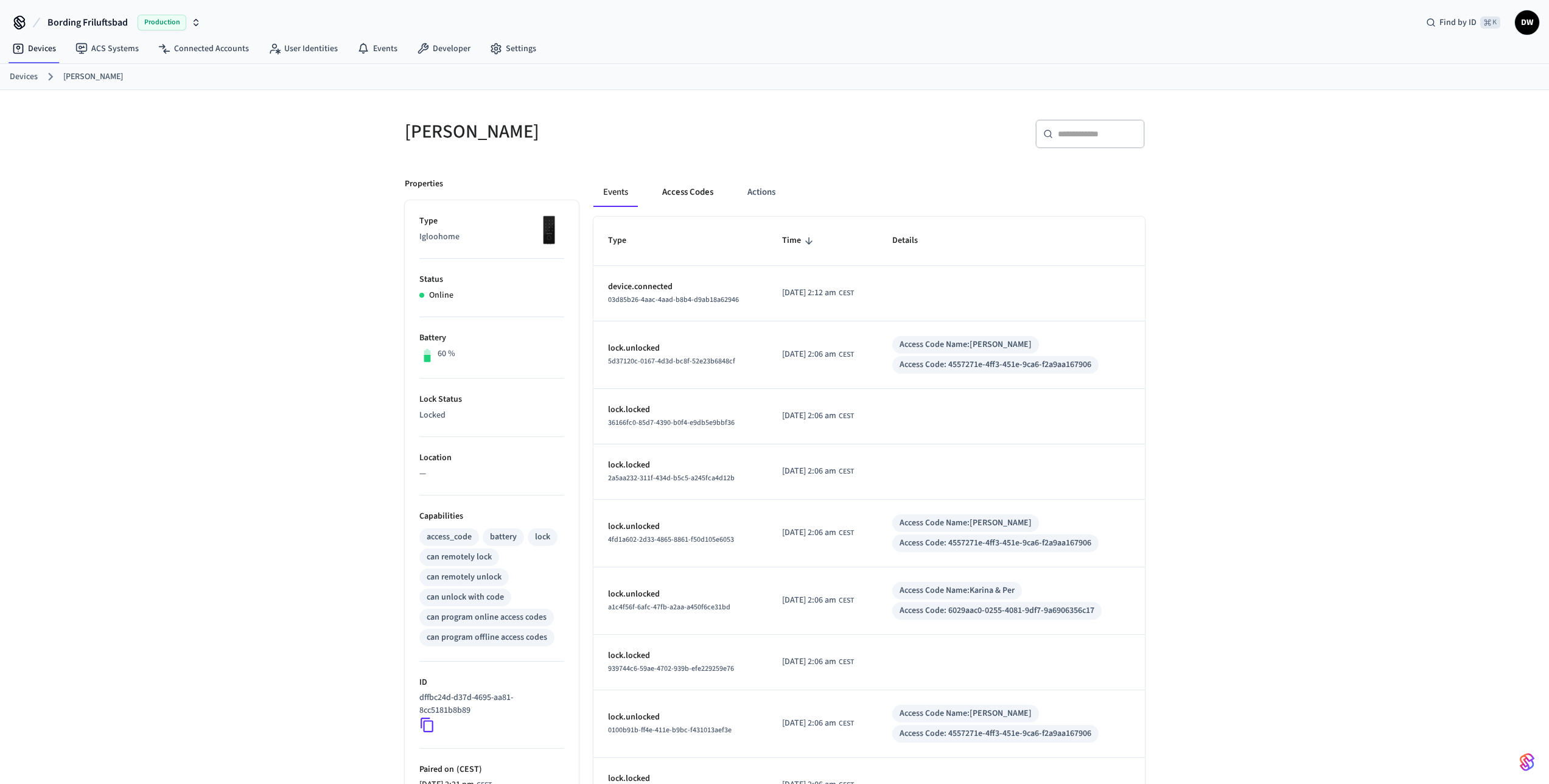
click at [697, 188] on button "Access Codes" at bounding box center [687, 192] width 71 height 29
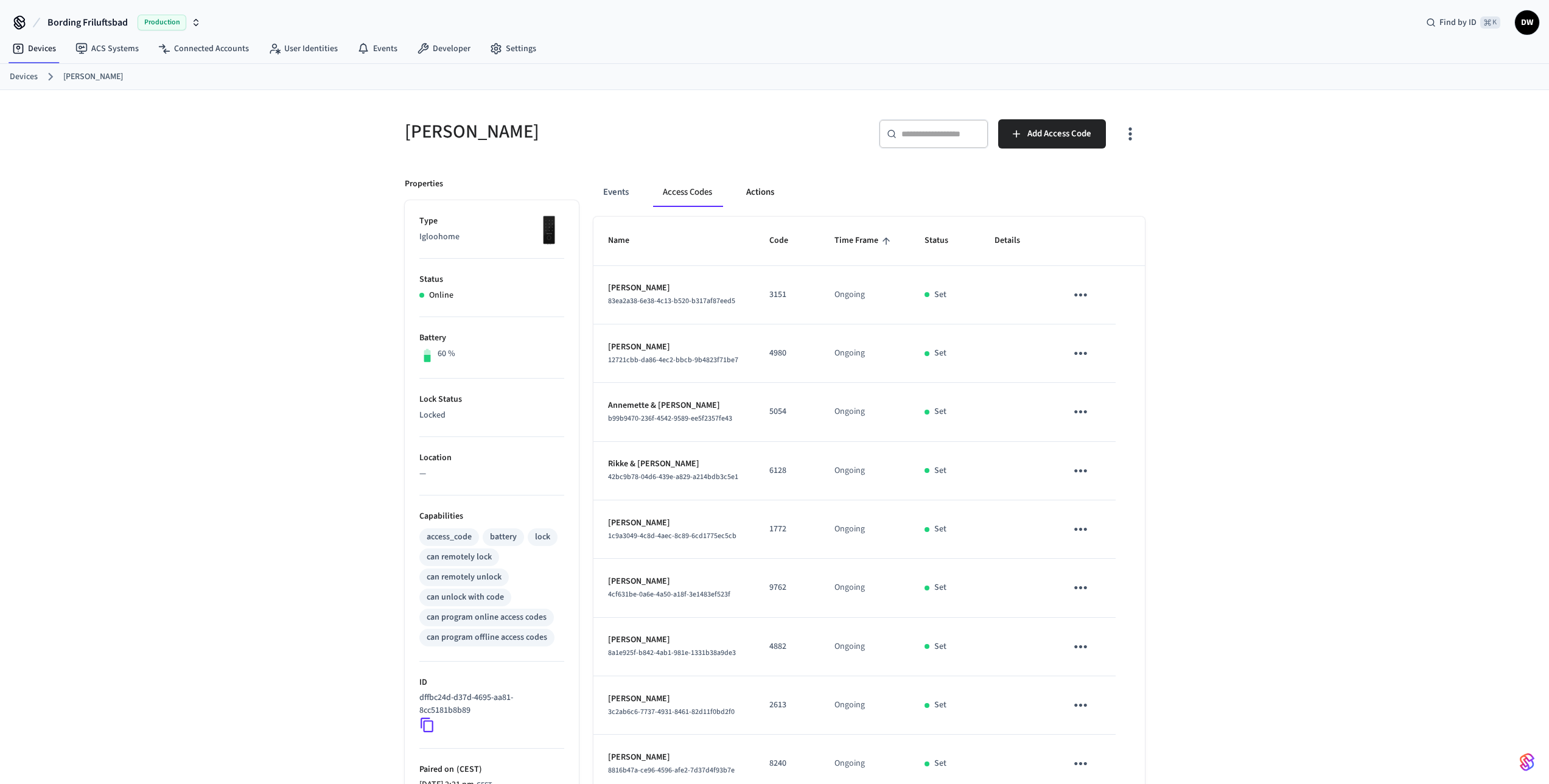
click at [766, 190] on button "Actions" at bounding box center [760, 192] width 48 height 29
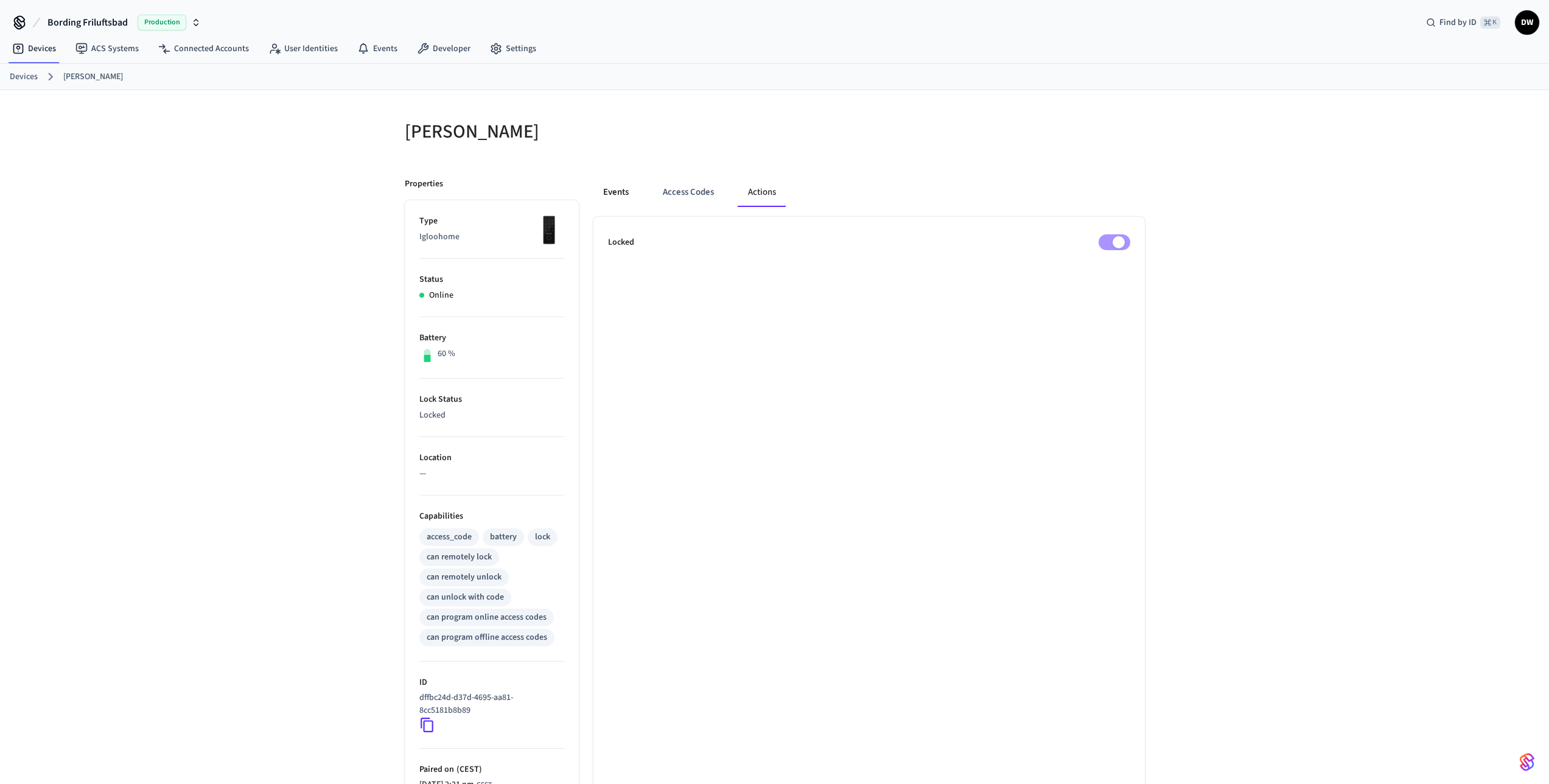
drag, startPoint x: 616, startPoint y: 187, endPoint x: 594, endPoint y: 204, distance: 27.8
click at [615, 188] on button "Events" at bounding box center [616, 192] width 45 height 29
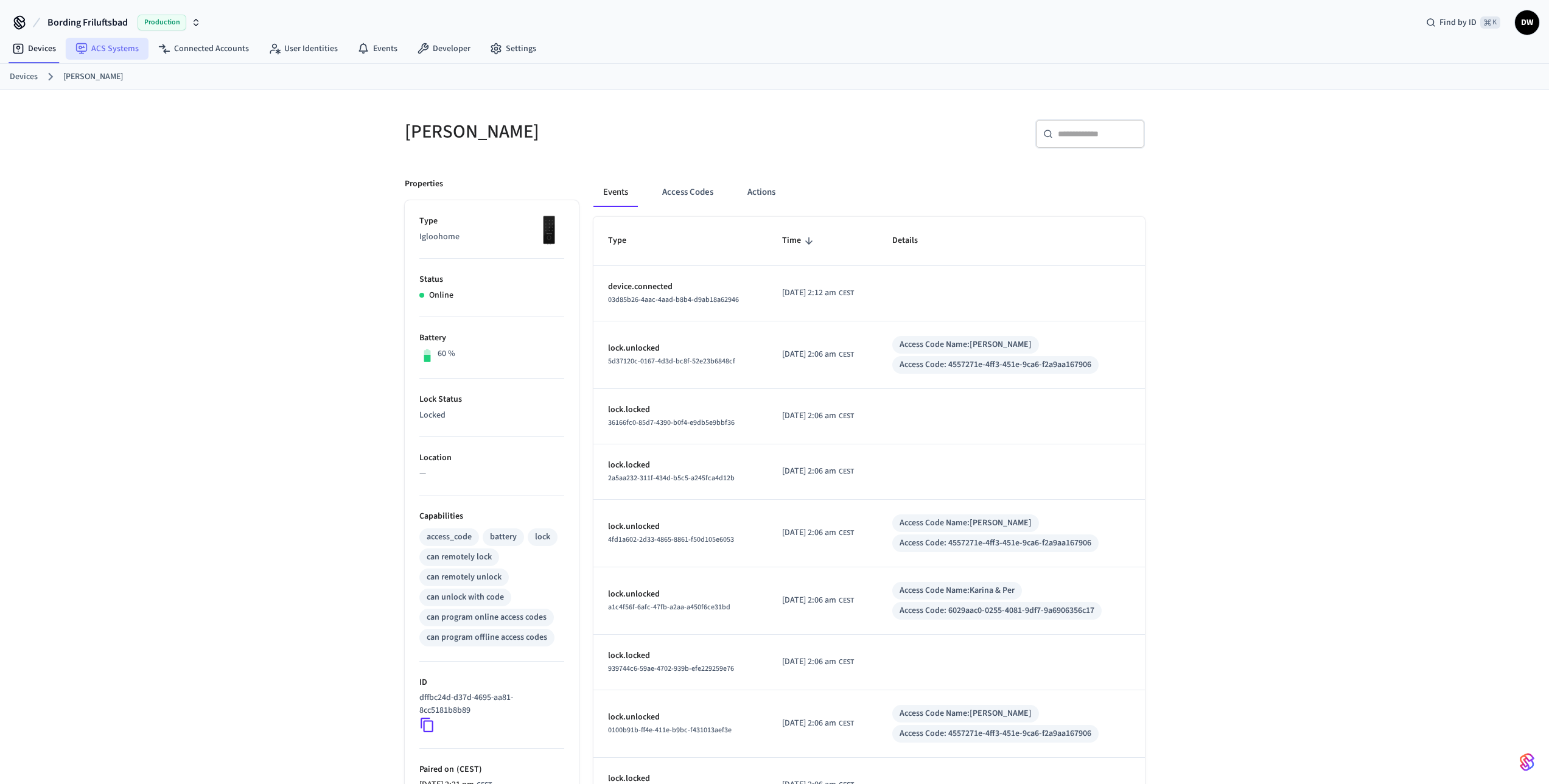
click at [104, 47] on link "ACS Systems" at bounding box center [107, 48] width 83 height 22
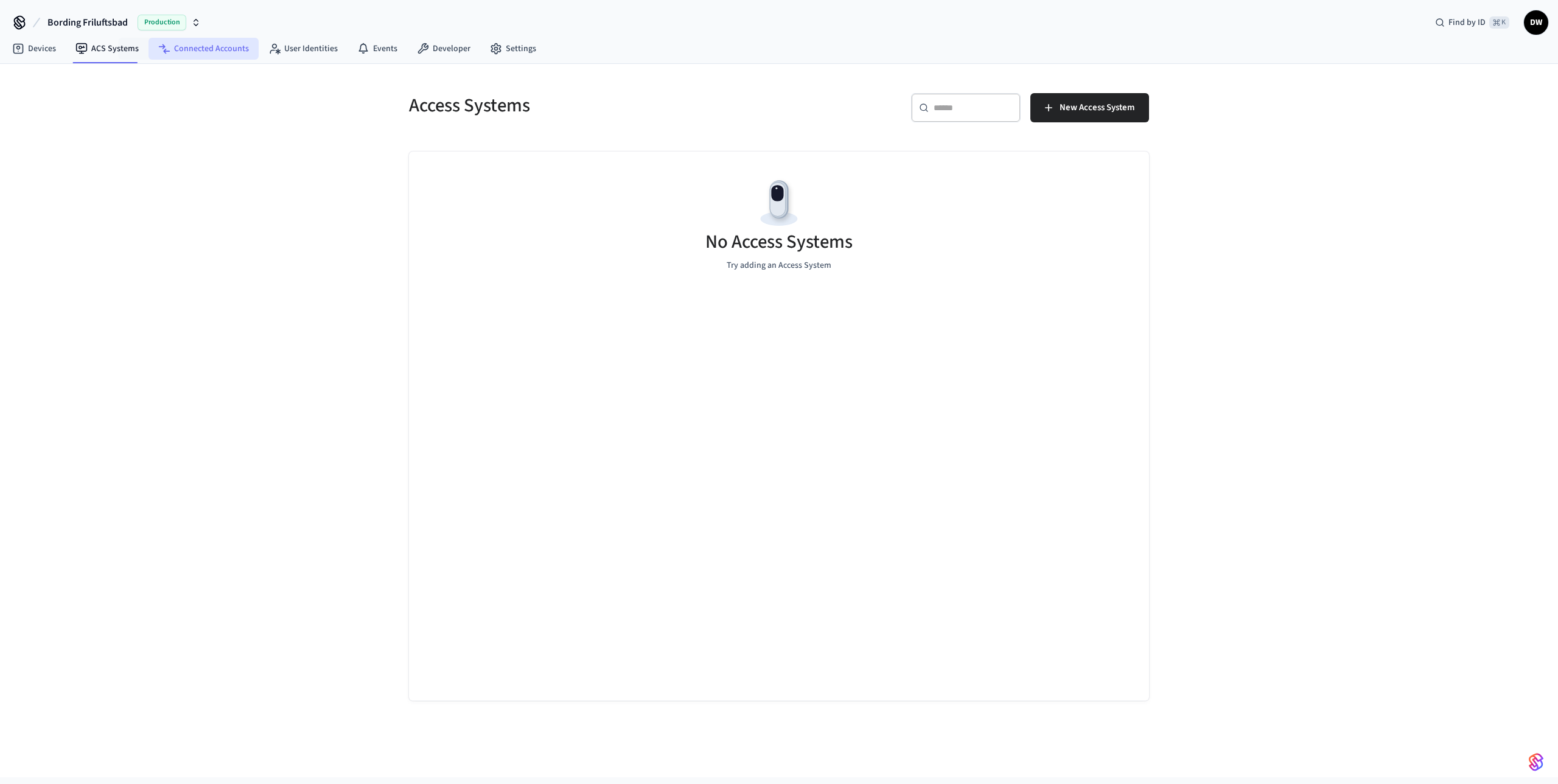
click at [193, 45] on link "Connected Accounts" at bounding box center [204, 48] width 110 height 22
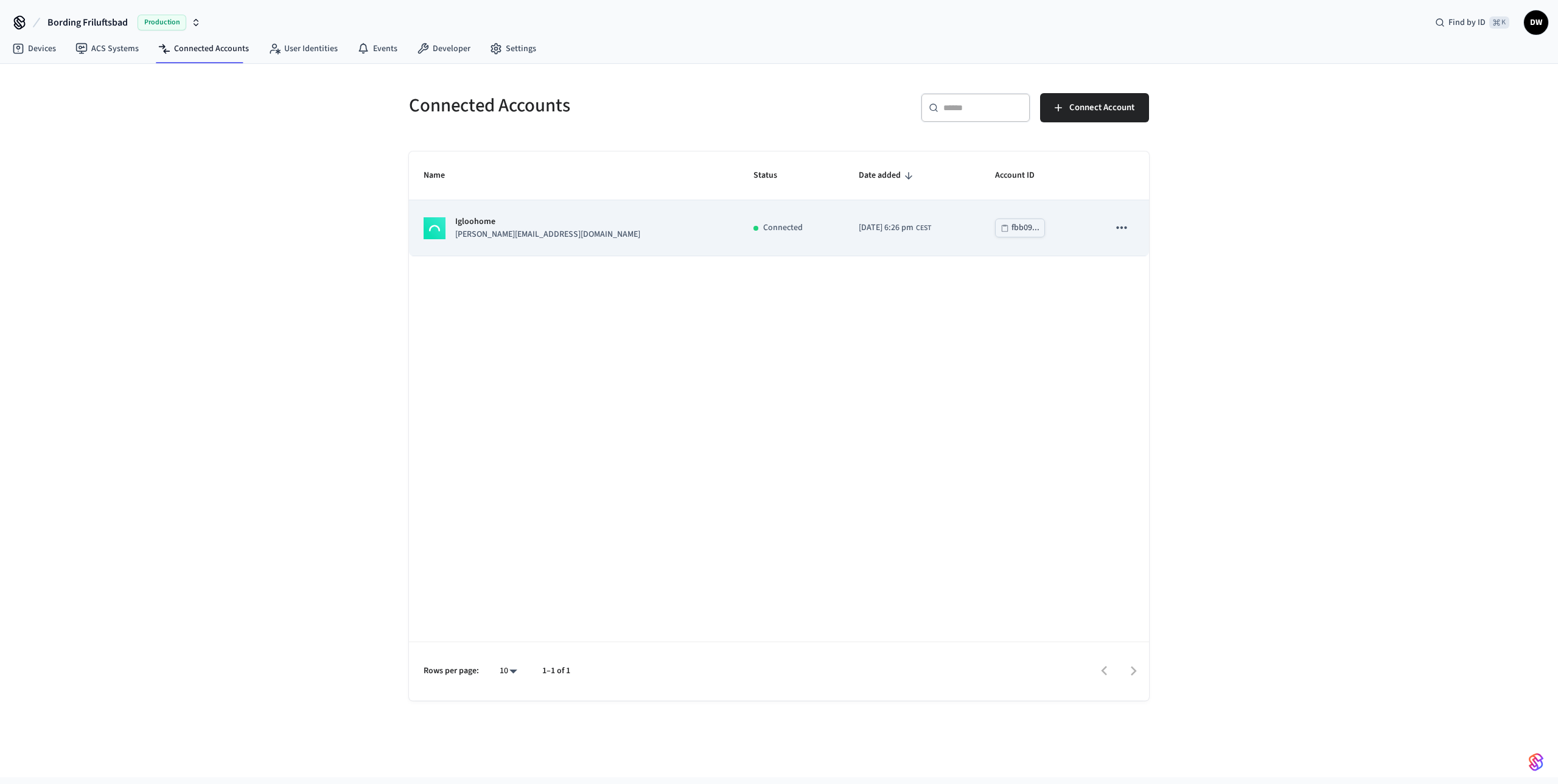
click at [492, 223] on p "Igloohome" at bounding box center [548, 221] width 185 height 13
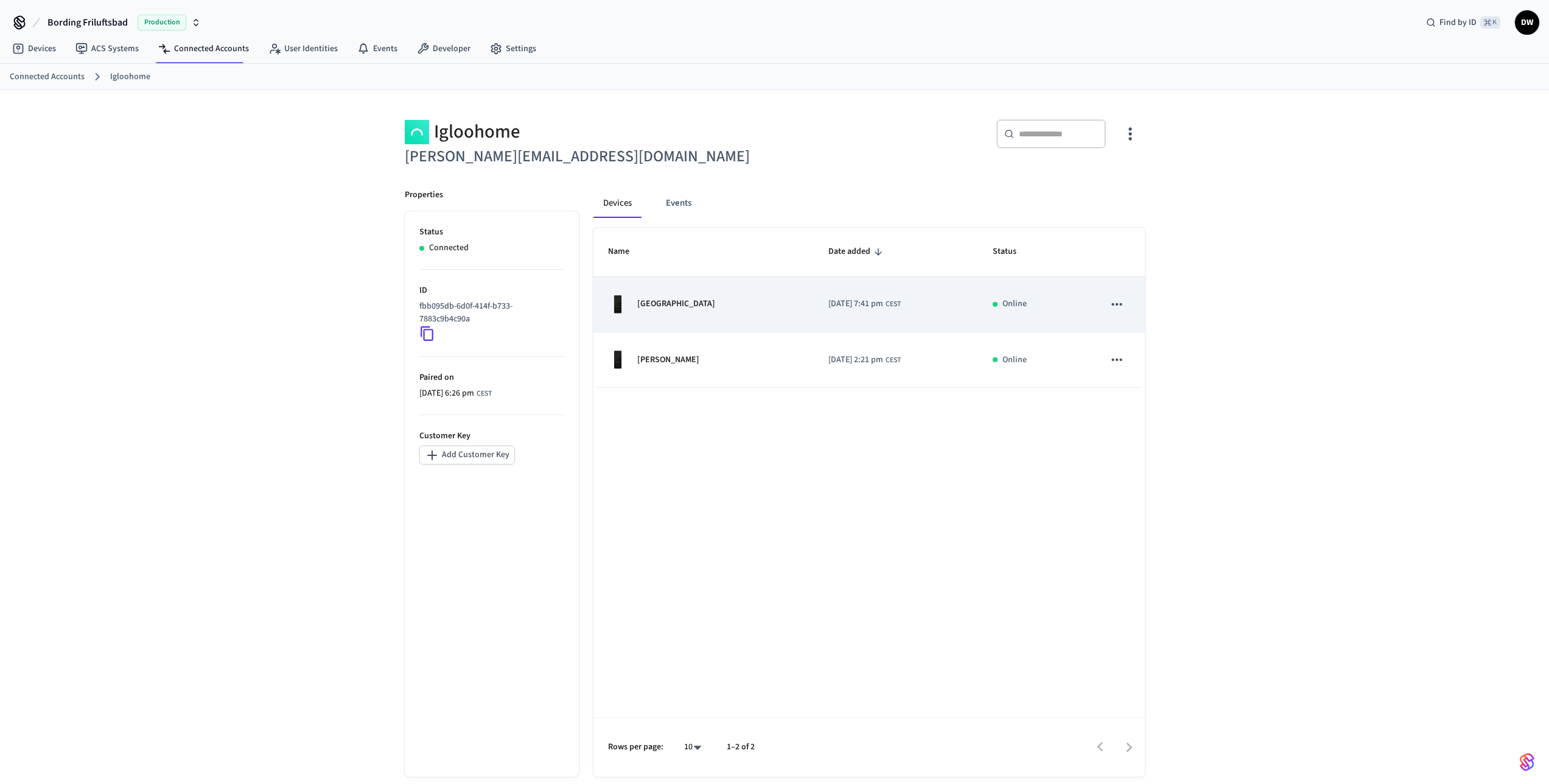
click at [1119, 307] on icon "sticky table" at bounding box center [1117, 304] width 16 height 16
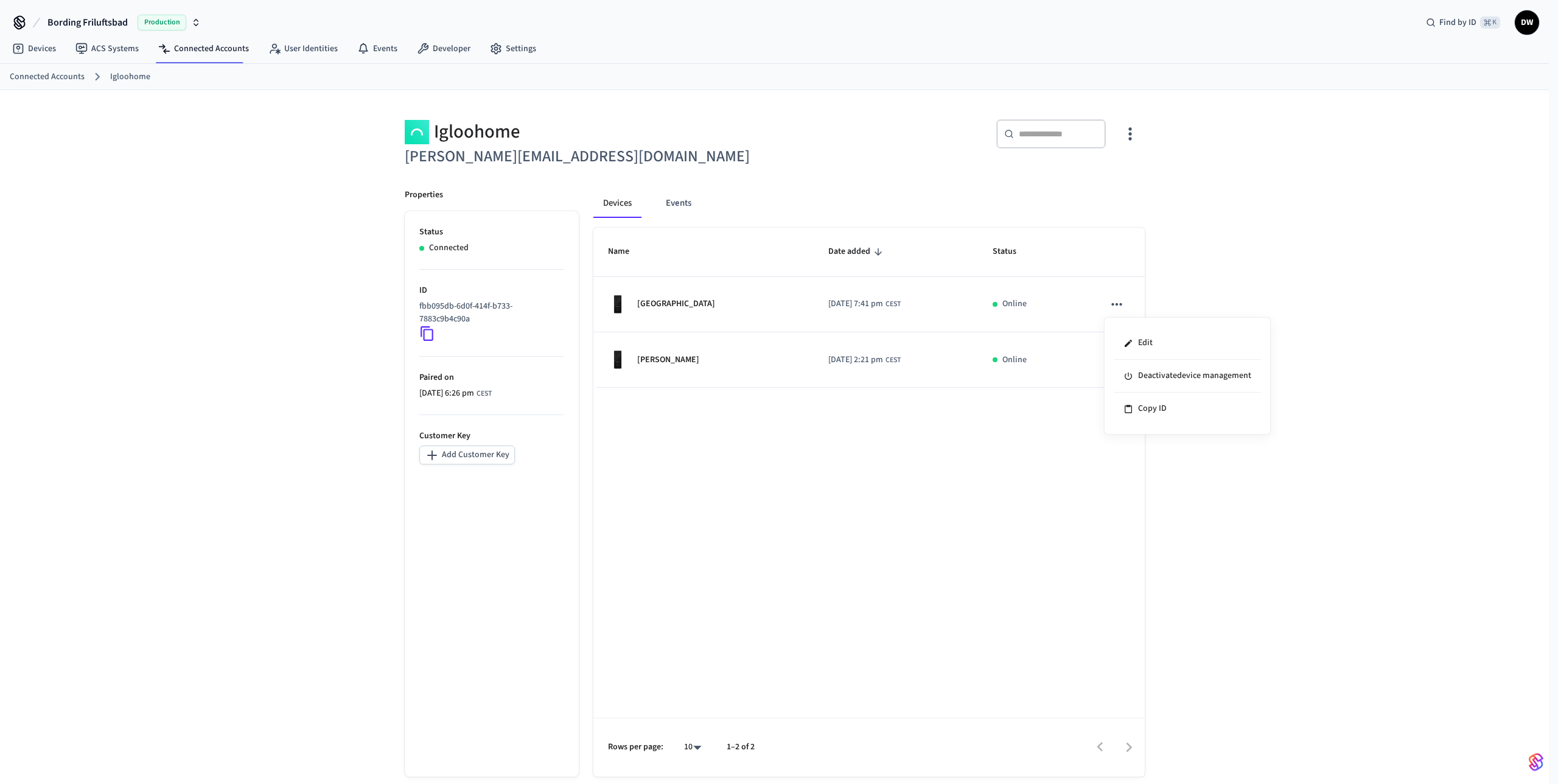
click at [1258, 257] on div at bounding box center [779, 392] width 1558 height 784
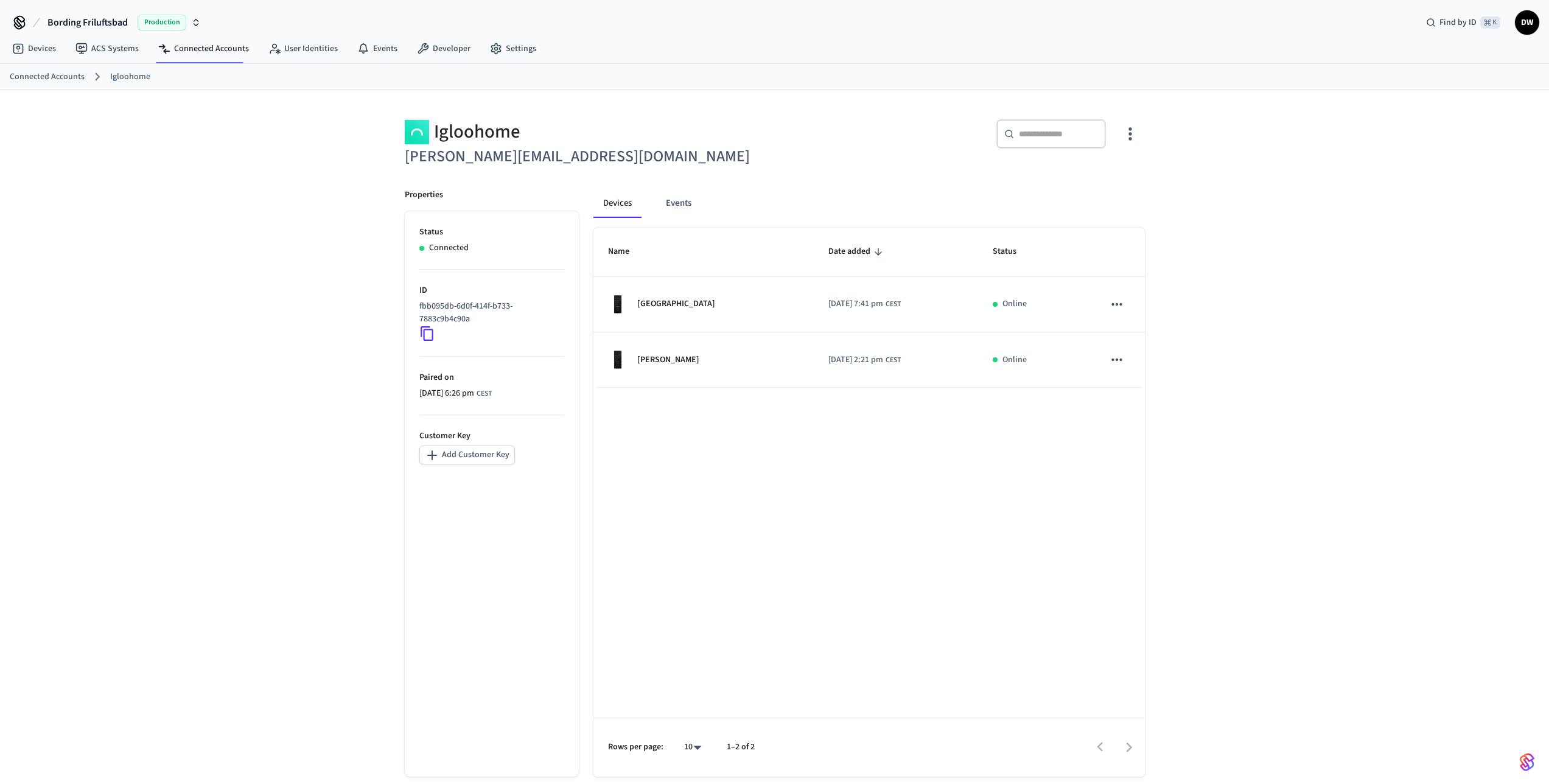
click at [812, 425] on div "Name Date added Status Port Hængelås 2025/03/28 at 7:41 pm CEST Online Sauna Hæ…" at bounding box center [869, 502] width 551 height 549
click at [677, 193] on button "Events" at bounding box center [679, 203] width 45 height 29
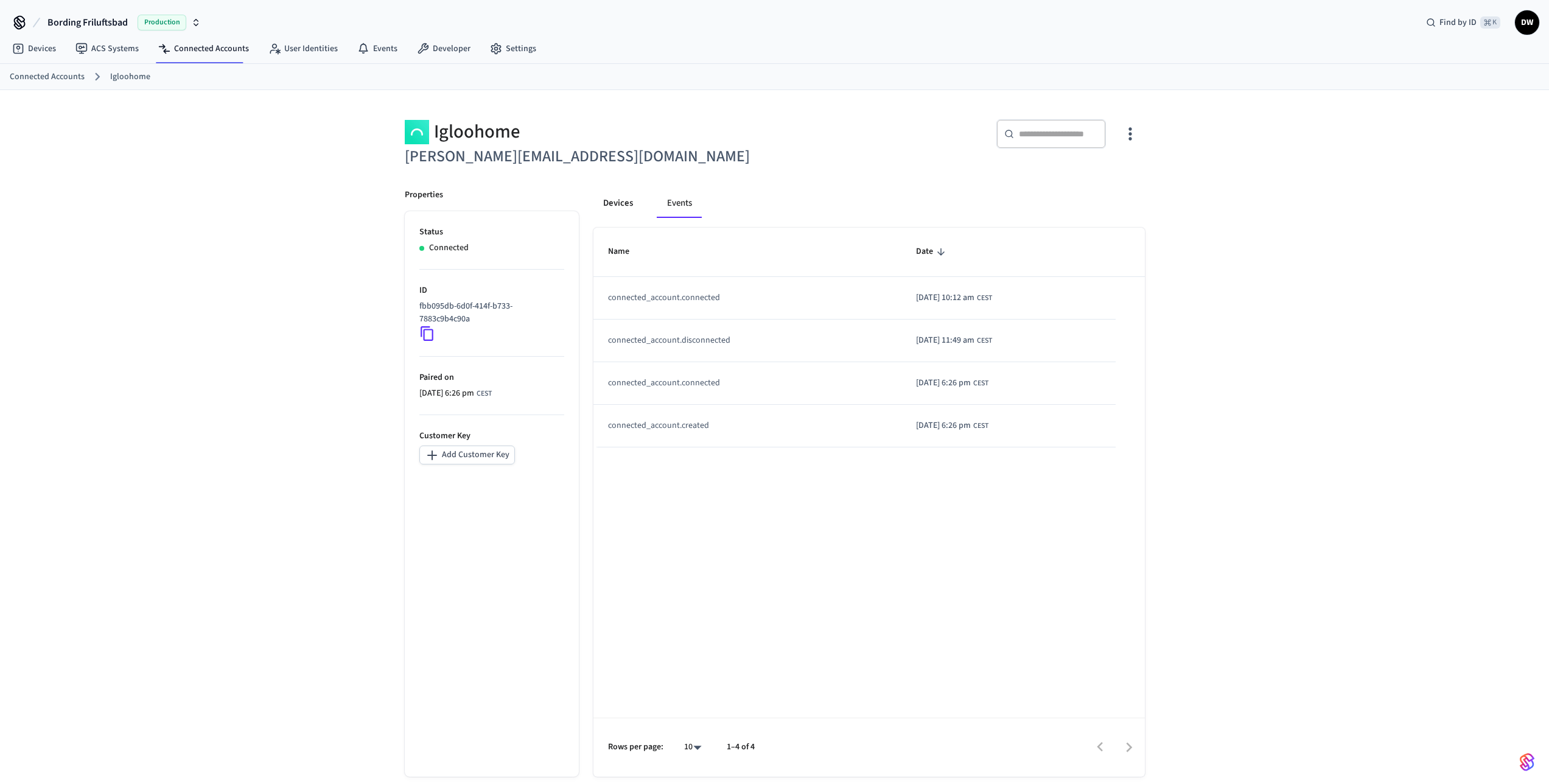
click at [621, 202] on button "Devices" at bounding box center [618, 203] width 49 height 29
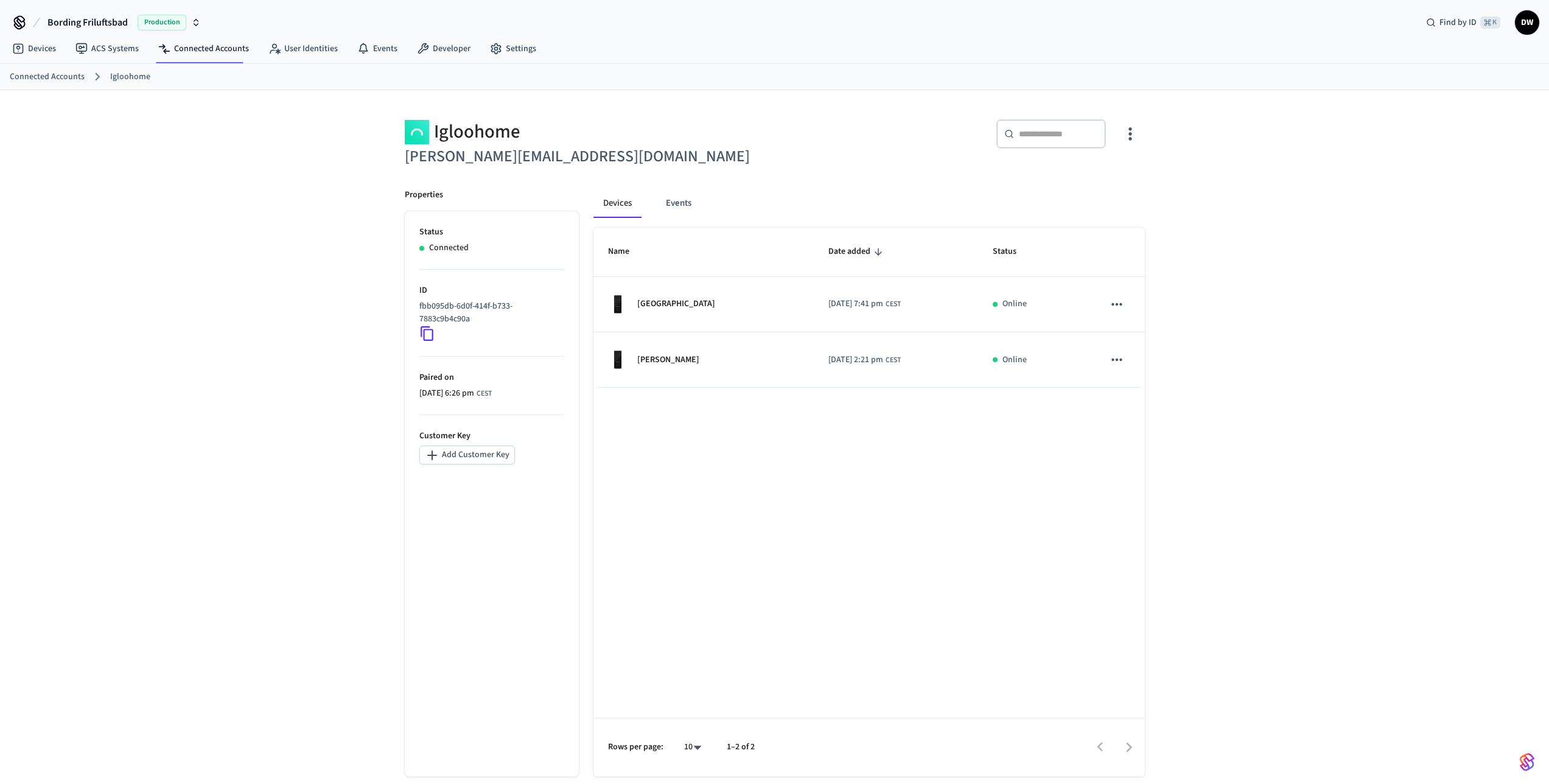
click at [454, 128] on div "Igloohome" at bounding box center [586, 132] width 363 height 25
click at [453, 128] on div "Igloohome" at bounding box center [586, 132] width 363 height 25
copy div "Igloohome"
